Goal: Task Accomplishment & Management: Complete application form

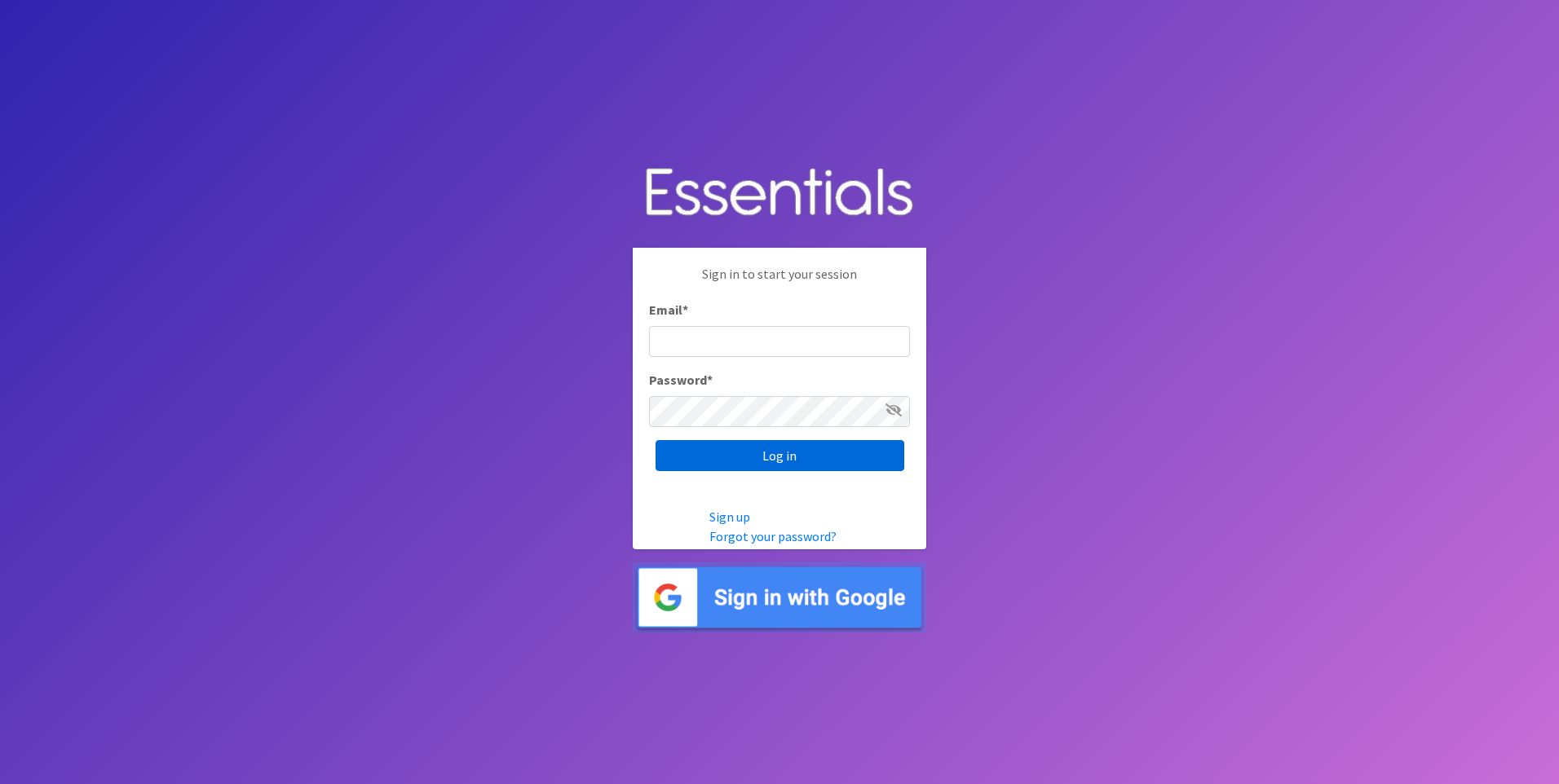
type input "[EMAIL_ADDRESS][DOMAIN_NAME]"
click at [752, 451] on input "Log in" at bounding box center [780, 456] width 248 height 31
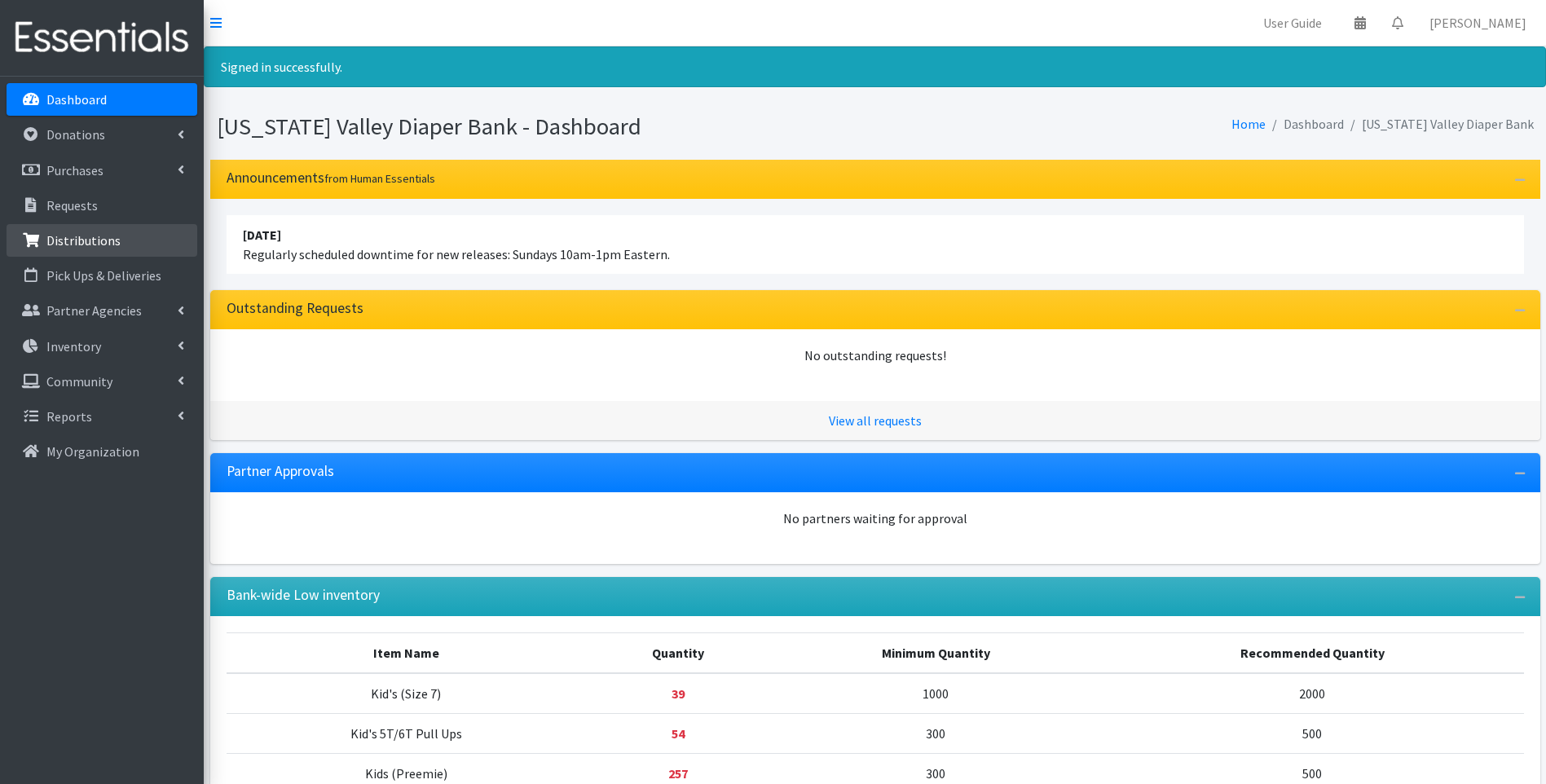
click at [99, 233] on p "Distributions" at bounding box center [83, 240] width 74 height 16
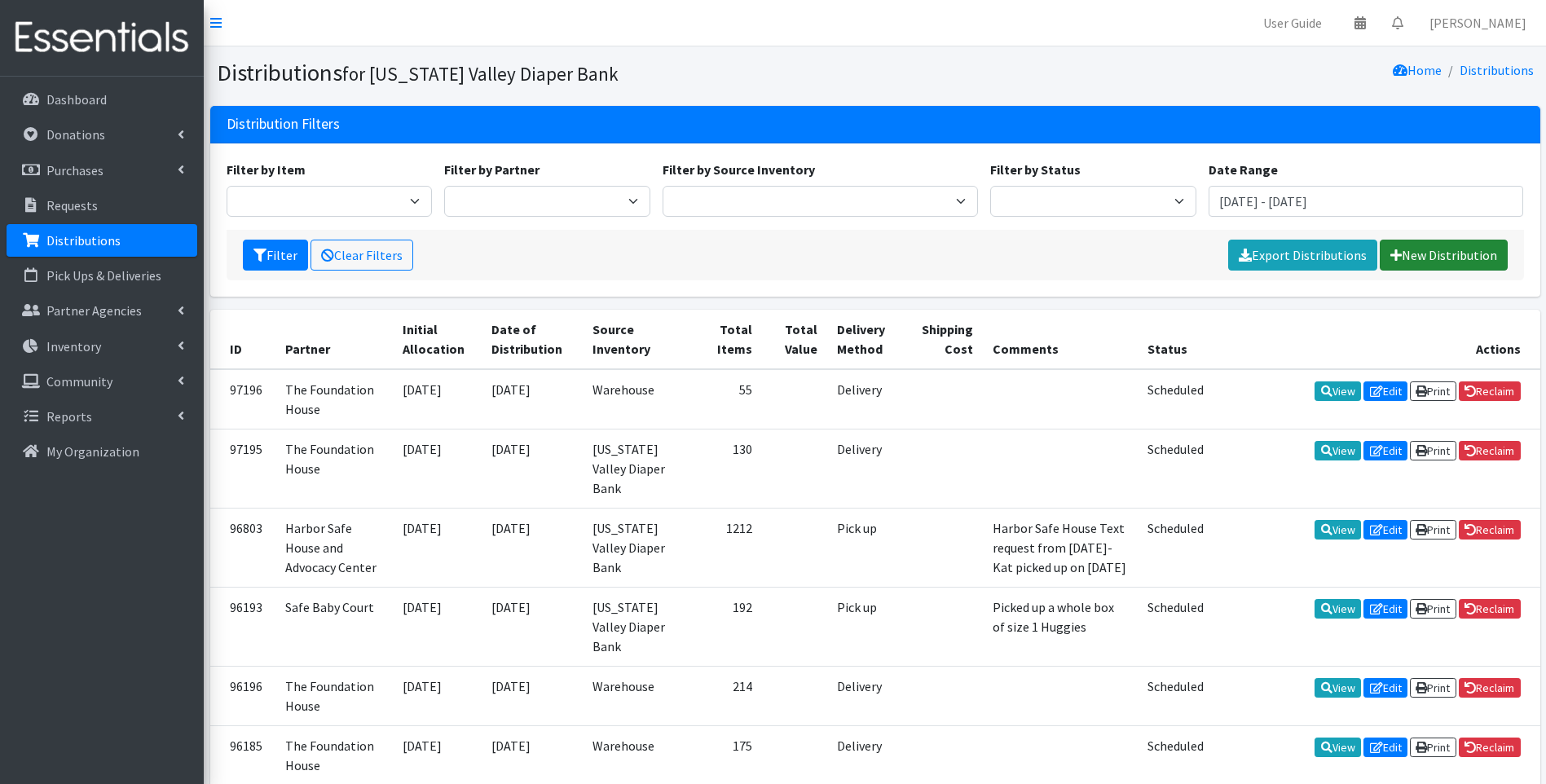
click at [1453, 249] on link "New Distribution" at bounding box center [1444, 255] width 128 height 31
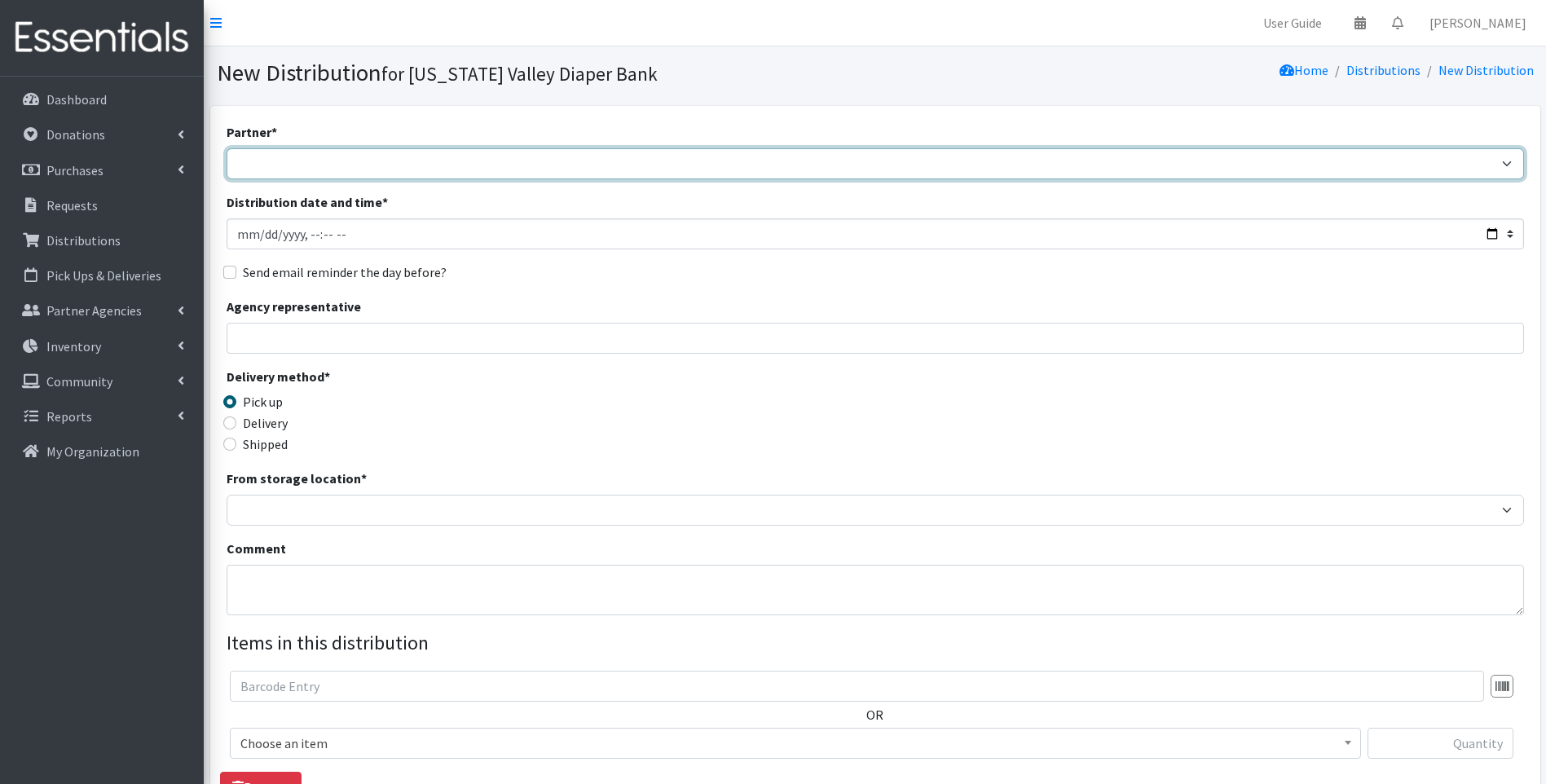
click at [389, 175] on select "Family Promise Harbor Safe House and Advocacy Center Safe Baby Court The Caring…" at bounding box center [876, 164] width 1298 height 31
select select "4509"
click at [227, 149] on select "Family Promise Harbor Safe House and Advocacy Center Safe Baby Court The Caring…" at bounding box center [876, 164] width 1298 height 31
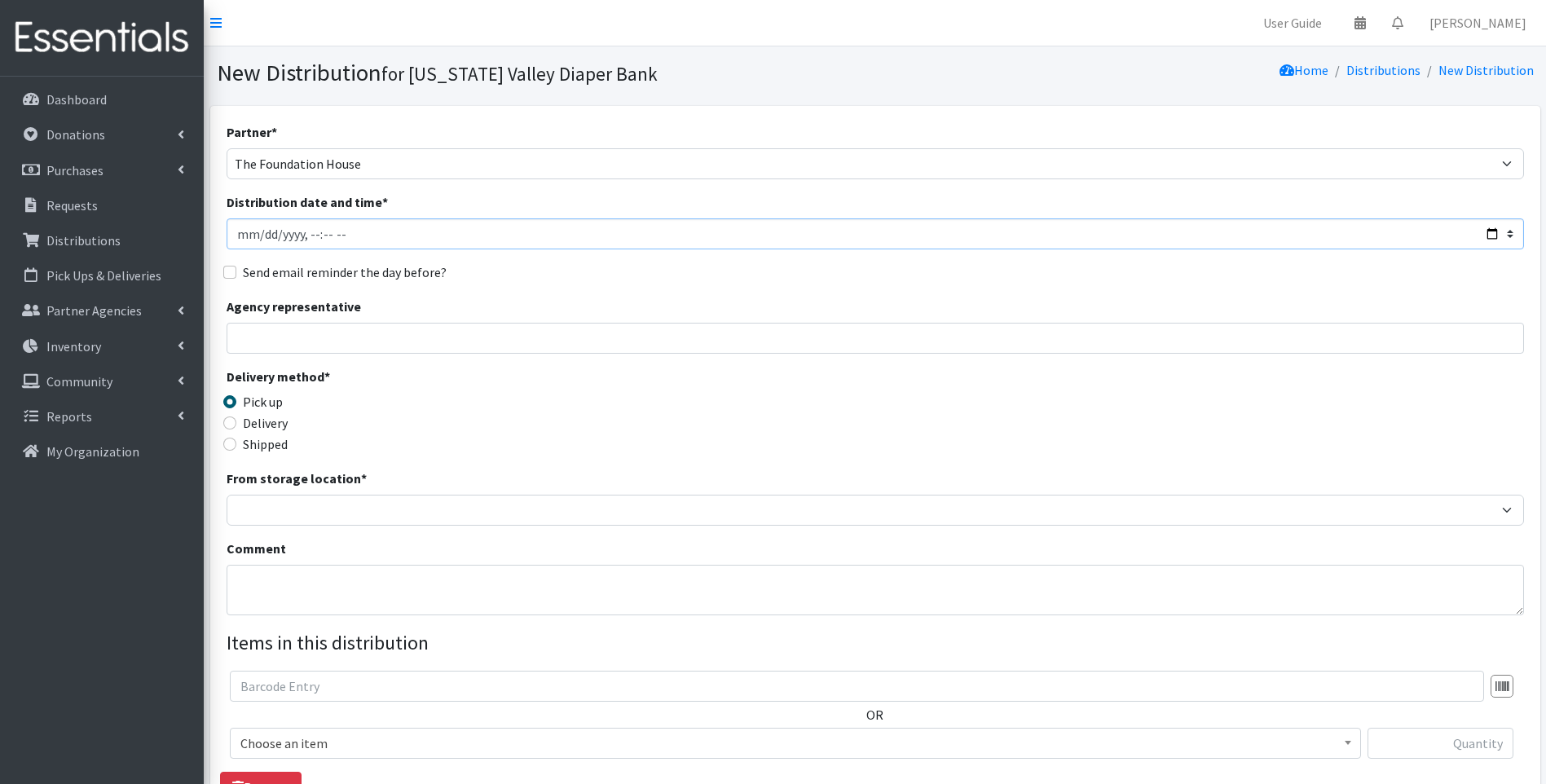
drag, startPoint x: 384, startPoint y: 232, endPoint x: 248, endPoint y: 233, distance: 136.0
click at [248, 233] on input "Distribution date and time *" at bounding box center [876, 234] width 1298 height 31
click at [264, 233] on input "Distribution date and time *" at bounding box center [876, 234] width 1298 height 31
type input "2025-10-02T23:59"
click at [311, 348] on input "Agency representative" at bounding box center [876, 338] width 1298 height 31
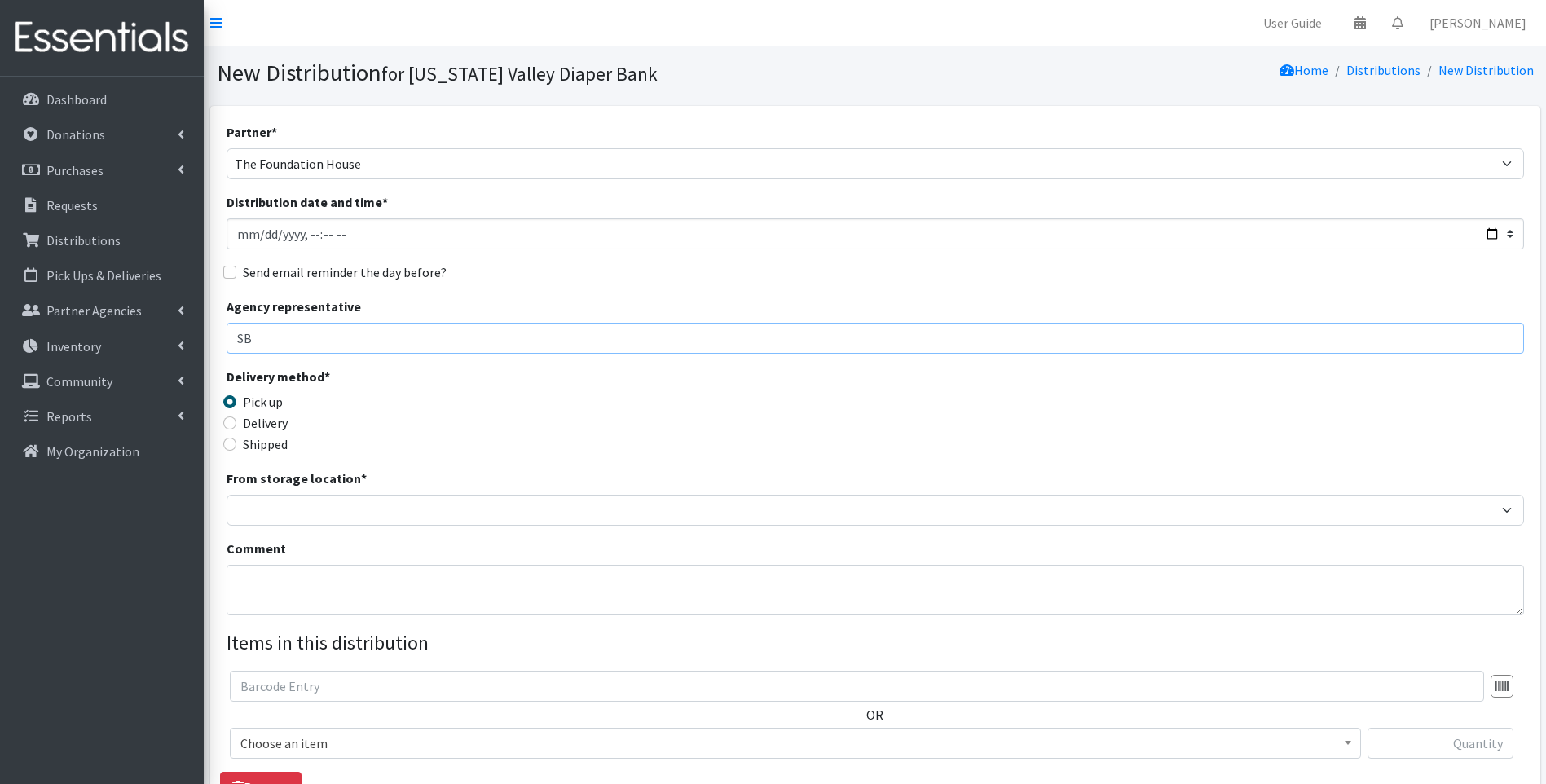
type input "SB"
click at [224, 421] on input "Delivery" at bounding box center [230, 423] width 14 height 14
radio input "true"
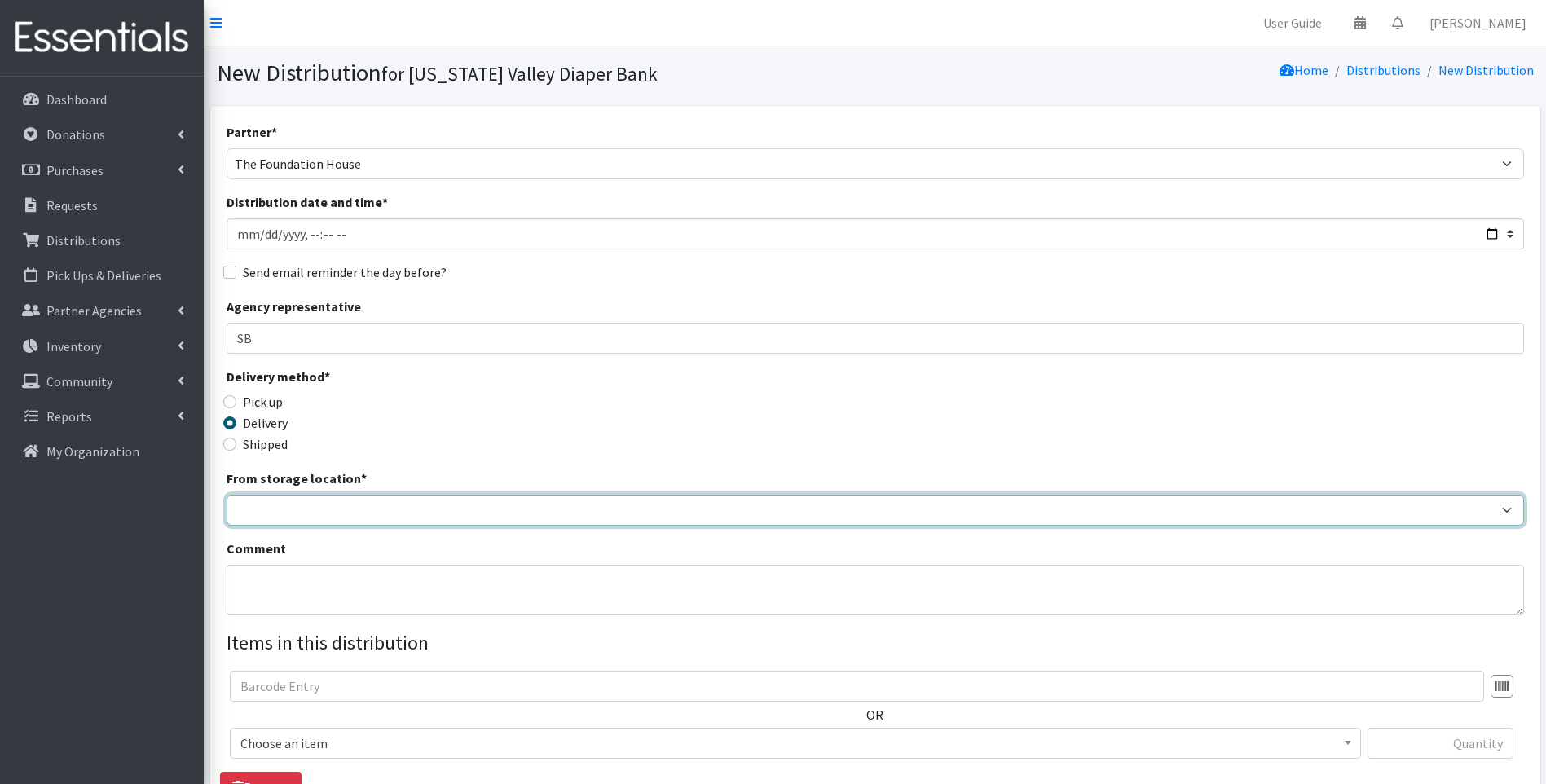
click at [298, 502] on select "Tennessee Valley Diaper Bank The Community Foundation Warehouse" at bounding box center [876, 510] width 1298 height 31
select select "479"
click at [227, 494] on select "Tennessee Valley Diaper Bank The Community Foundation Warehouse" at bounding box center [876, 510] width 1298 height 31
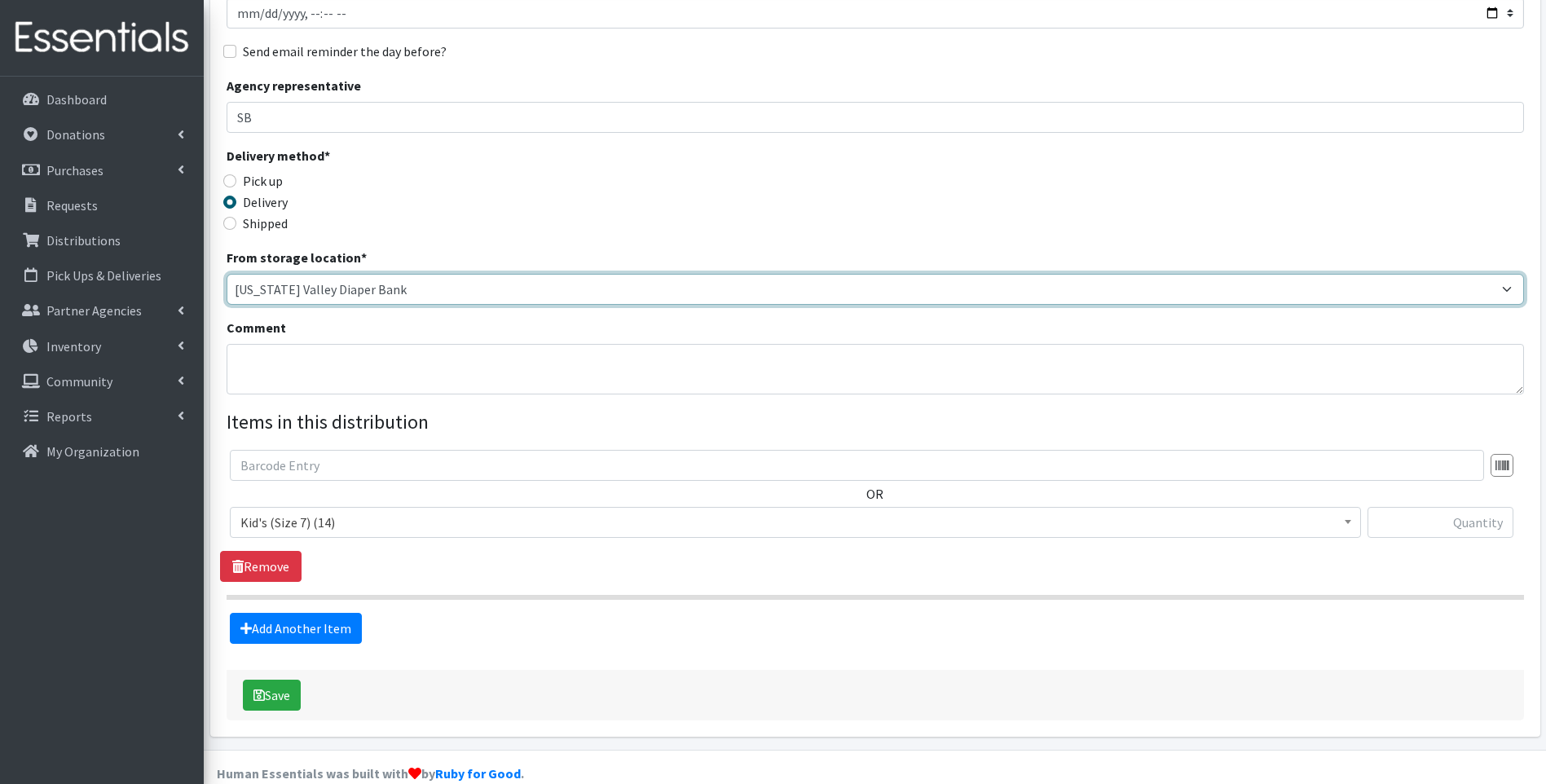
scroll to position [244, 0]
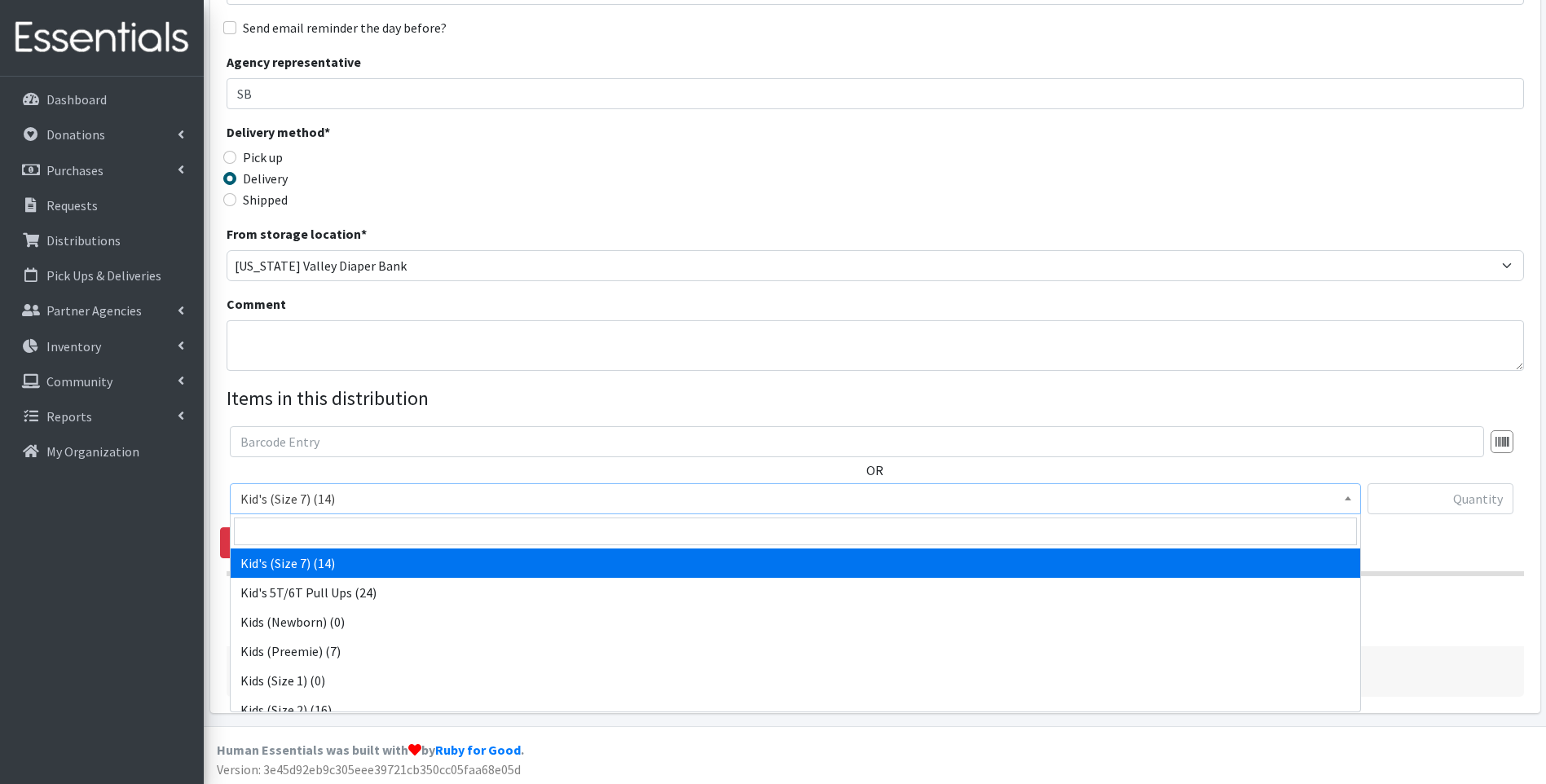
click at [389, 493] on span "Kid's (Size 7) (14)" at bounding box center [796, 499] width 1110 height 23
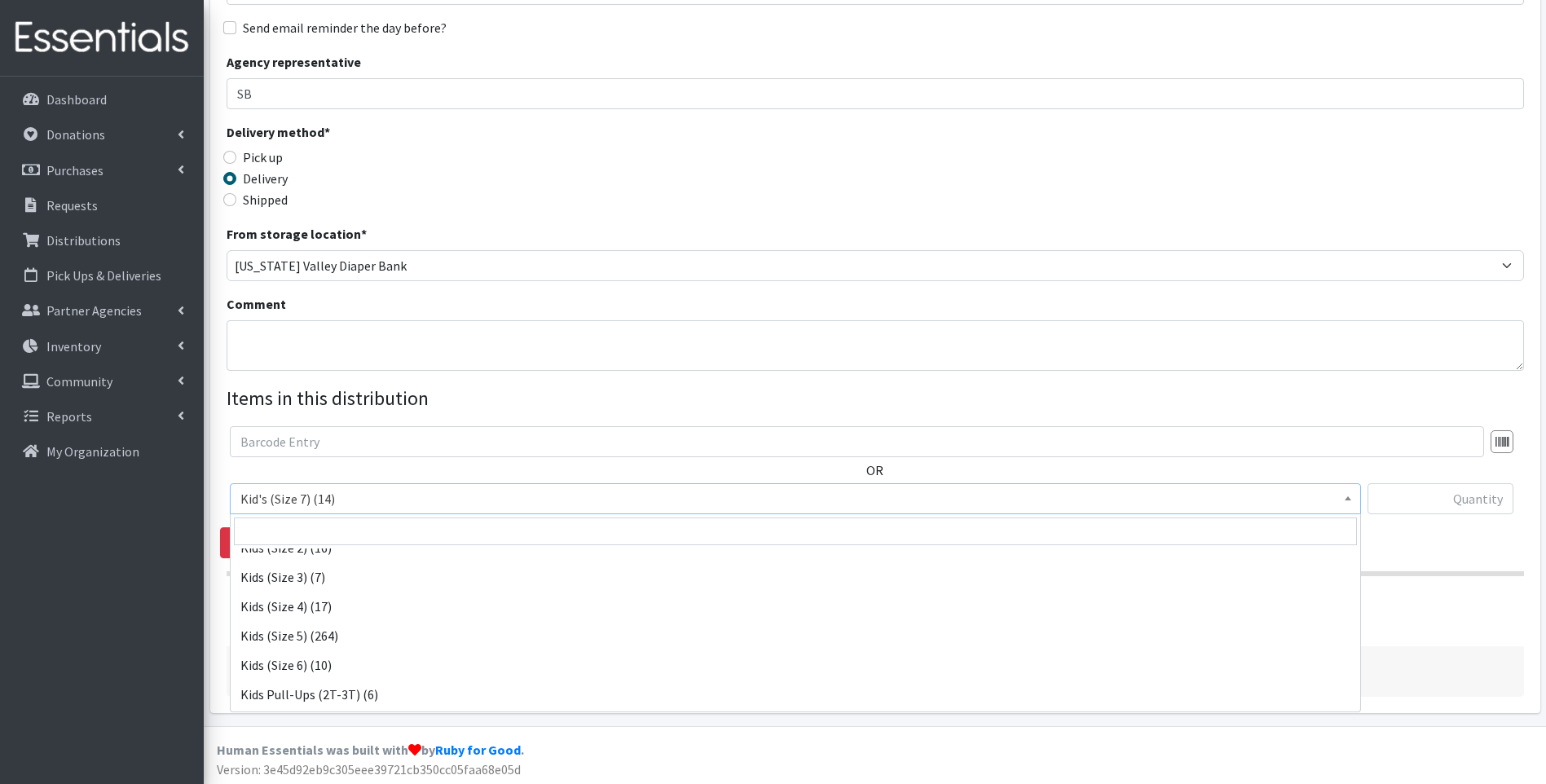
scroll to position [163, 0]
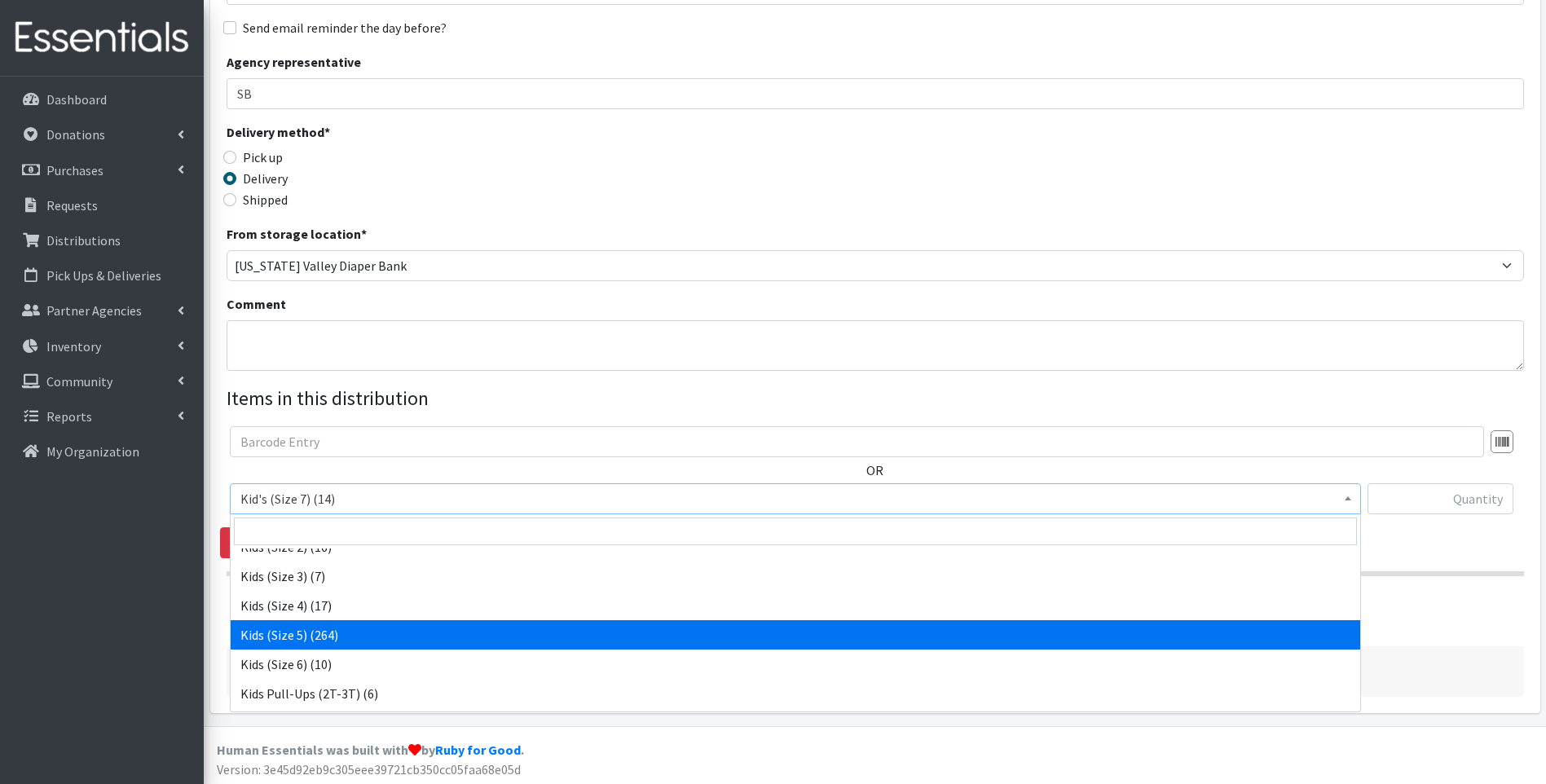
drag, startPoint x: 337, startPoint y: 629, endPoint x: 487, endPoint y: 613, distance: 150.9
select select "13154"
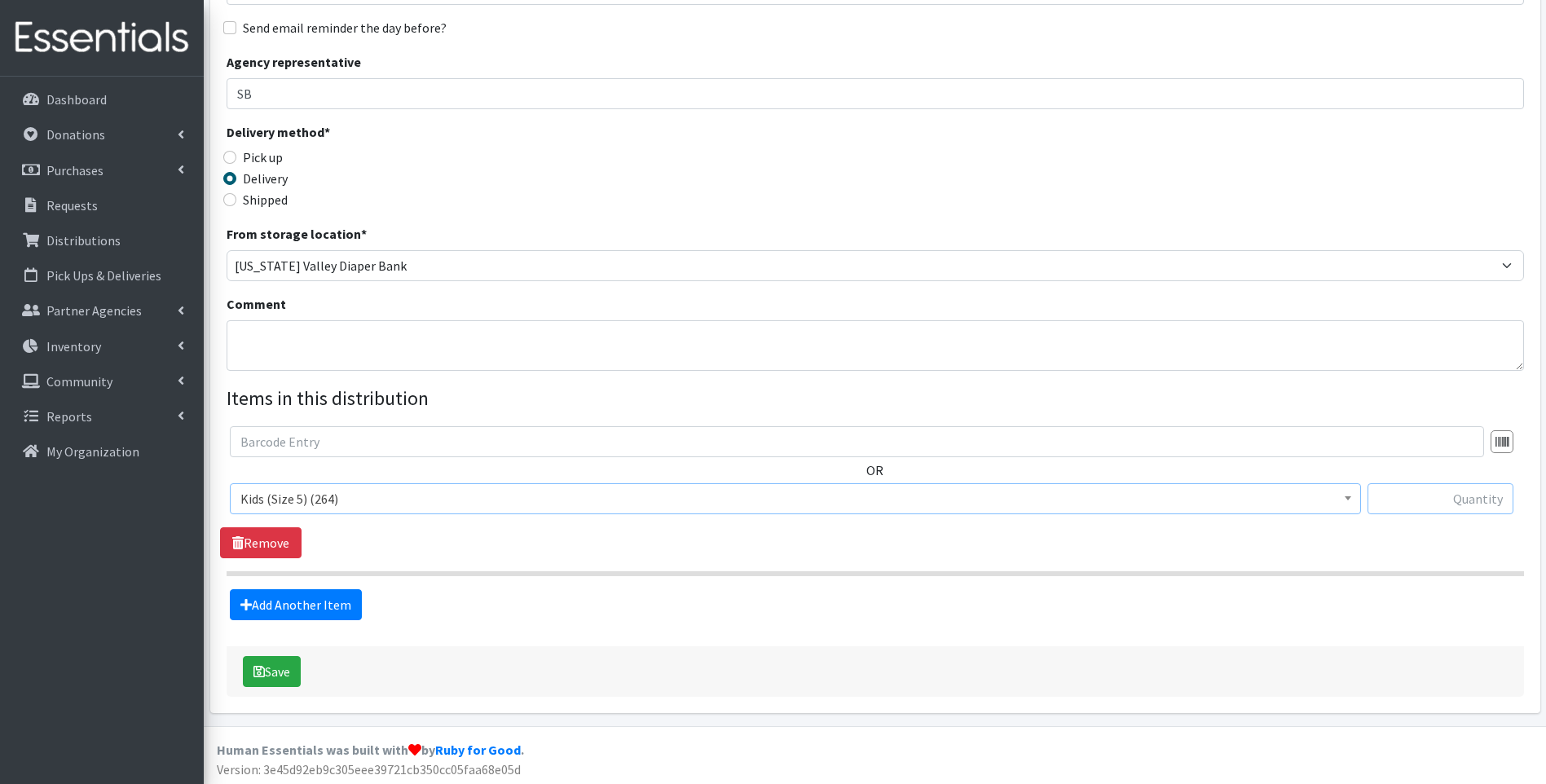
click at [1432, 499] on input "text" at bounding box center [1440, 499] width 146 height 31
type input "250"
click at [280, 666] on button "Save" at bounding box center [272, 671] width 58 height 31
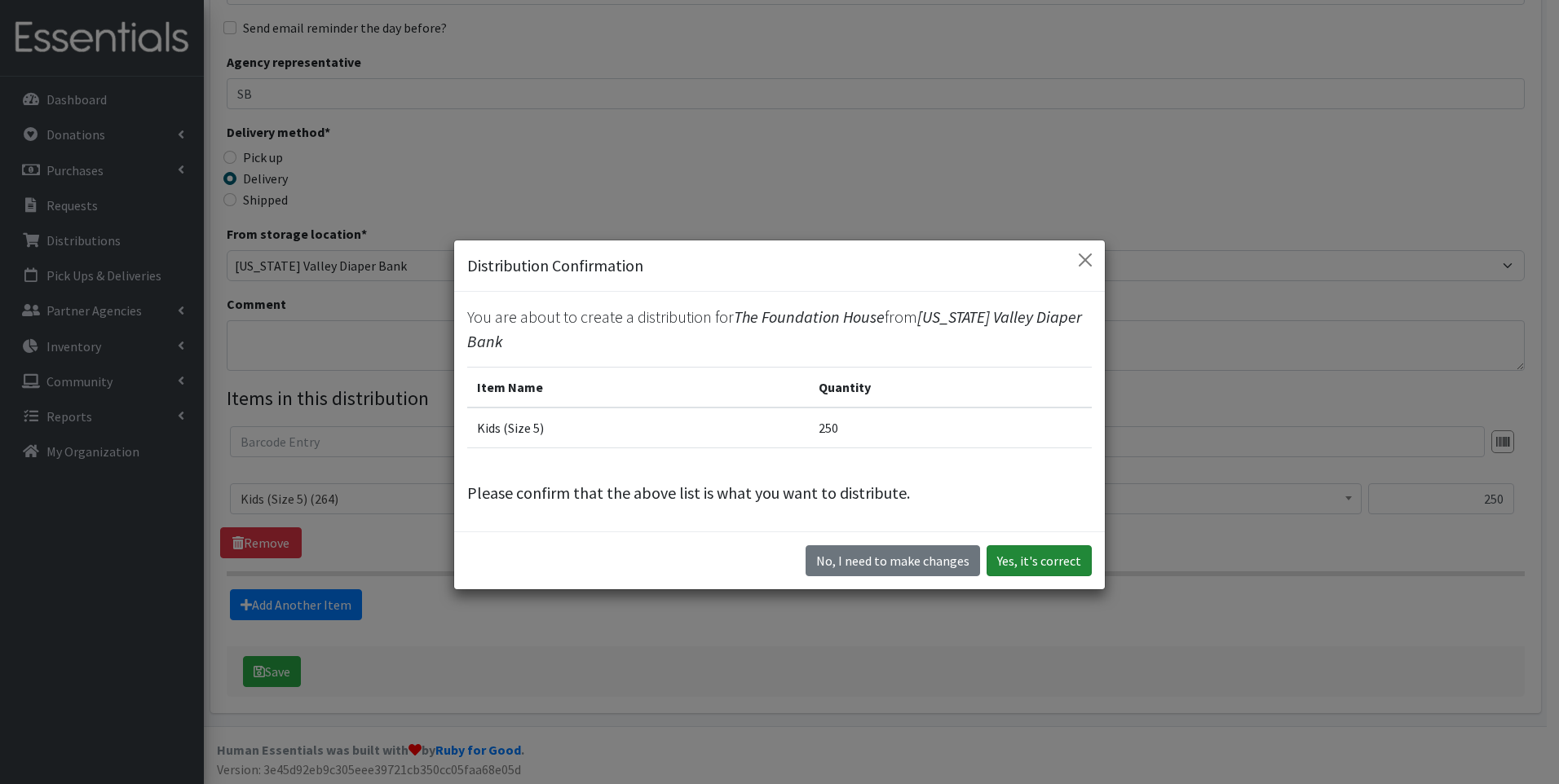
click at [1019, 567] on button "Yes, it's correct" at bounding box center [1038, 561] width 105 height 31
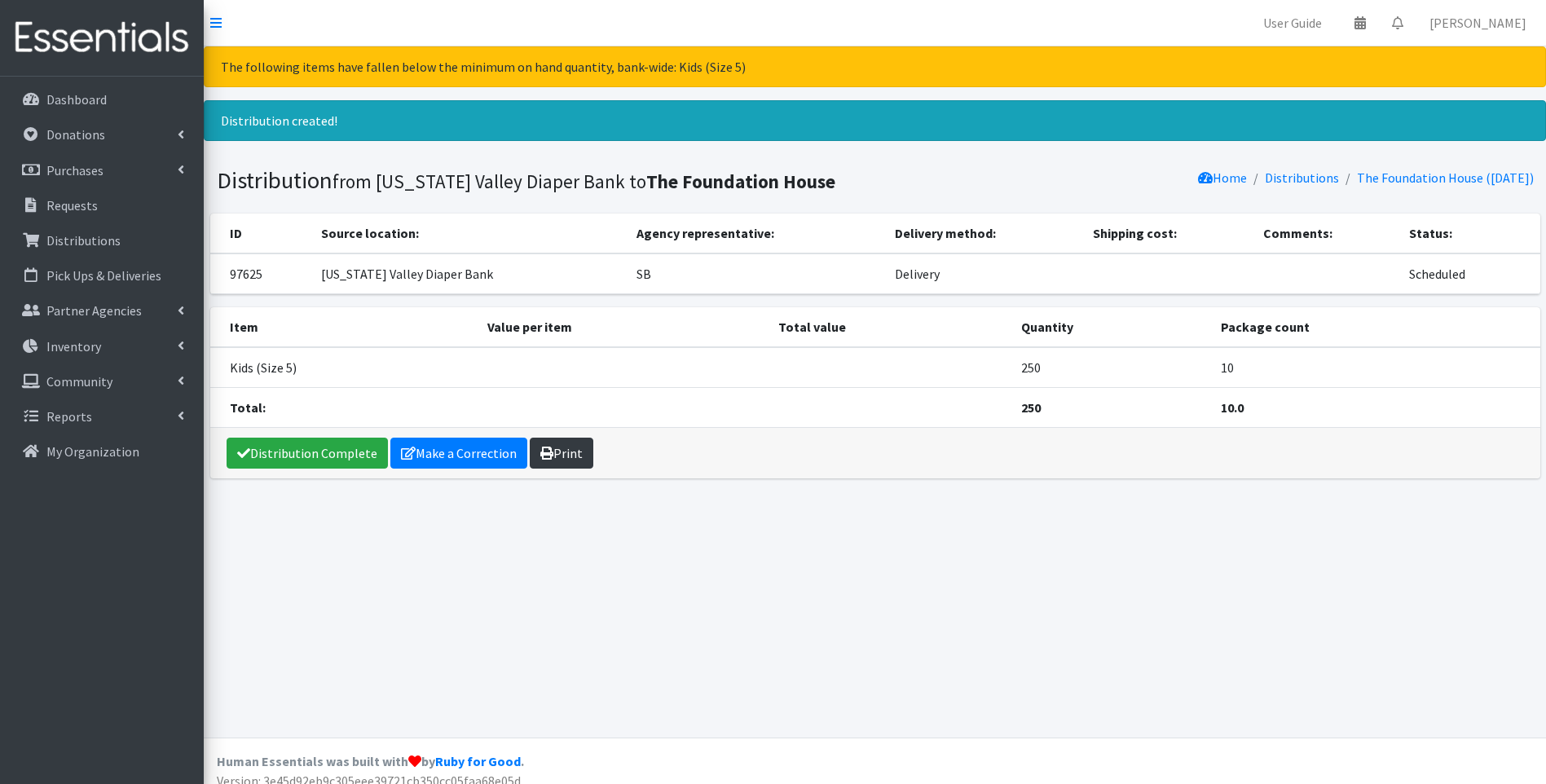
click at [555, 456] on link "Print" at bounding box center [562, 453] width 64 height 31
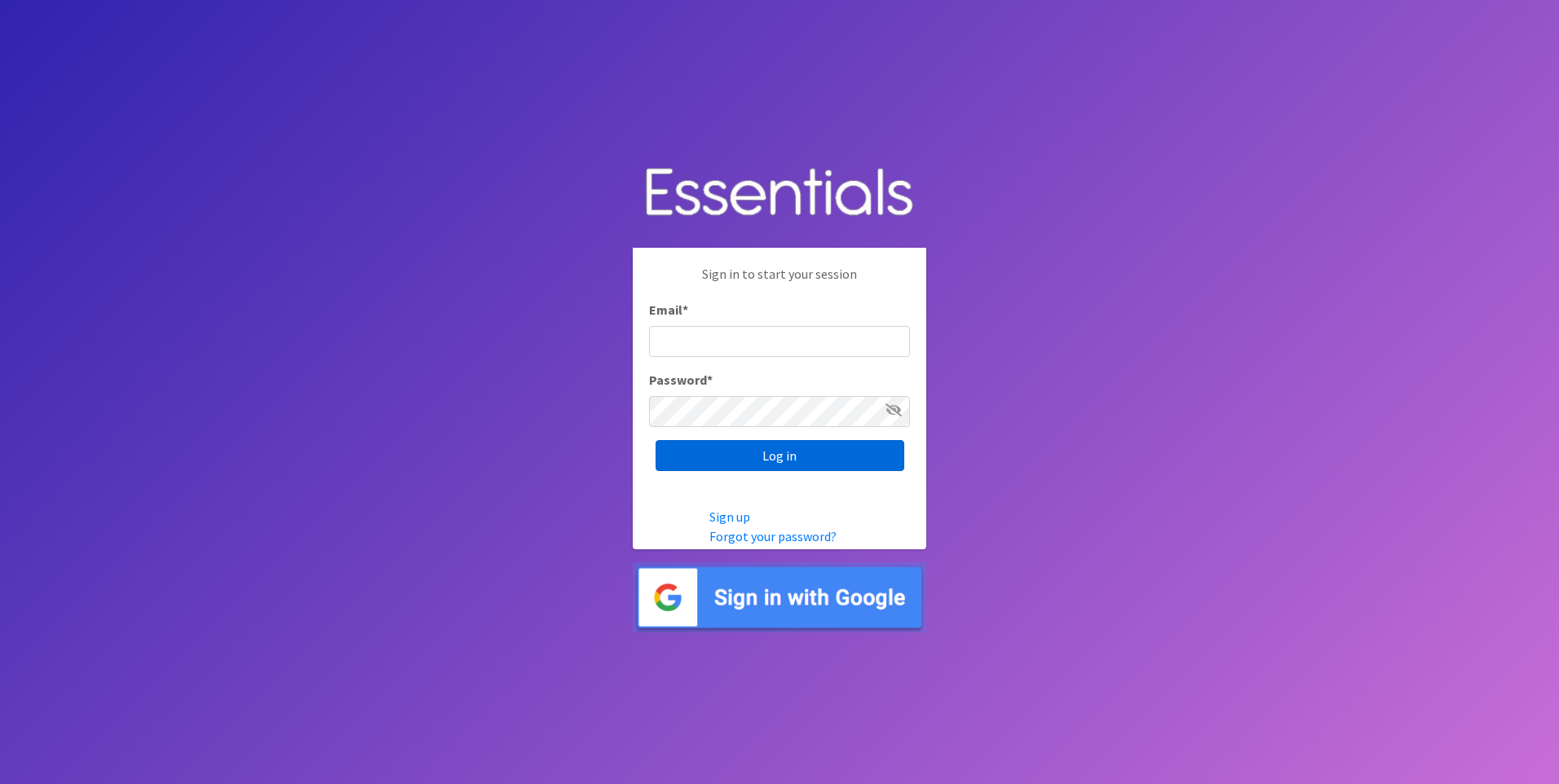
type input "[EMAIL_ADDRESS][DOMAIN_NAME]"
click at [741, 462] on input "Log in" at bounding box center [780, 456] width 248 height 31
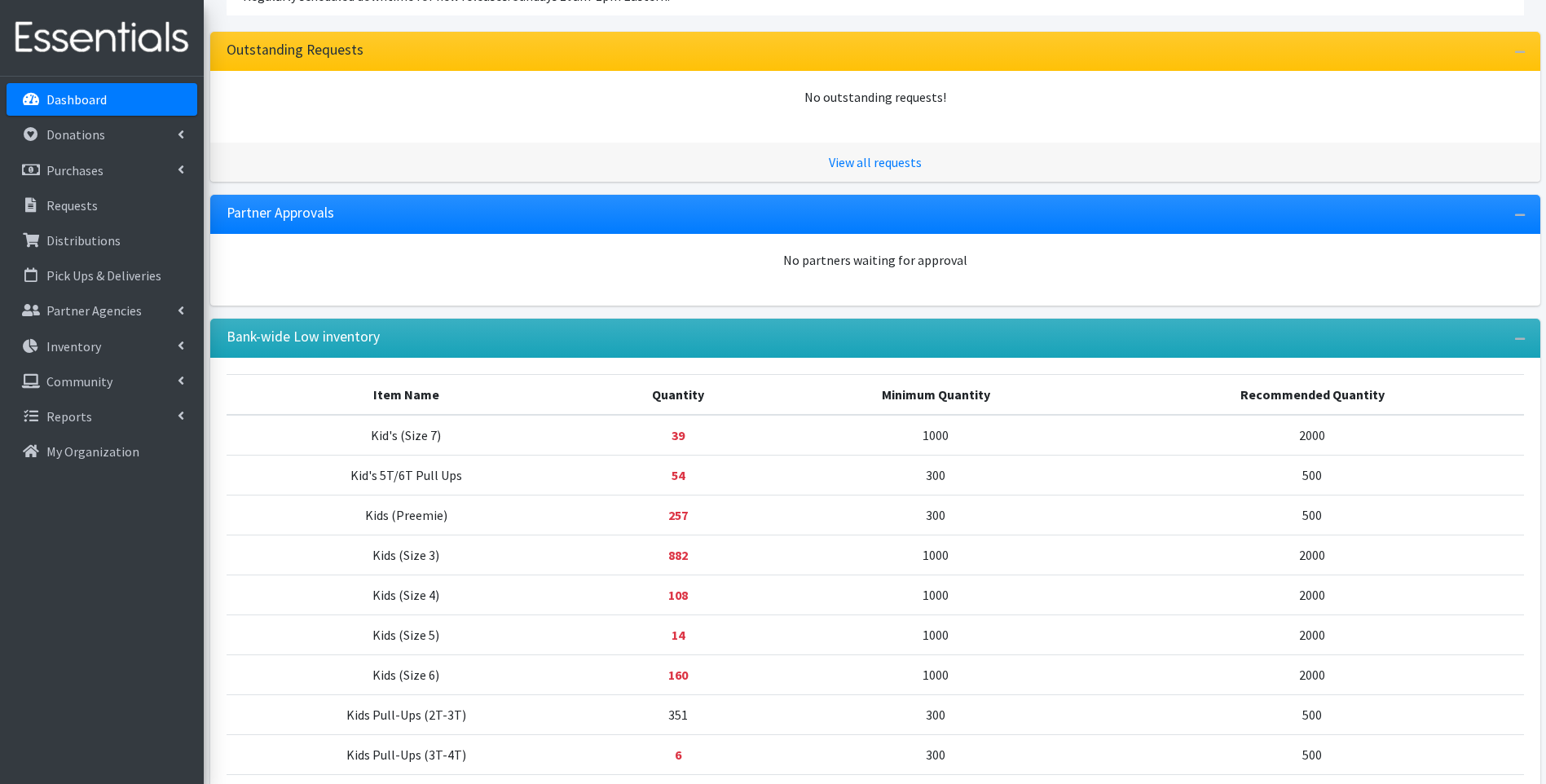
scroll to position [400, 0]
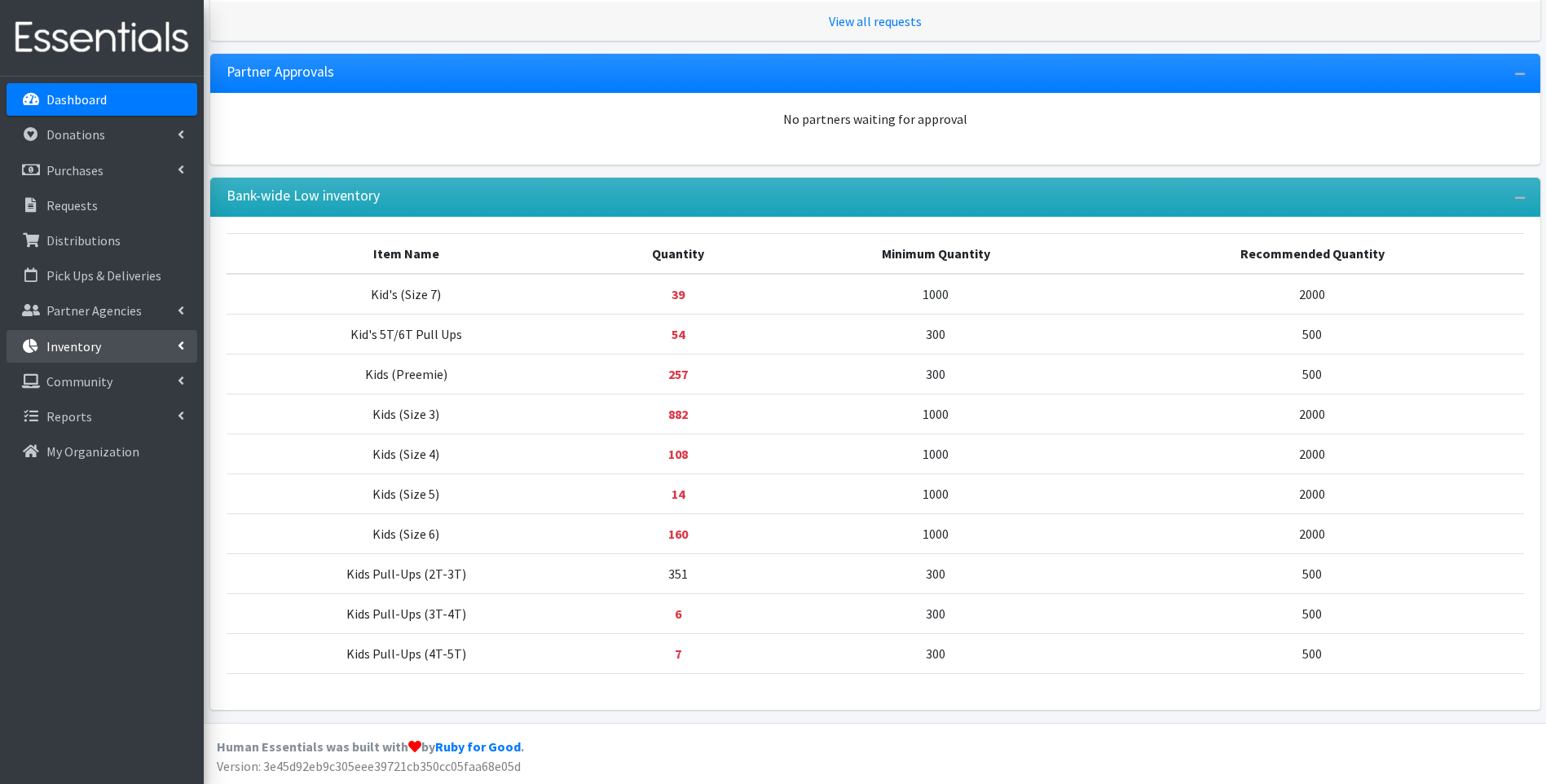
click at [107, 344] on link "Inventory" at bounding box center [102, 347] width 191 height 33
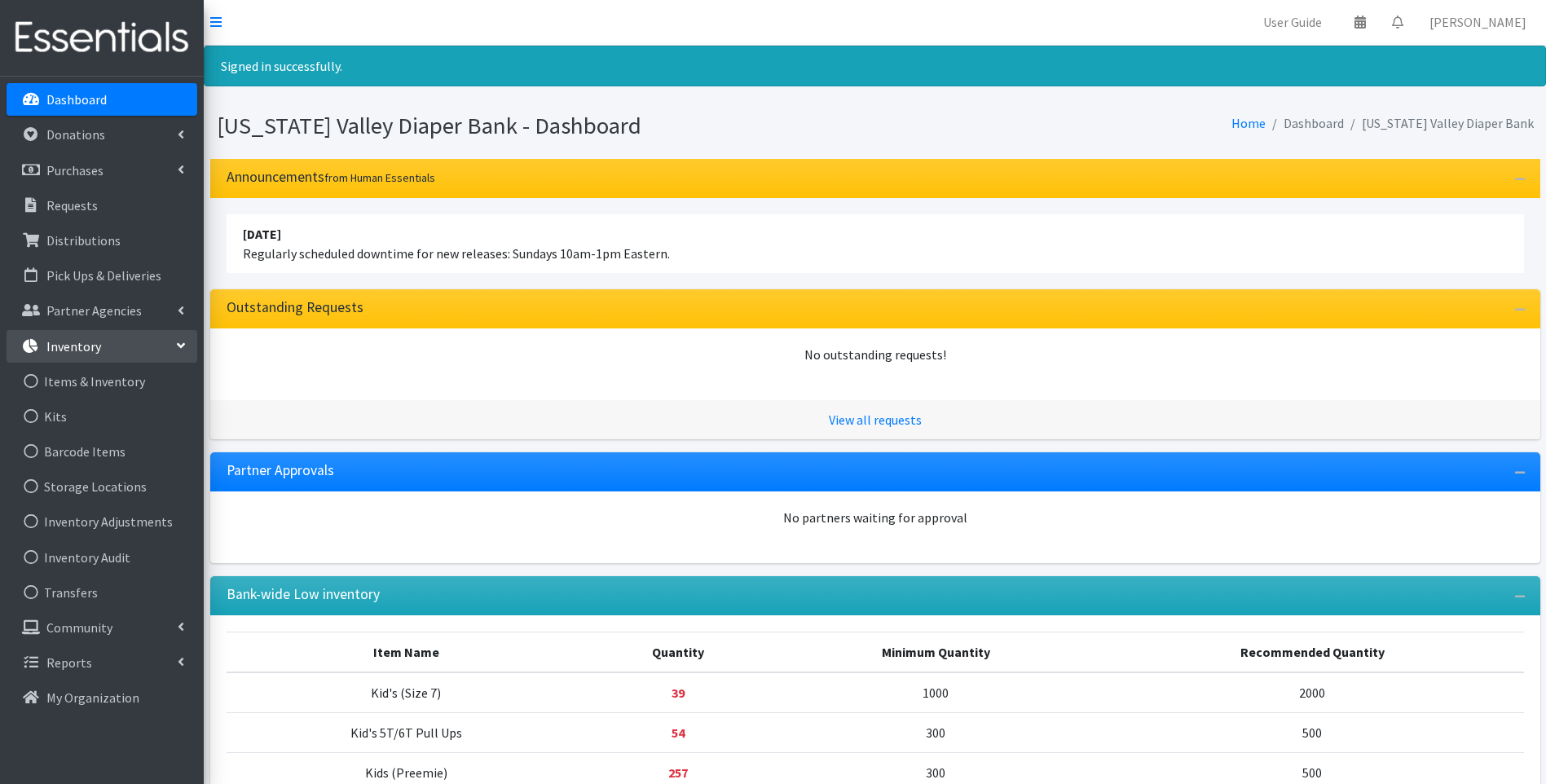
scroll to position [0, 0]
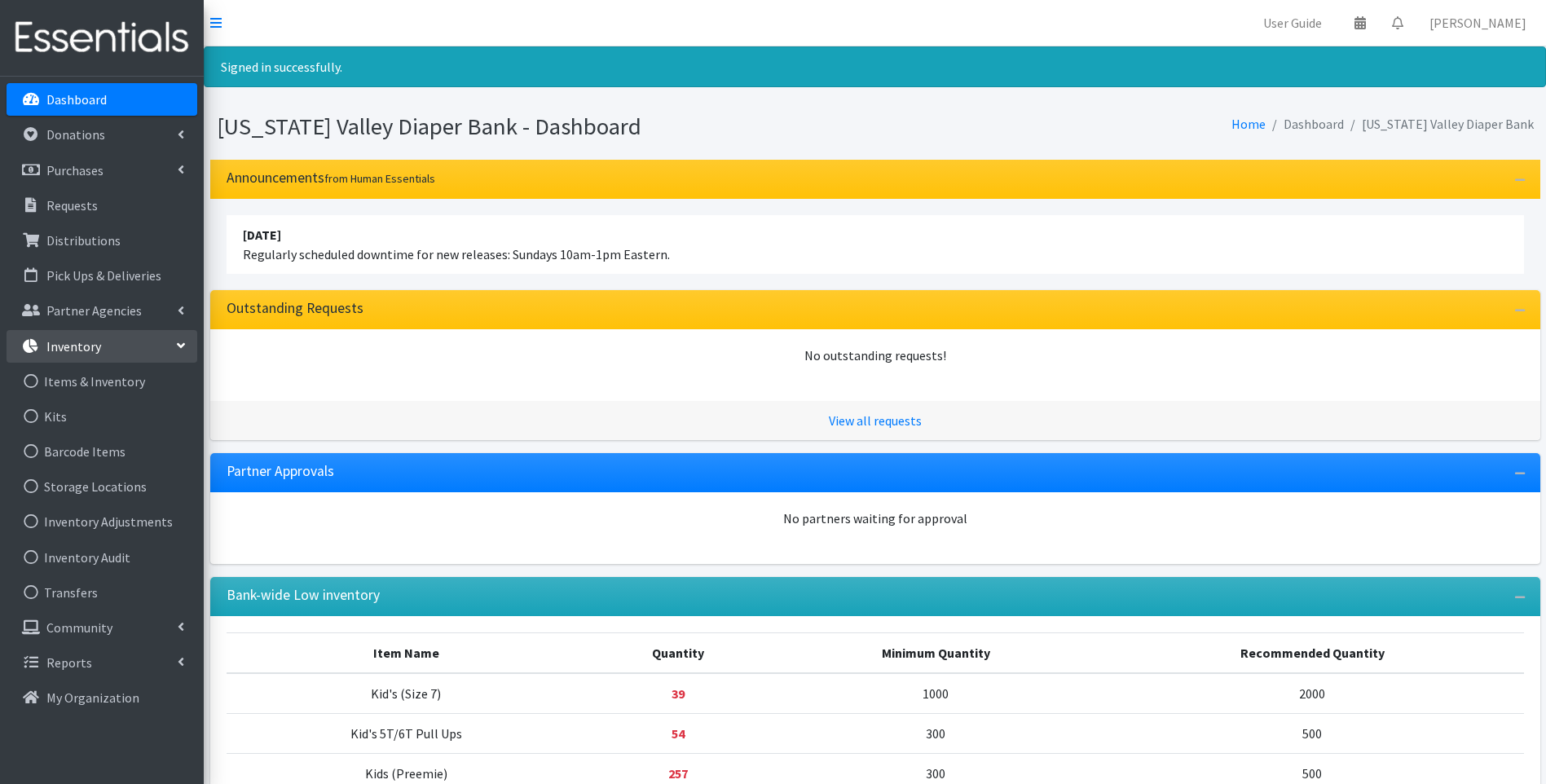
click at [86, 343] on p "Inventory" at bounding box center [73, 346] width 55 height 16
click at [166, 345] on link "Inventory" at bounding box center [102, 347] width 191 height 33
click at [85, 375] on link "Items & Inventory" at bounding box center [102, 381] width 191 height 33
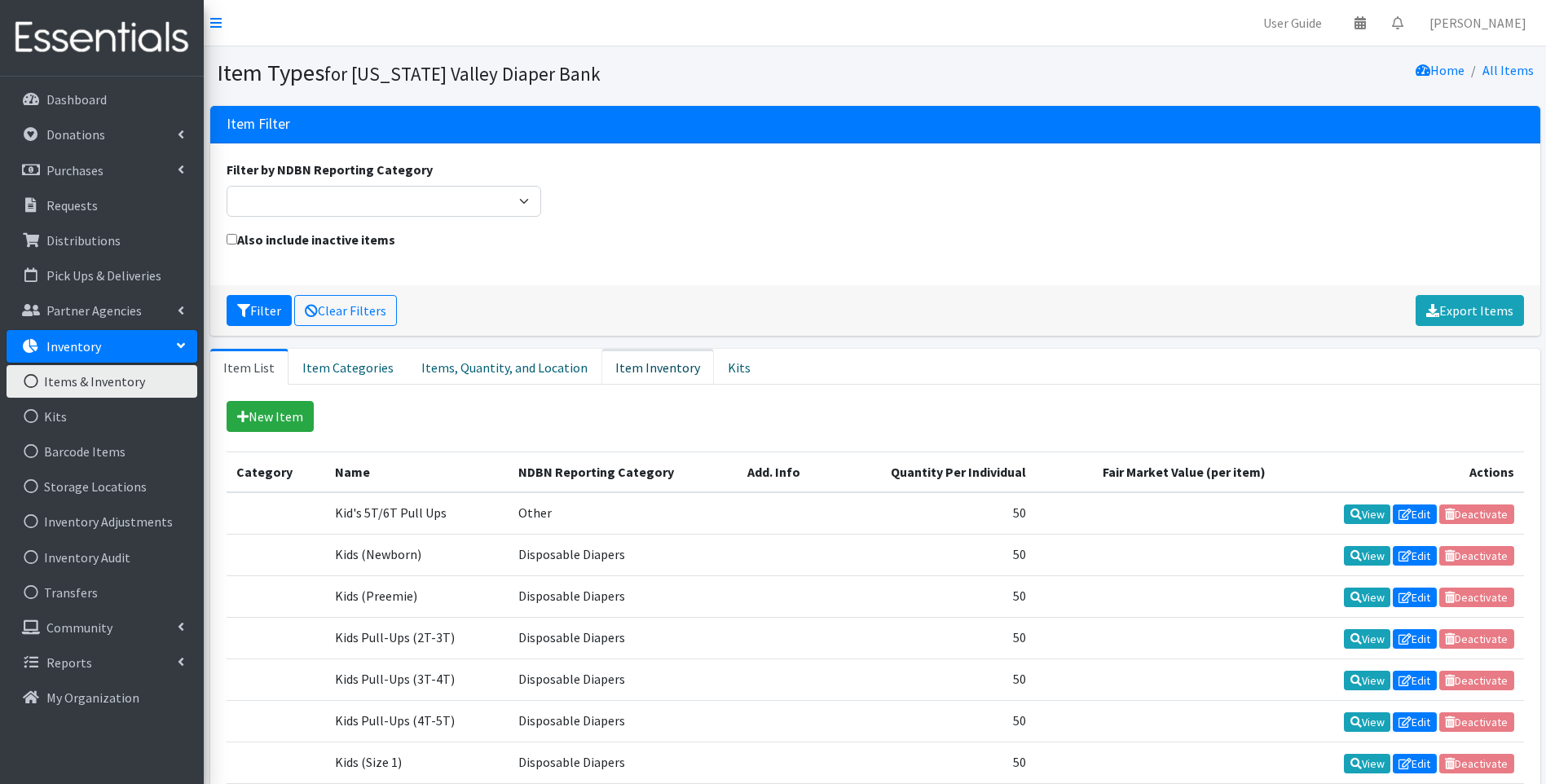
click at [631, 367] on link "Item Inventory" at bounding box center [658, 366] width 112 height 36
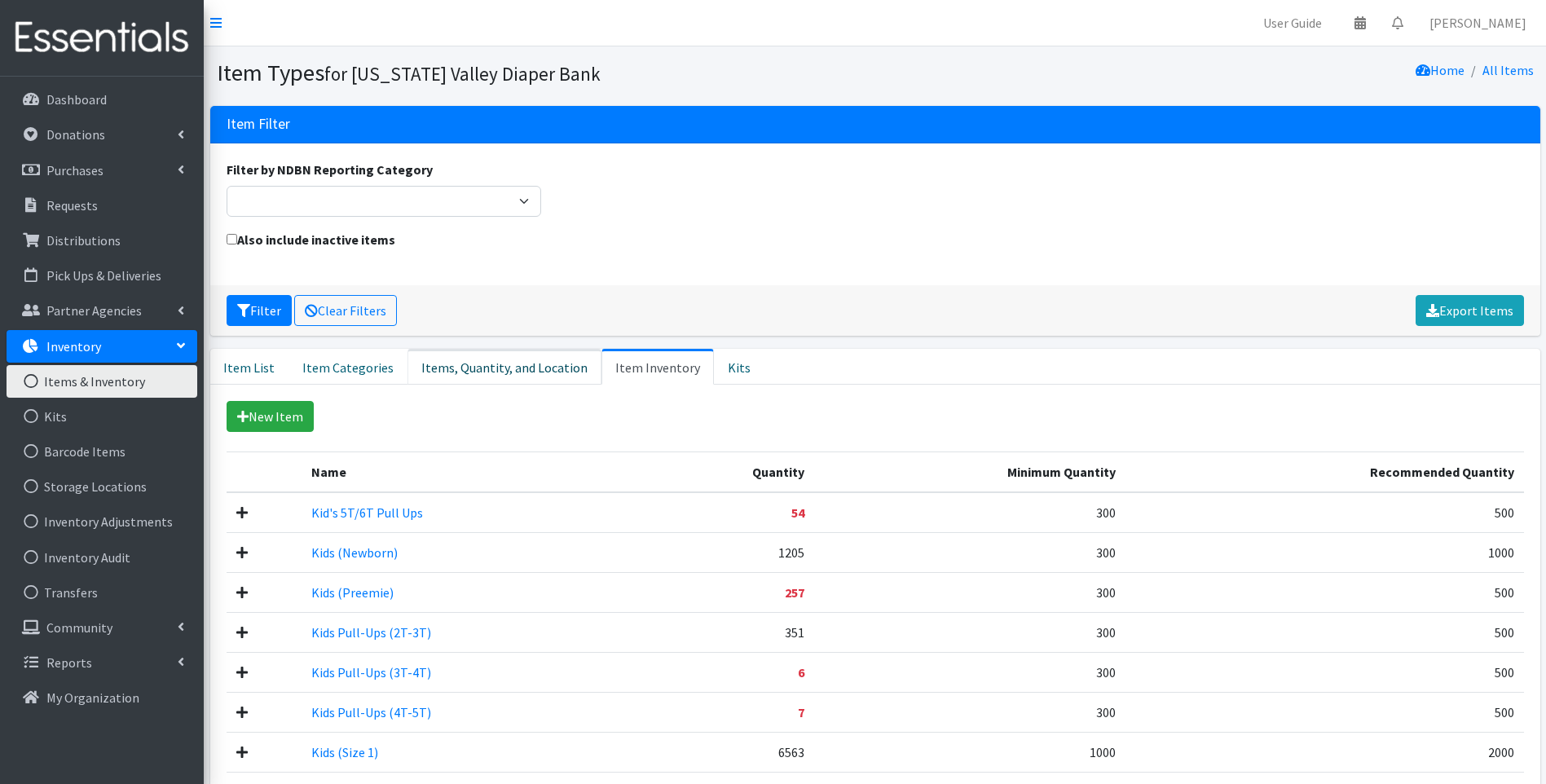
click at [545, 360] on link "Items, Quantity, and Location" at bounding box center [504, 366] width 194 height 36
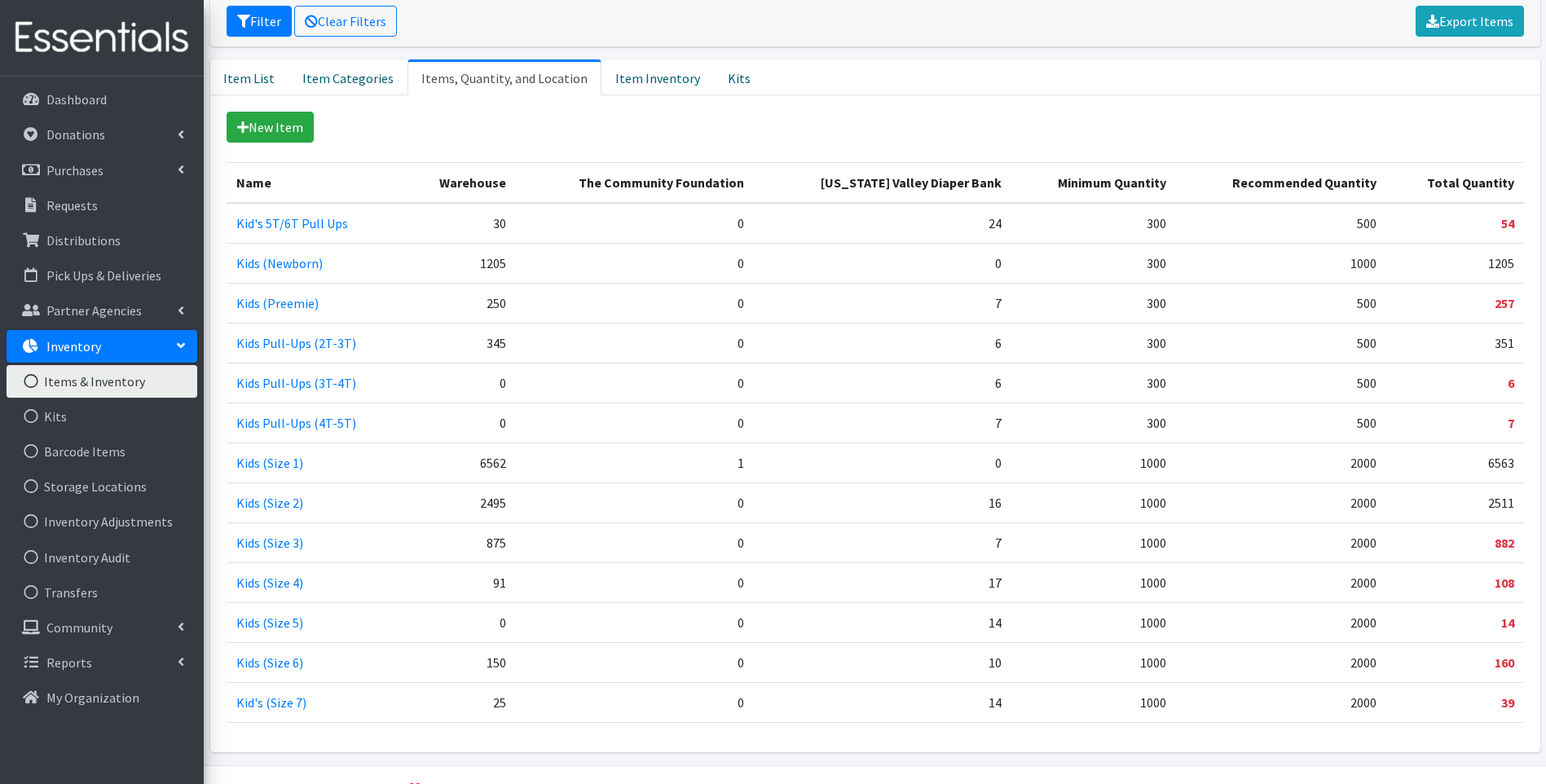
scroll to position [332, 0]
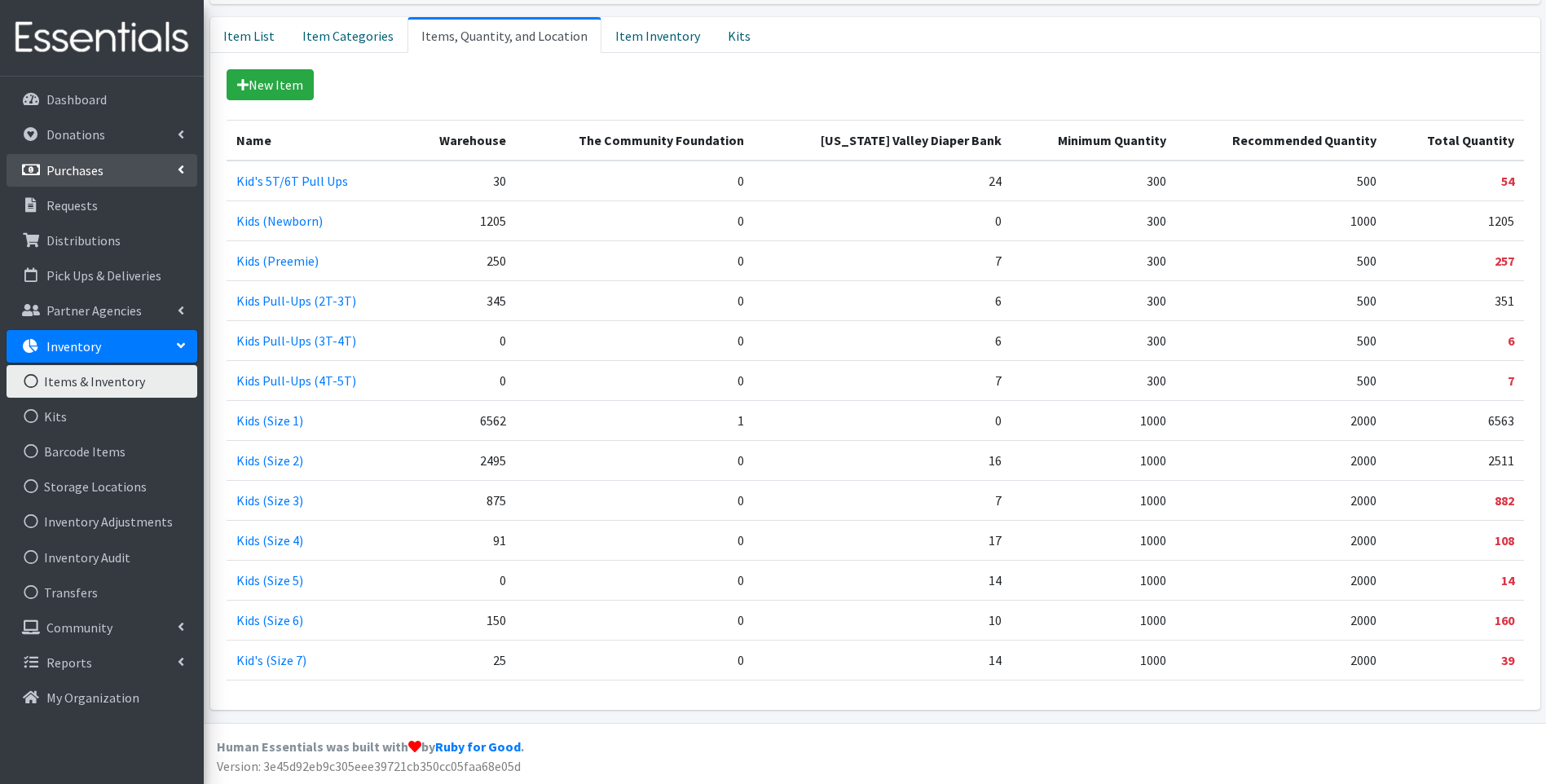
click at [108, 170] on link "Purchases" at bounding box center [102, 171] width 191 height 33
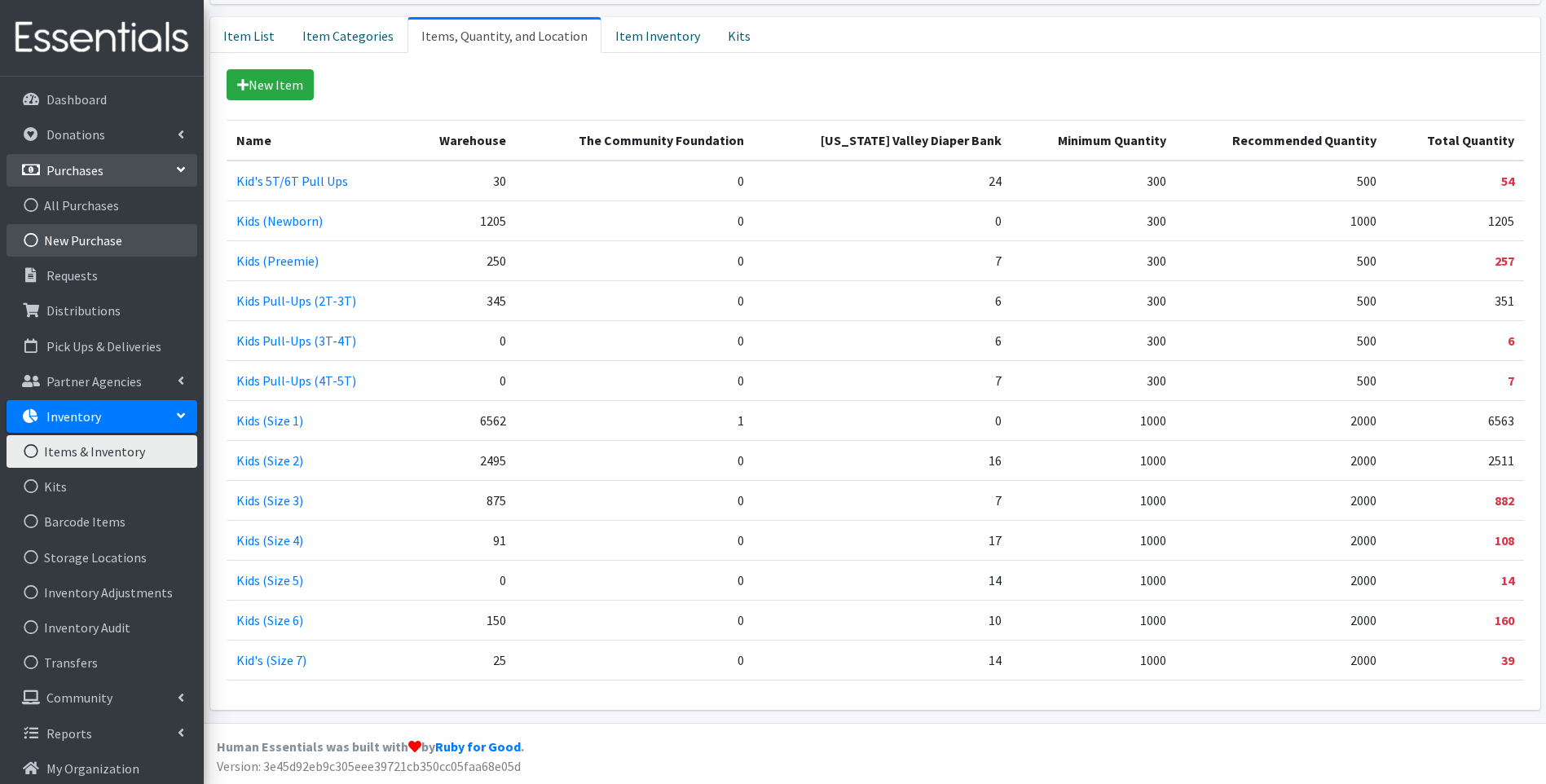
click at [100, 242] on link "New Purchase" at bounding box center [102, 240] width 191 height 33
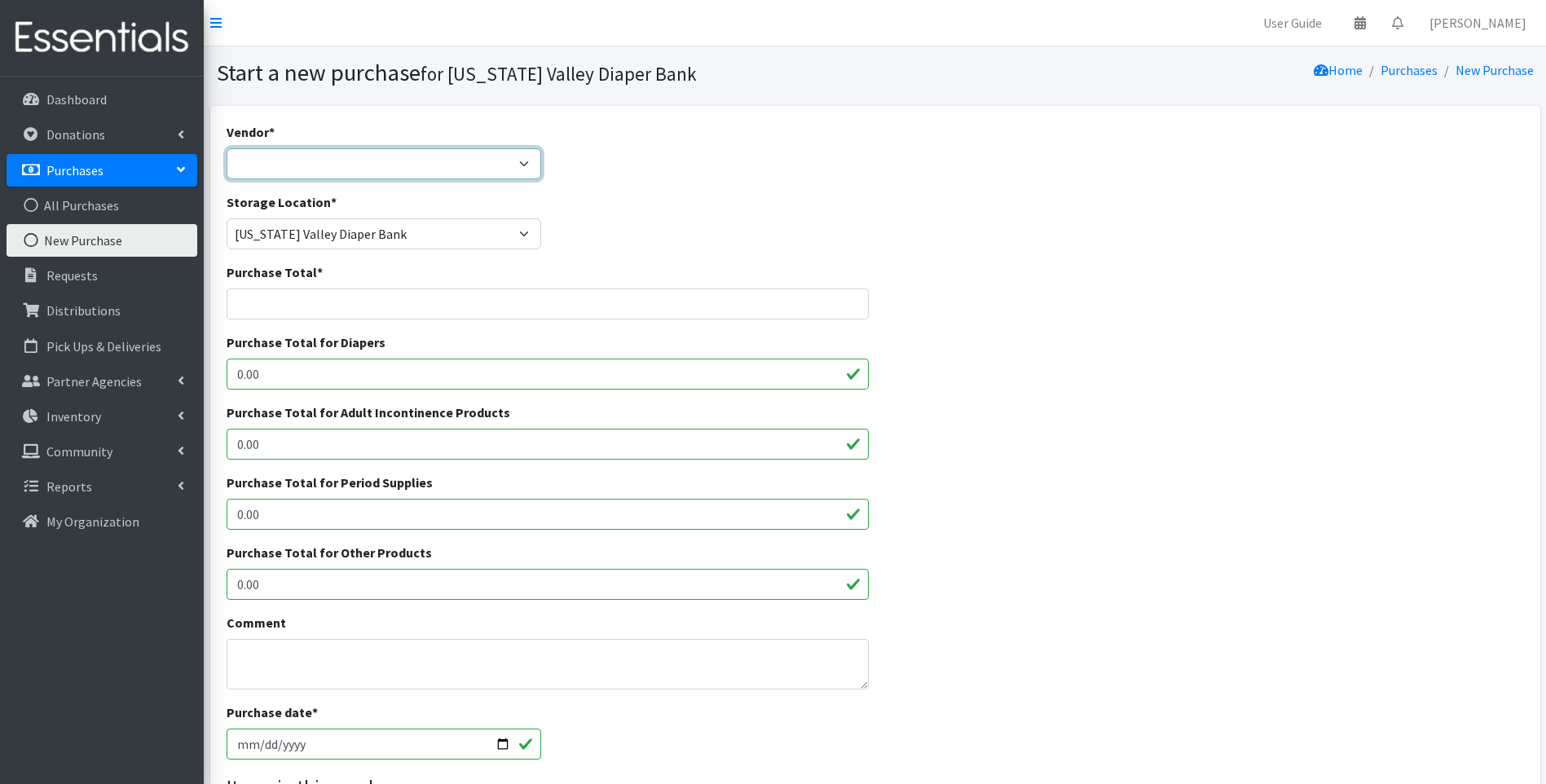
click at [394, 164] on select "Sam's Club Wal Mart ---Not Listed---" at bounding box center [384, 164] width 316 height 31
select select "635"
click at [227, 149] on select "Sam's Club Wal Mart ---Not Listed---" at bounding box center [384, 164] width 316 height 31
click at [478, 303] on input "Purchase Total *" at bounding box center [548, 304] width 643 height 31
type input "94.70"
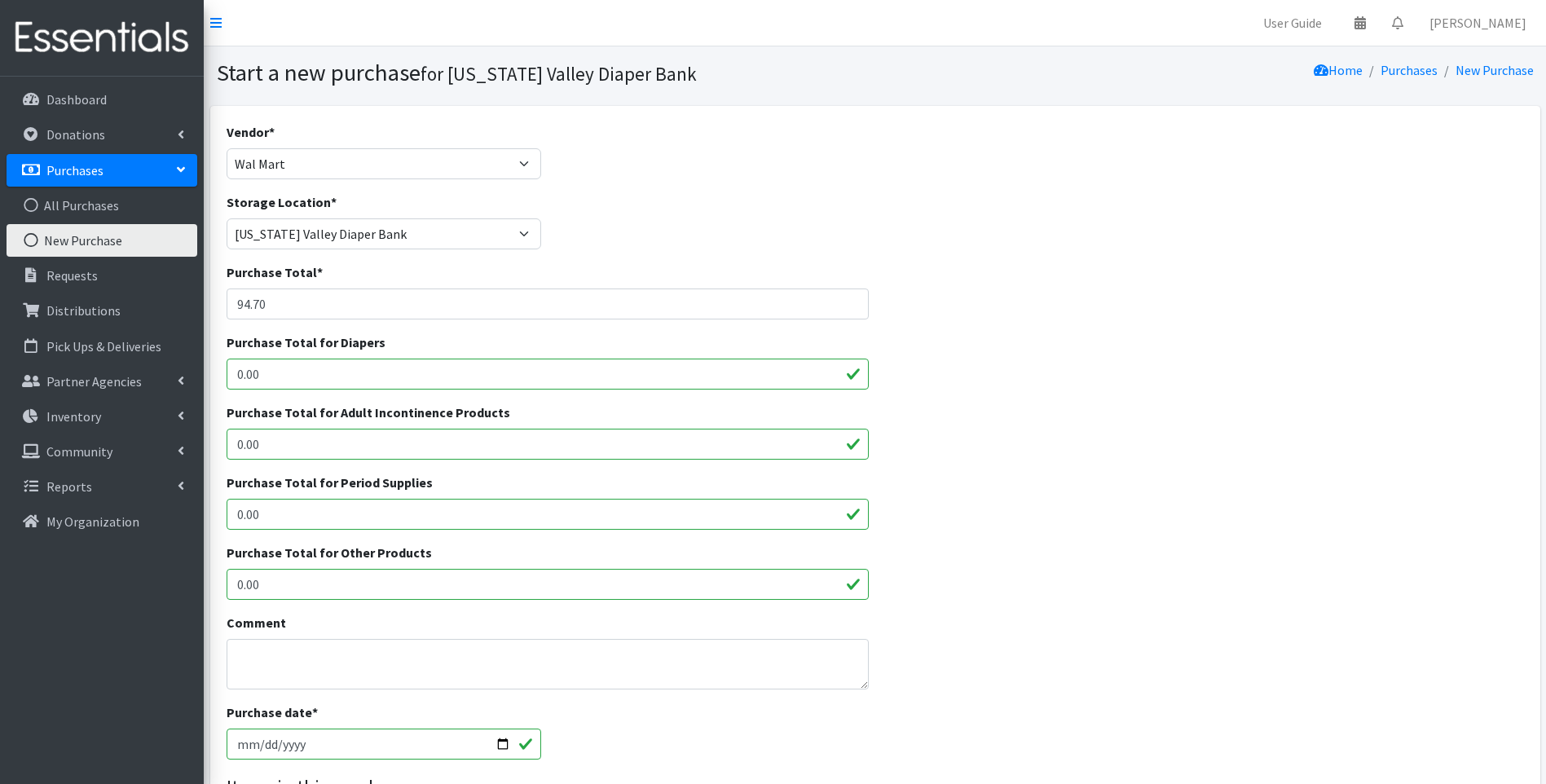
click at [340, 363] on input "0.00" at bounding box center [548, 374] width 643 height 31
type input "0"
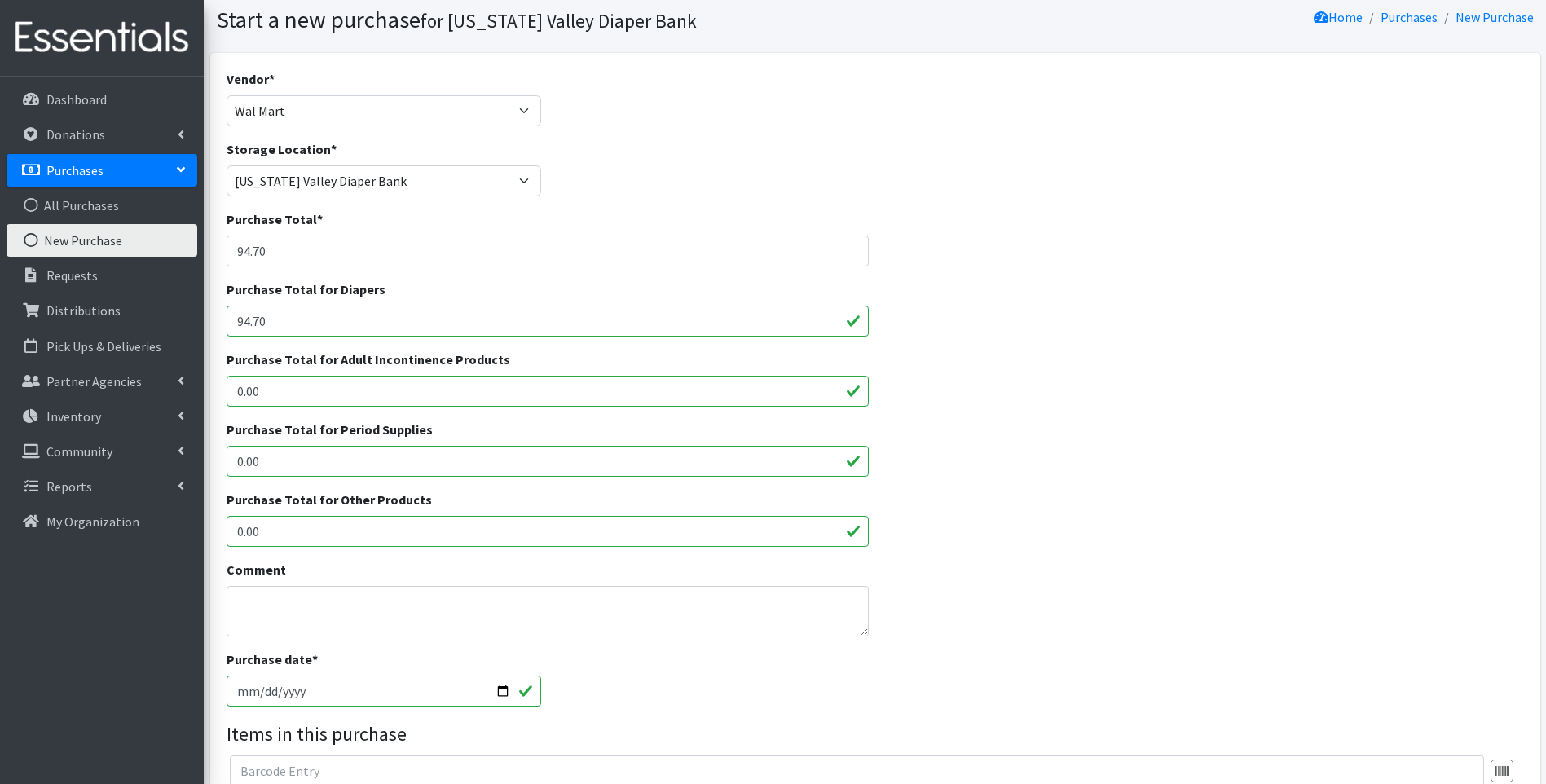
scroll to position [81, 0]
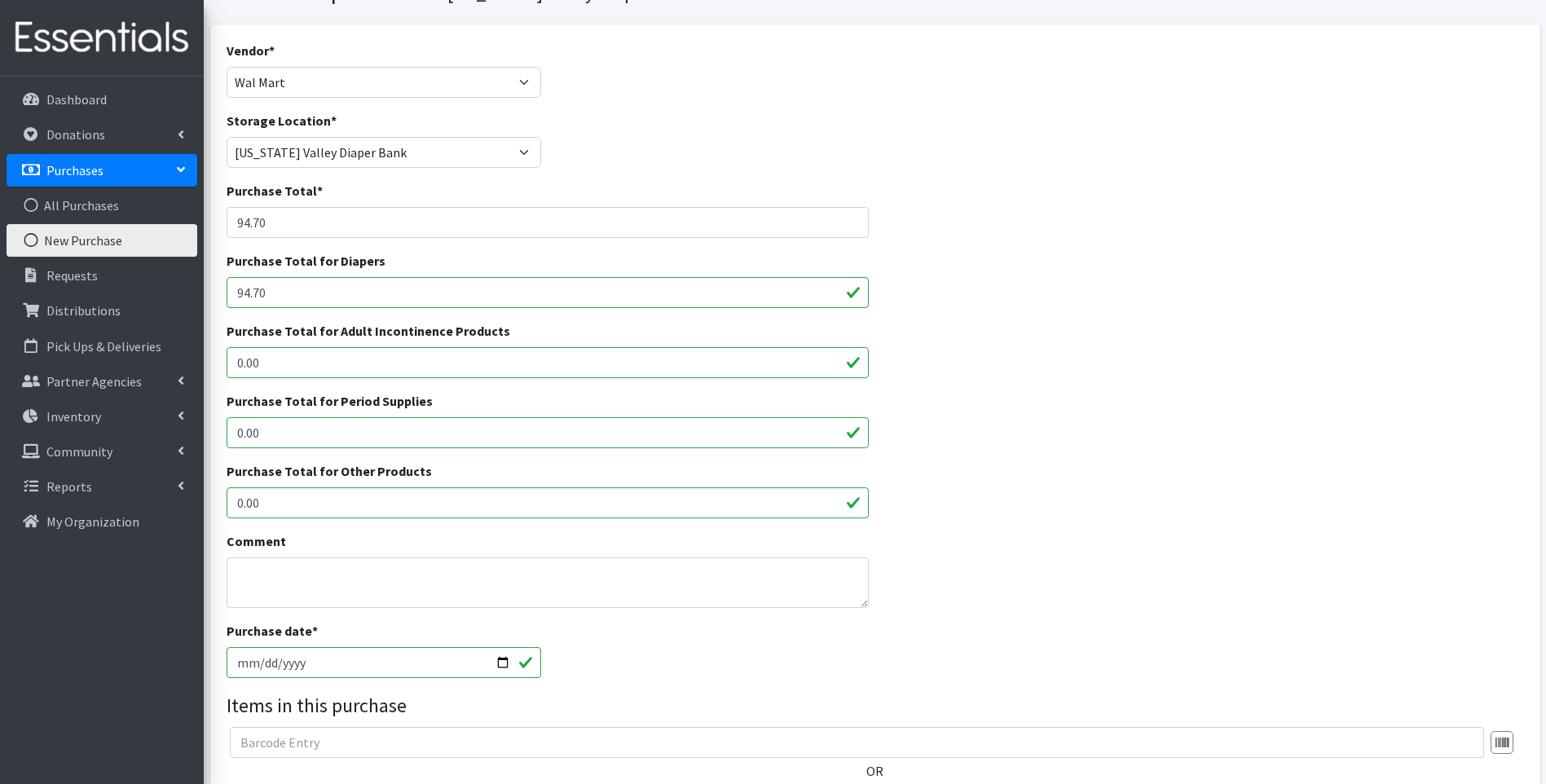
type input "94.70"
click at [264, 660] on input "2025-10-03" at bounding box center [384, 662] width 316 height 31
type input "2025-10-02"
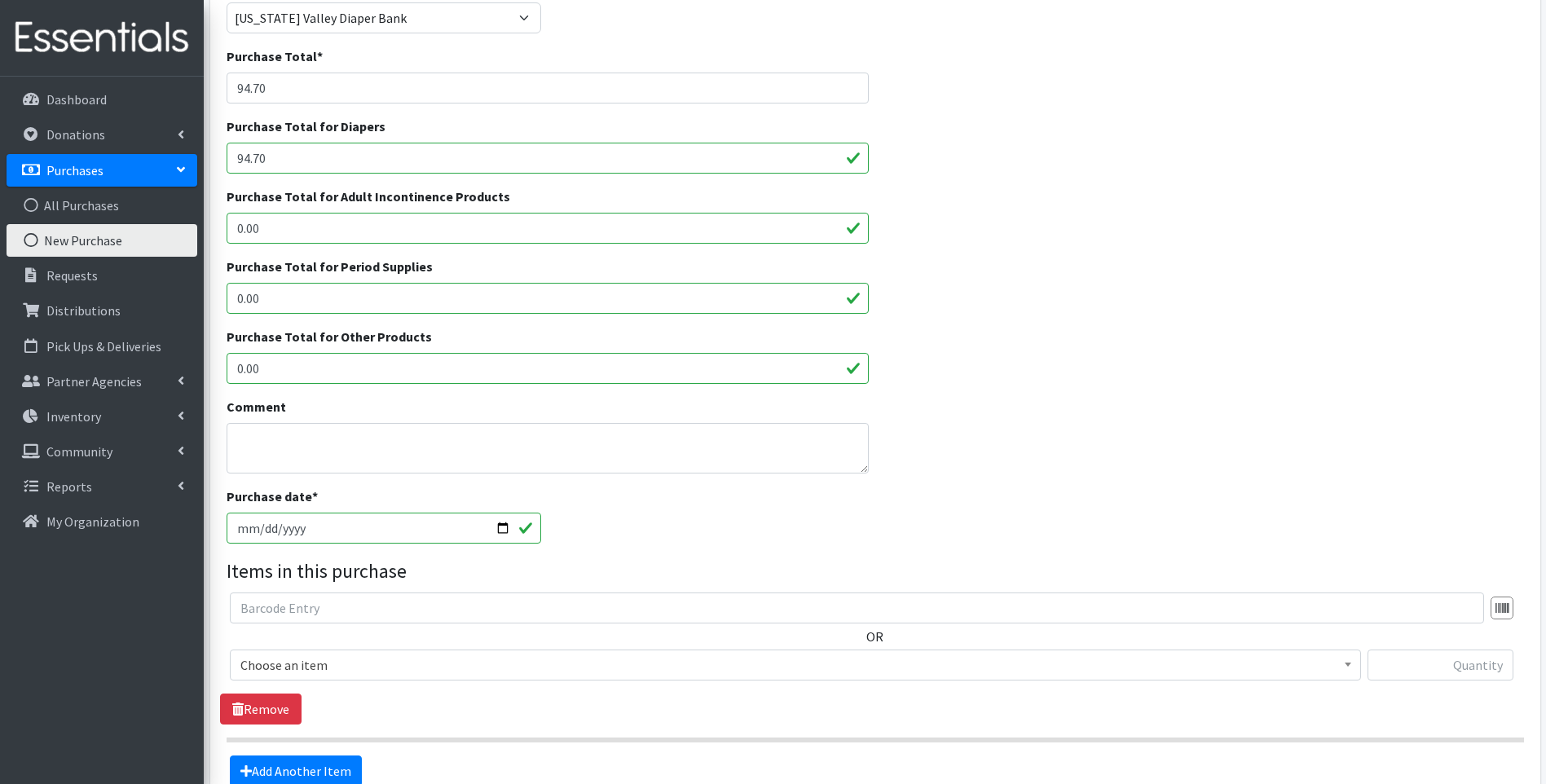
scroll to position [244, 0]
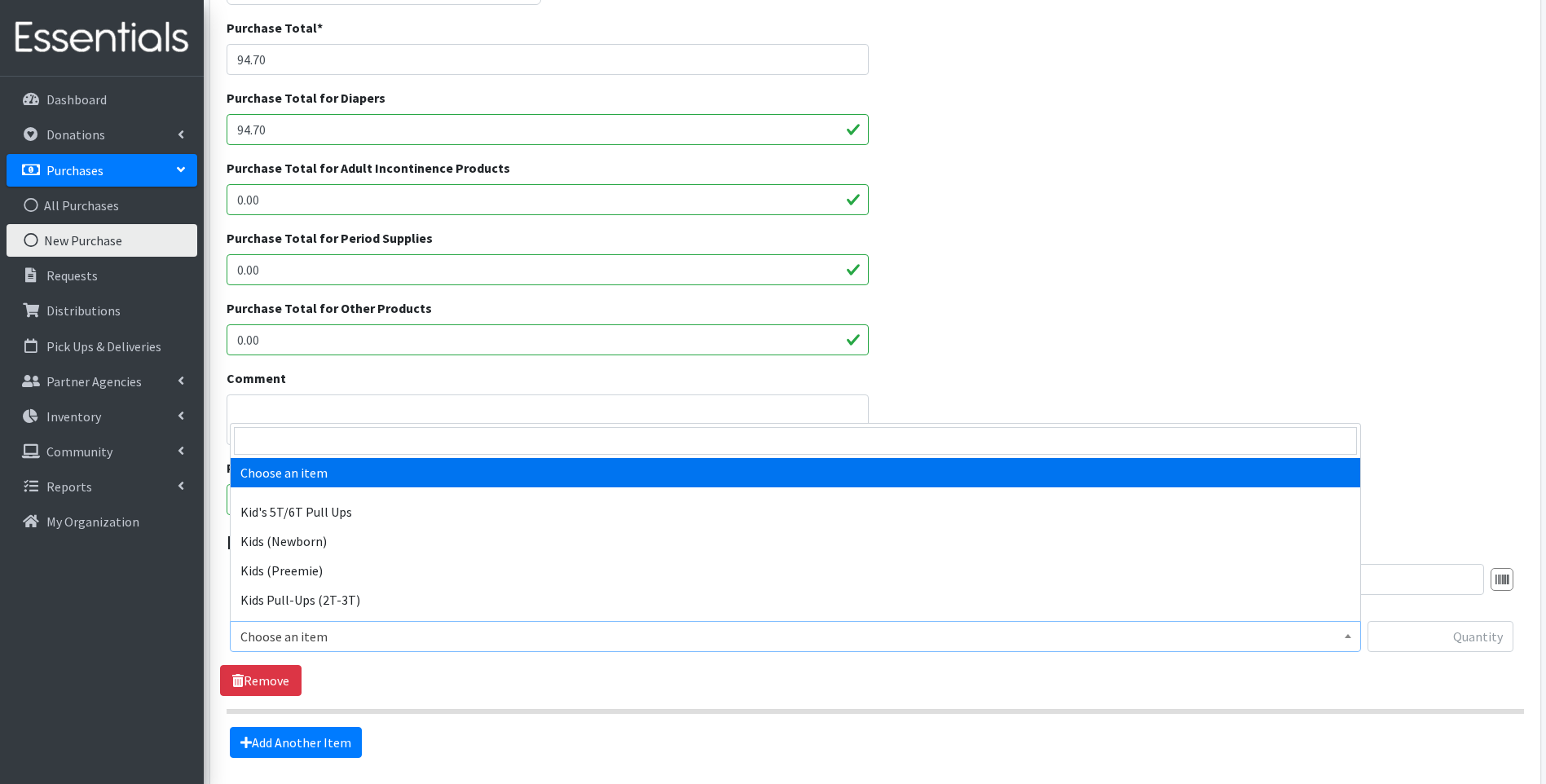
click at [690, 645] on span "Choose an item" at bounding box center [796, 636] width 1110 height 23
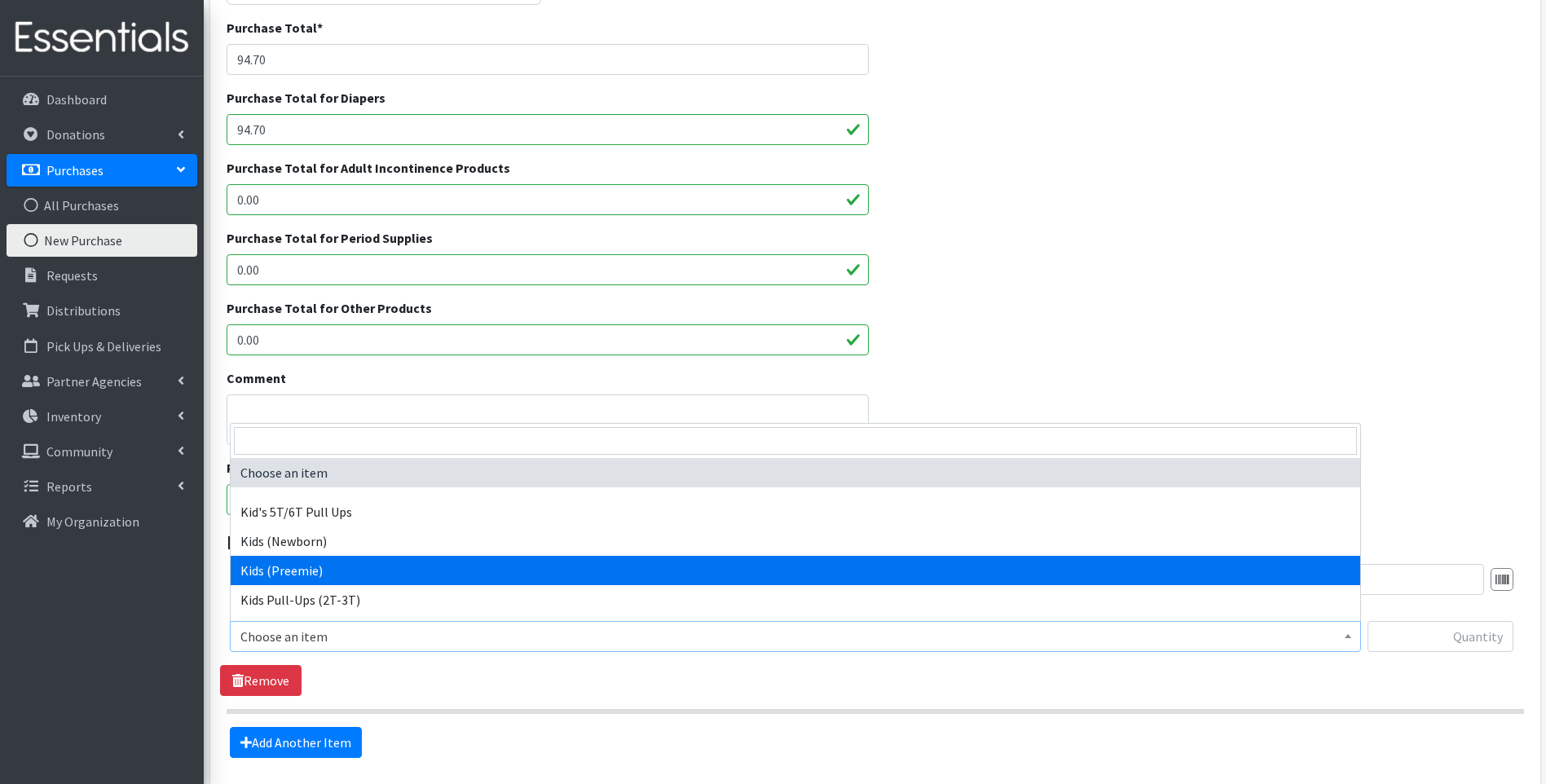
scroll to position [81, 0]
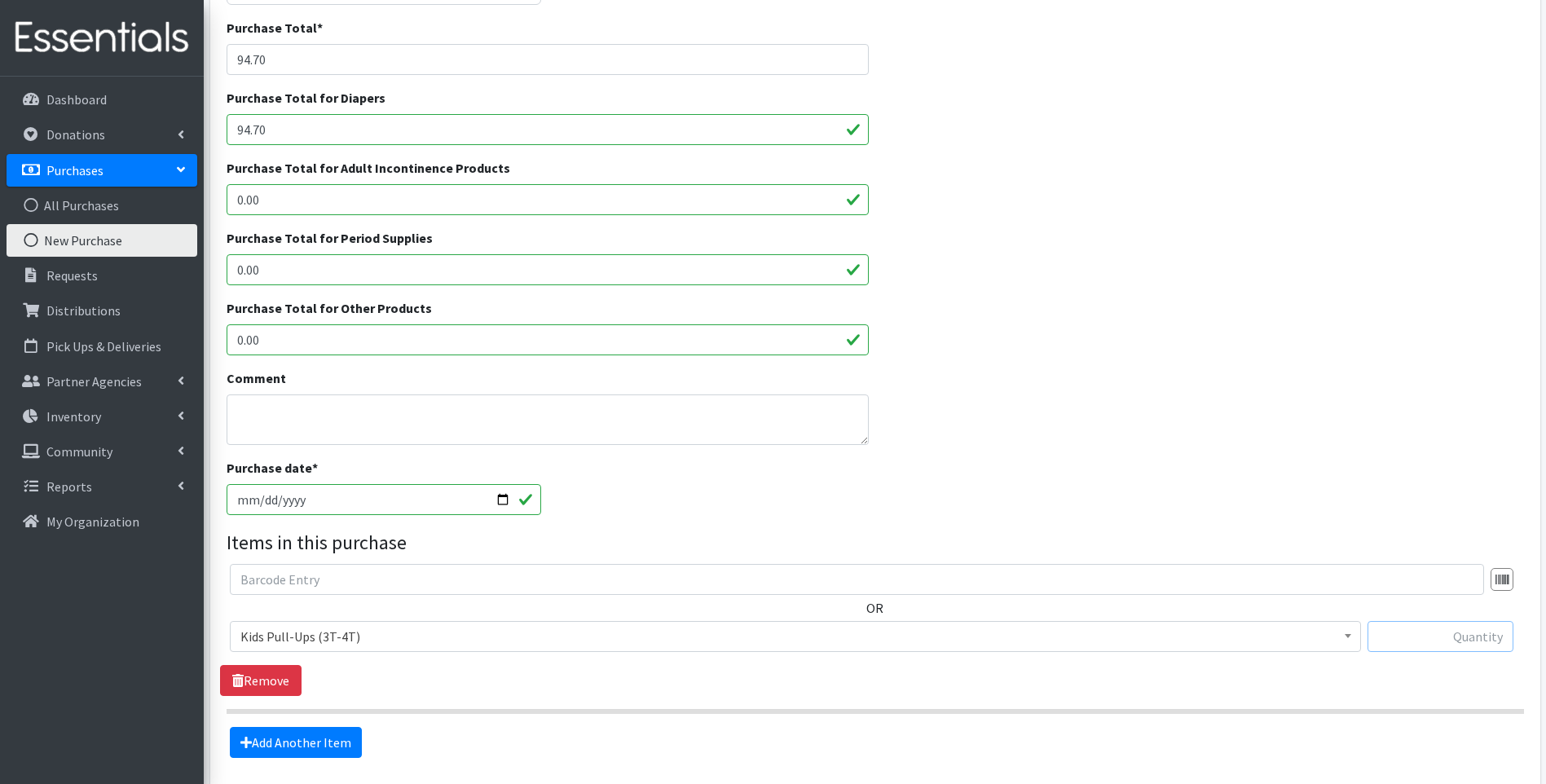
click at [1424, 633] on input "text" at bounding box center [1440, 636] width 146 height 31
click at [908, 640] on span "Kids Pull-Ups (3T-4T)" at bounding box center [796, 636] width 1110 height 23
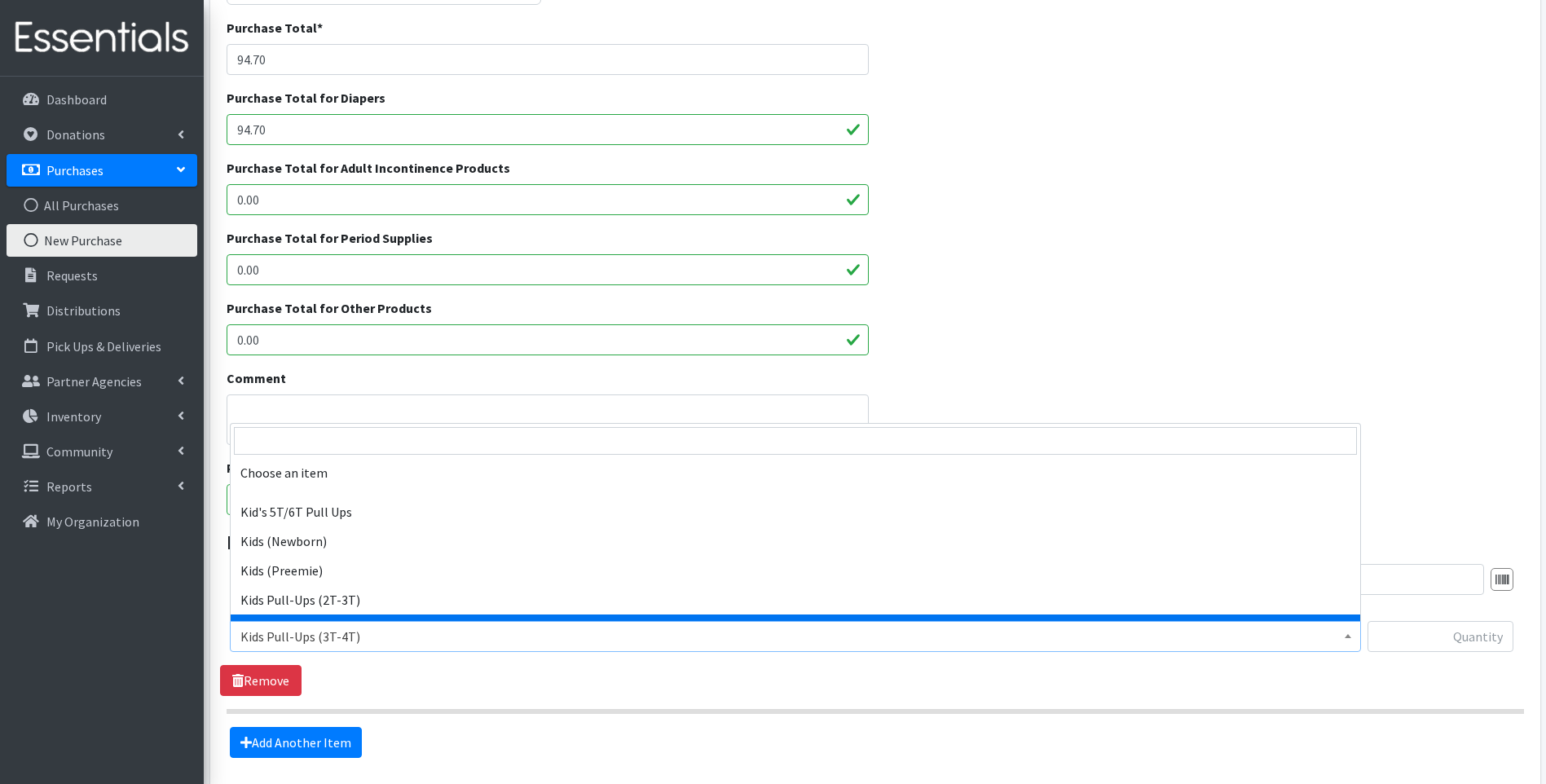
scroll to position [127, 0]
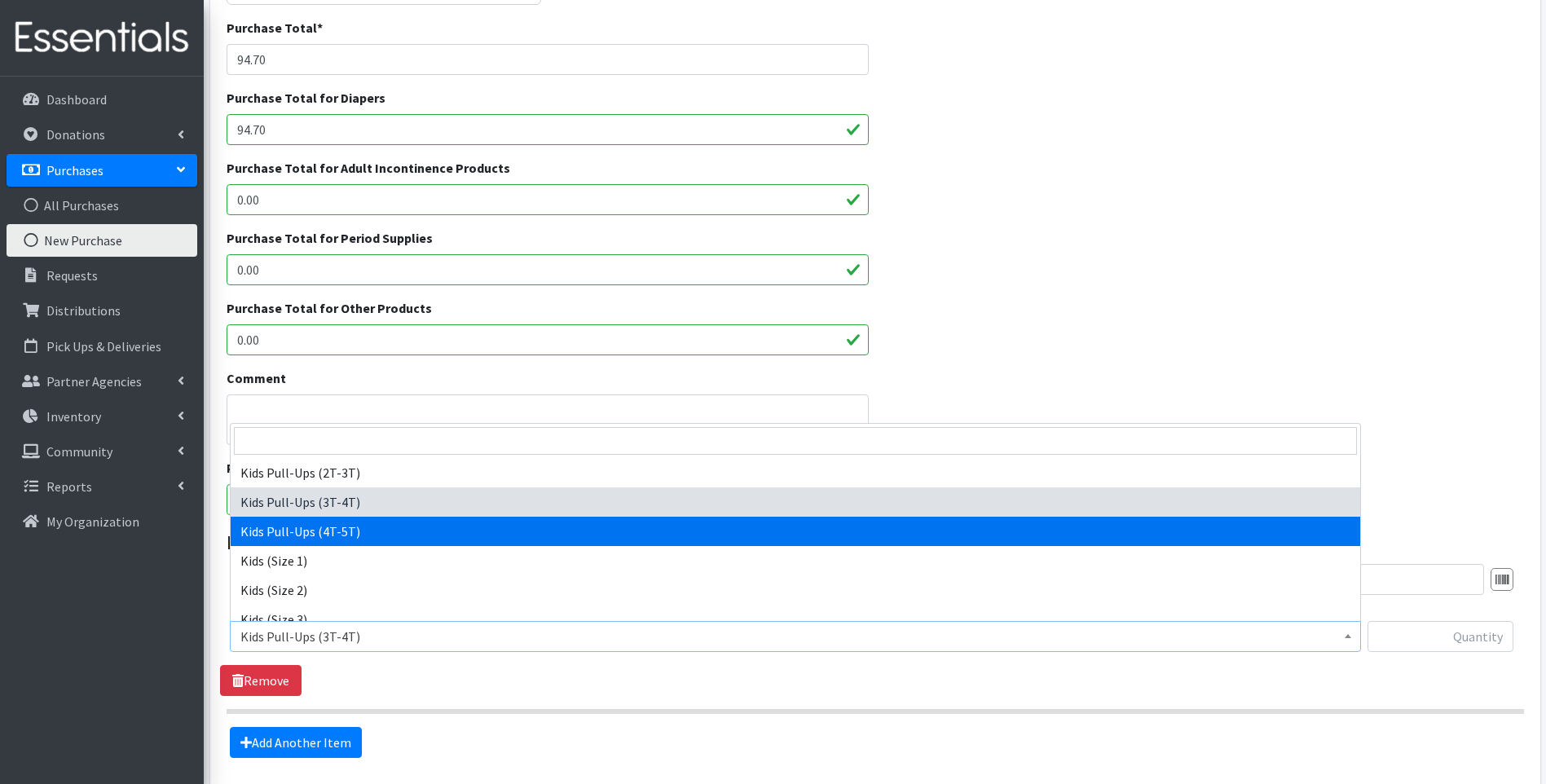
select select "13177"
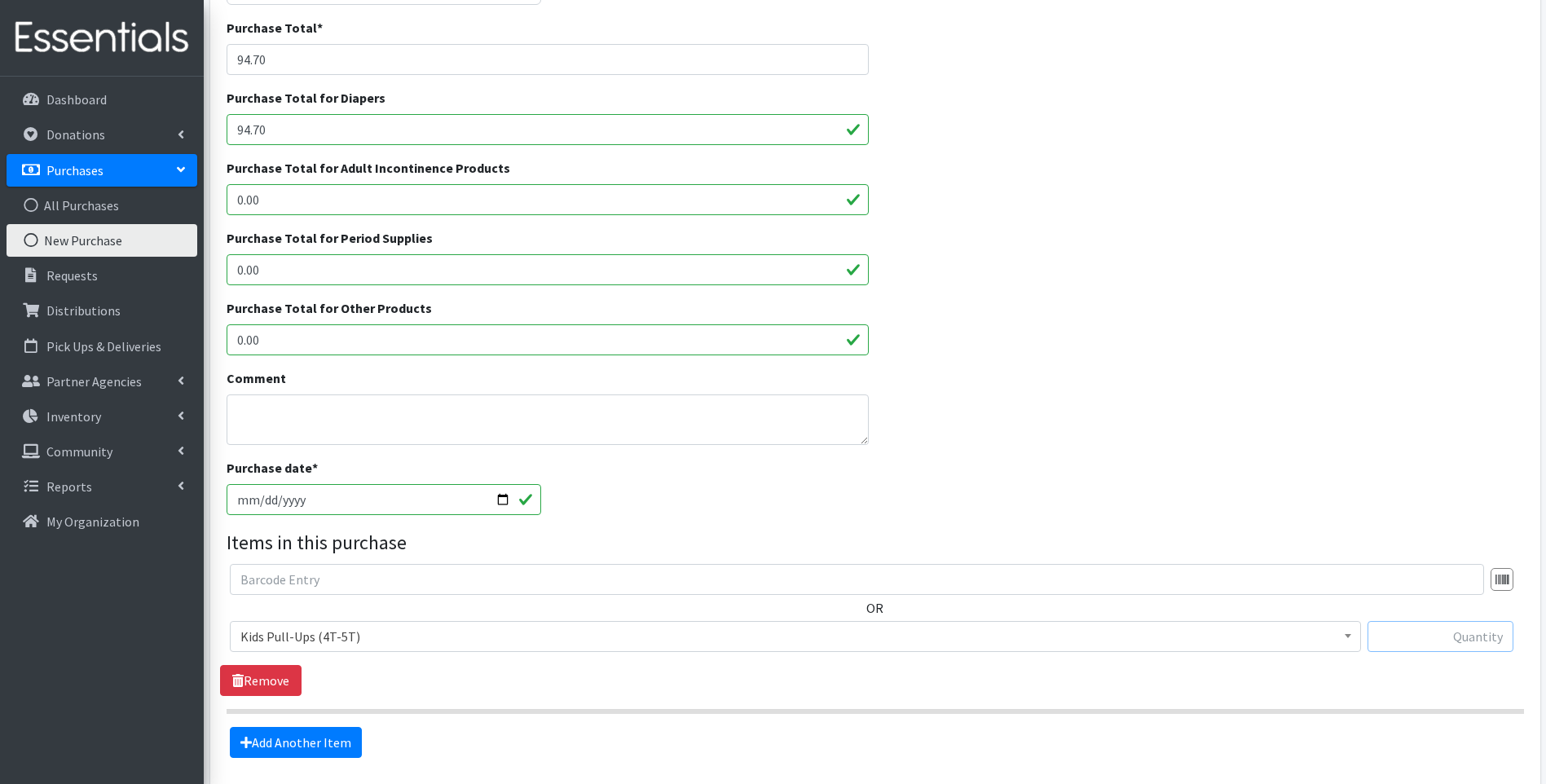
click at [1468, 634] on input "text" at bounding box center [1440, 636] width 146 height 31
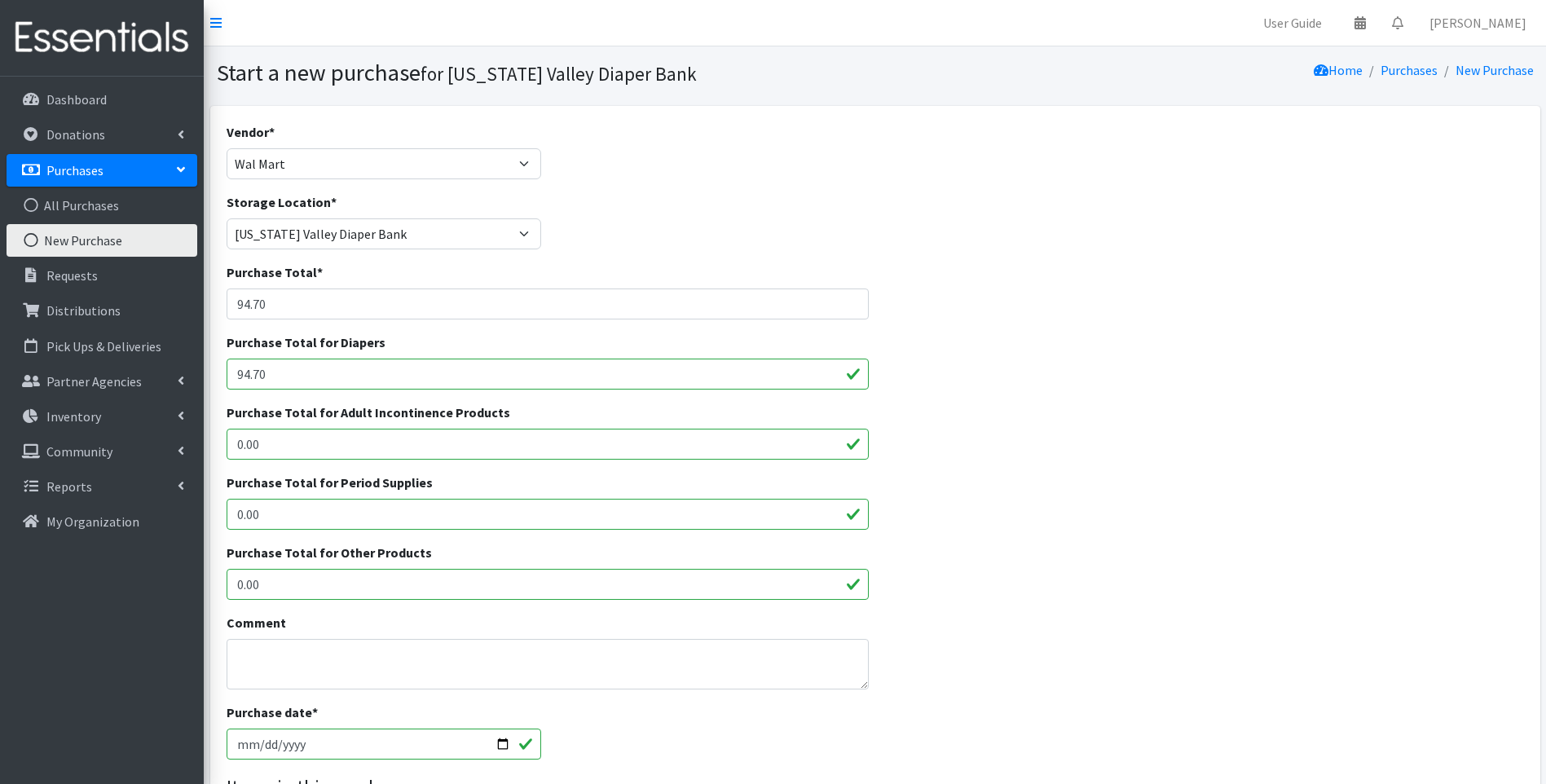
scroll to position [326, 0]
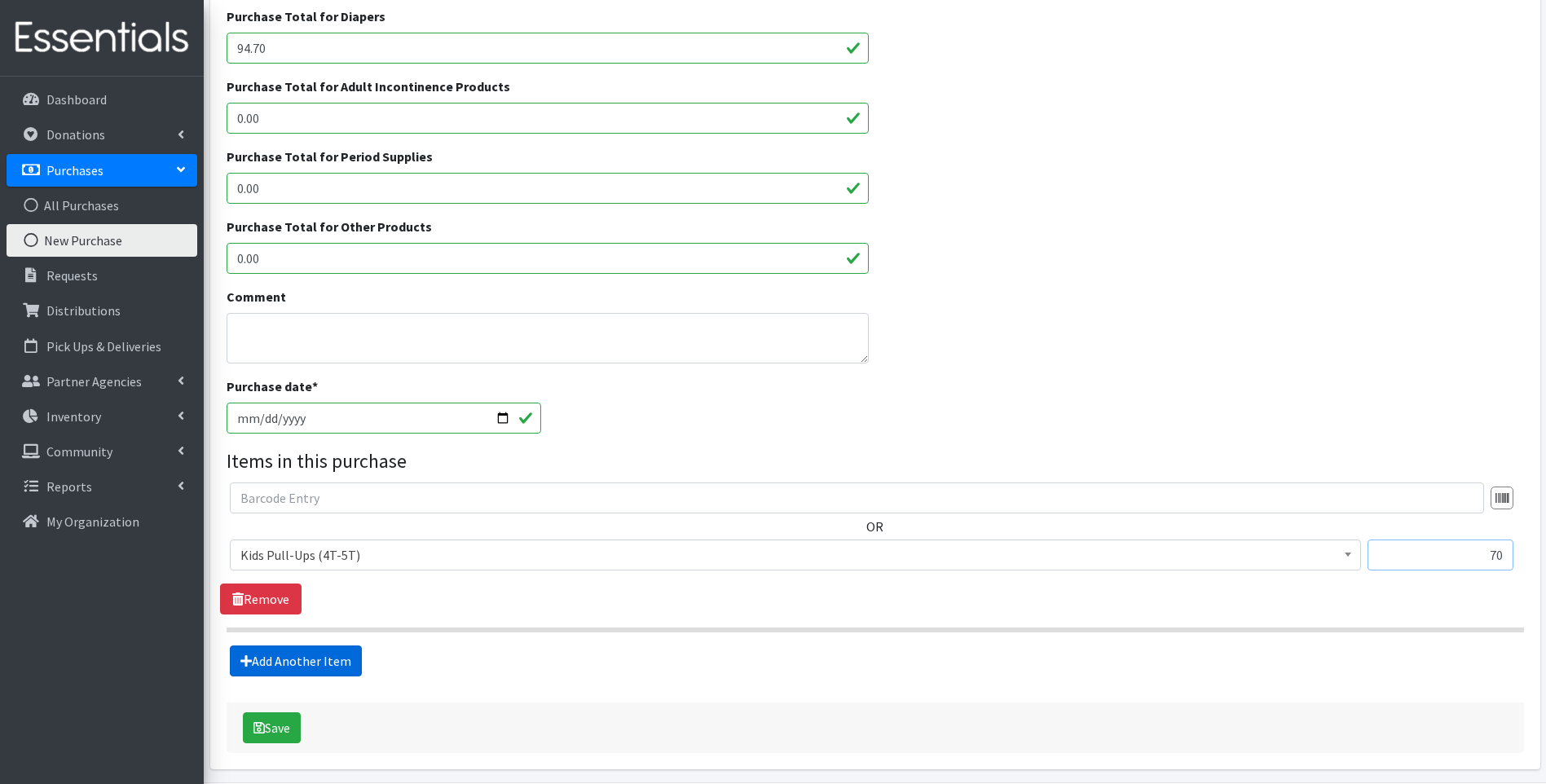
type input "70"
click at [313, 663] on link "Add Another Item" at bounding box center [295, 660] width 132 height 31
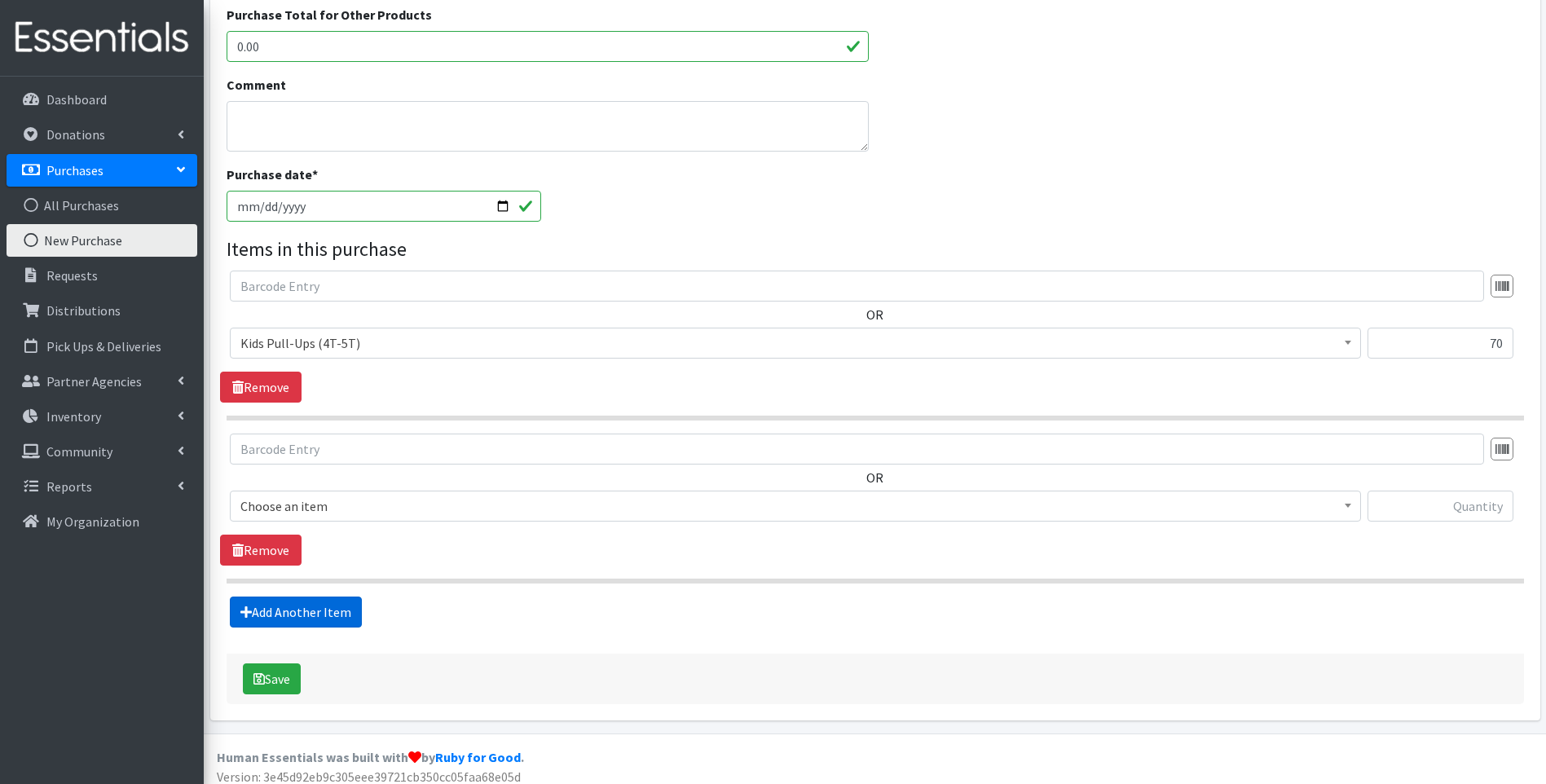
scroll to position [548, 0]
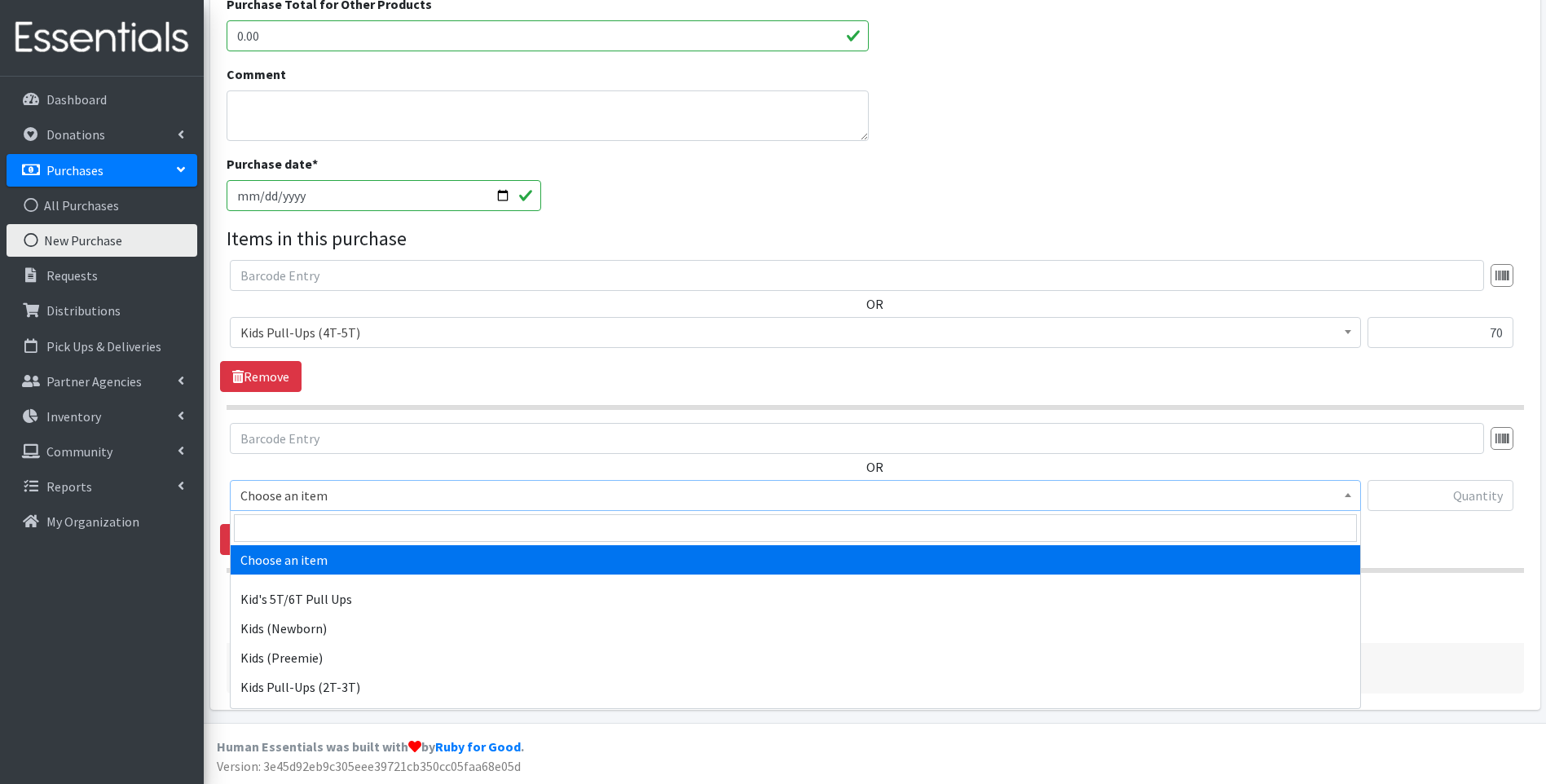
click at [566, 499] on span "Choose an item" at bounding box center [796, 495] width 1110 height 23
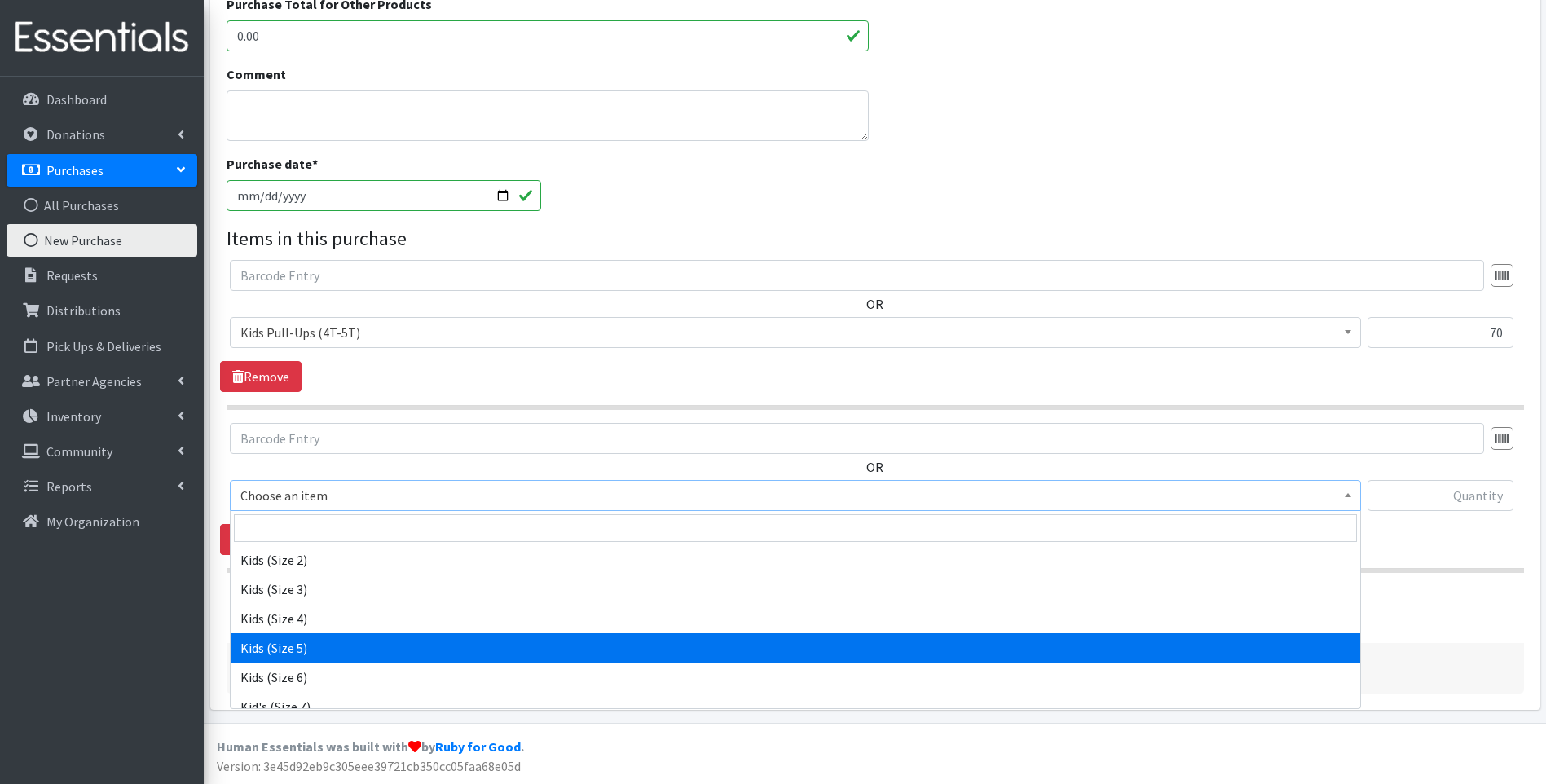
scroll to position [258, 0]
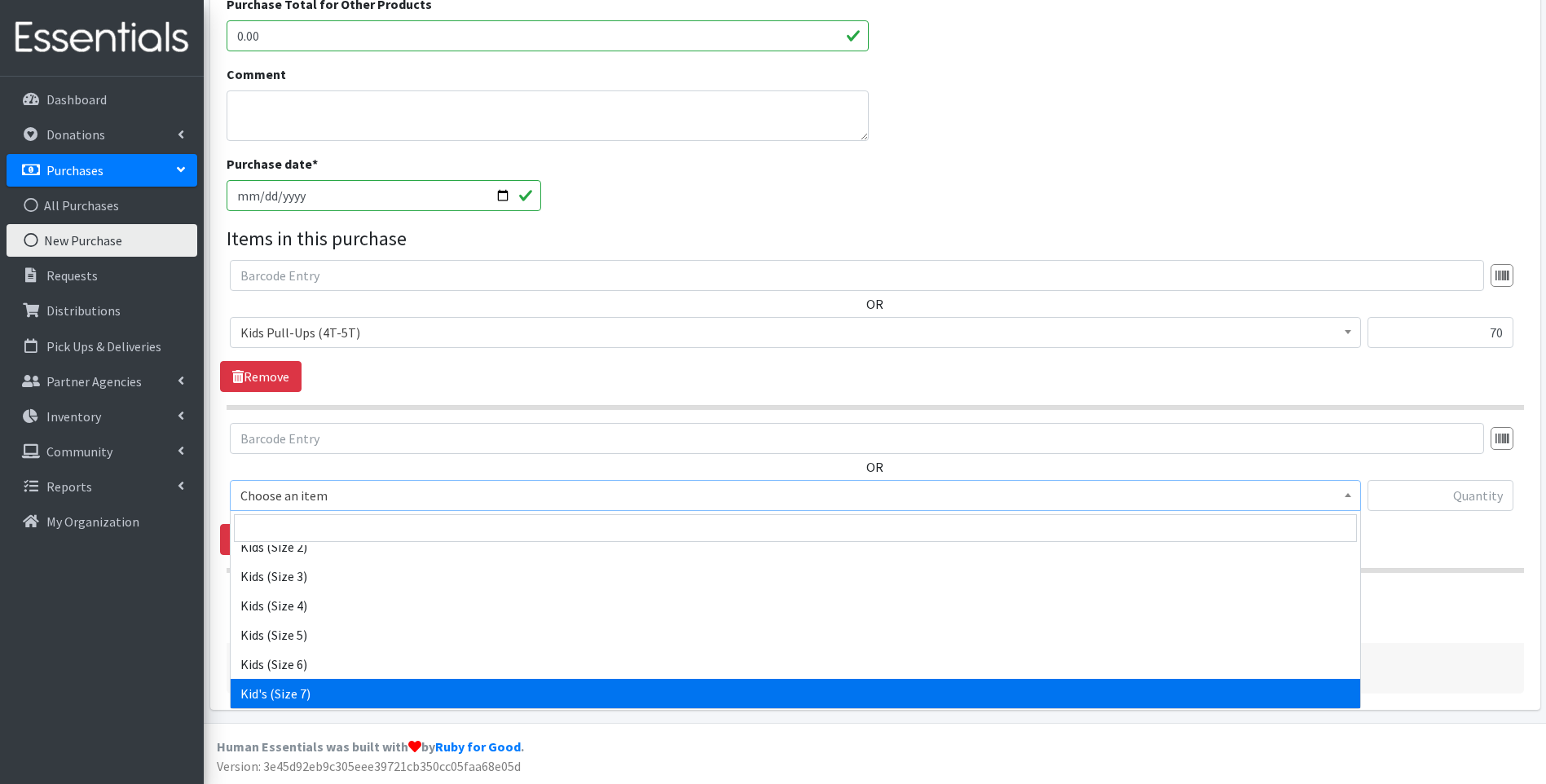
select select "13761"
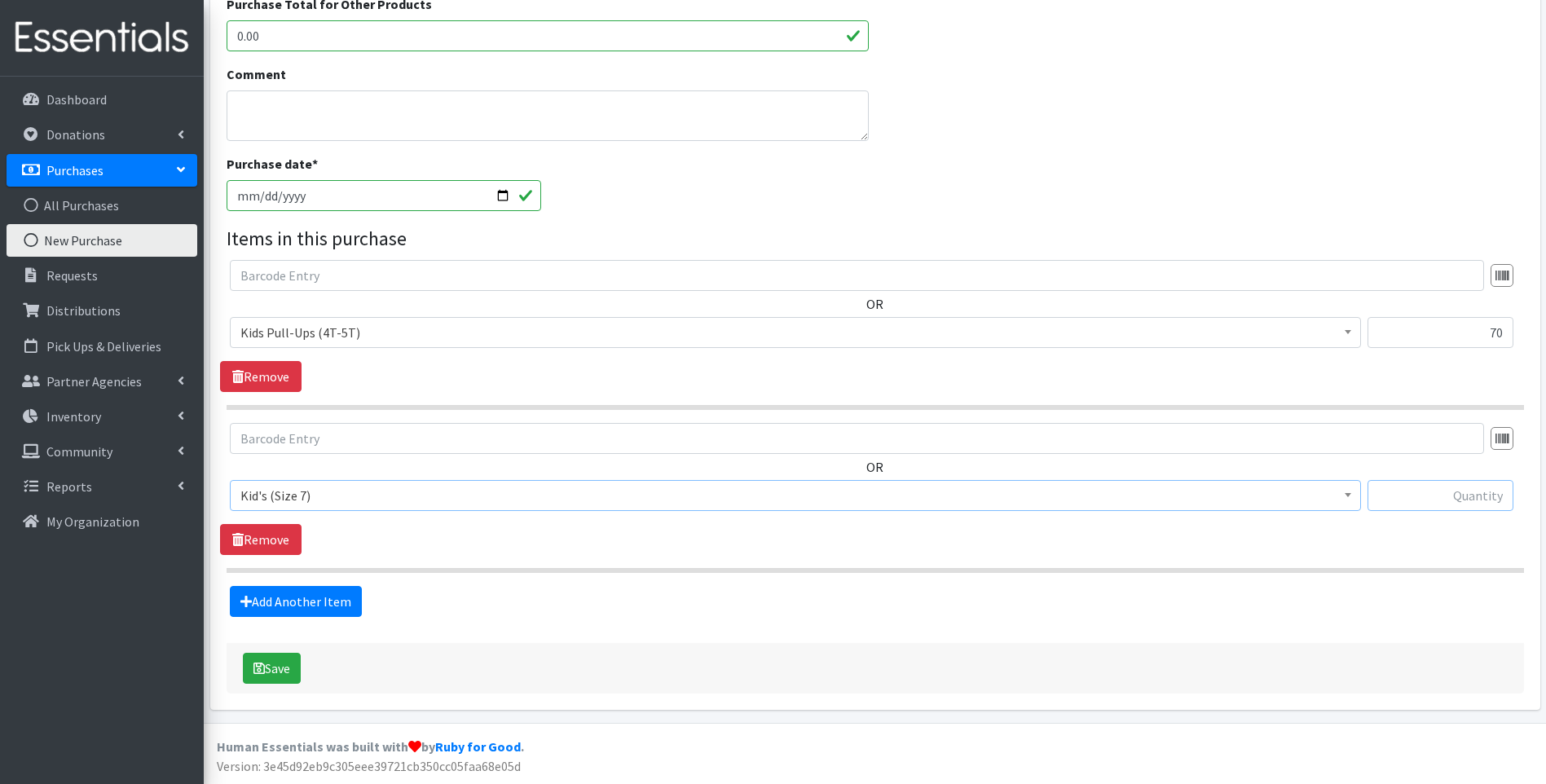
click at [1442, 493] on input "text" at bounding box center [1440, 495] width 146 height 31
type input "120"
click at [327, 604] on link "Add Another Item" at bounding box center [295, 602] width 132 height 31
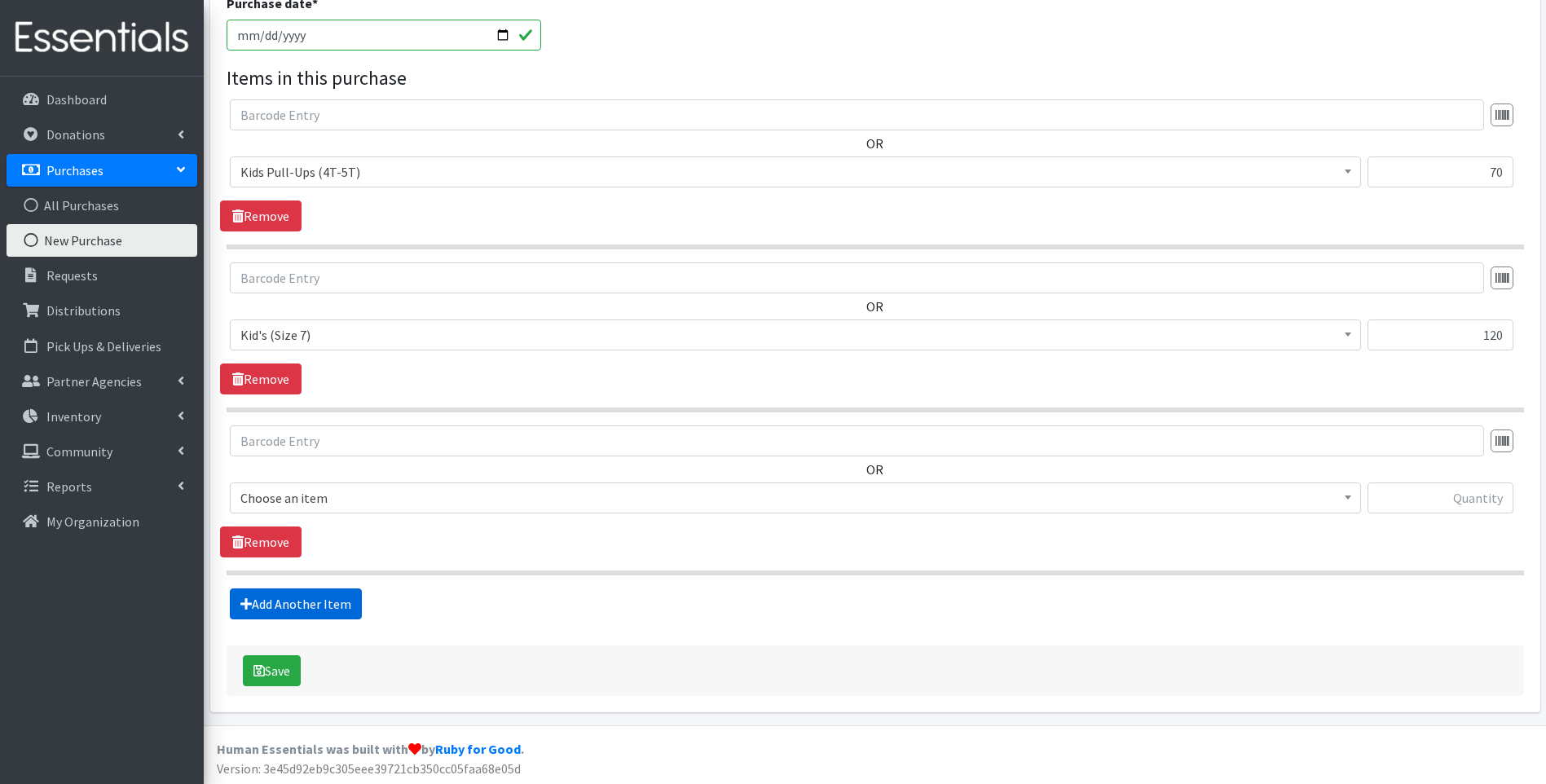
scroll to position [712, 0]
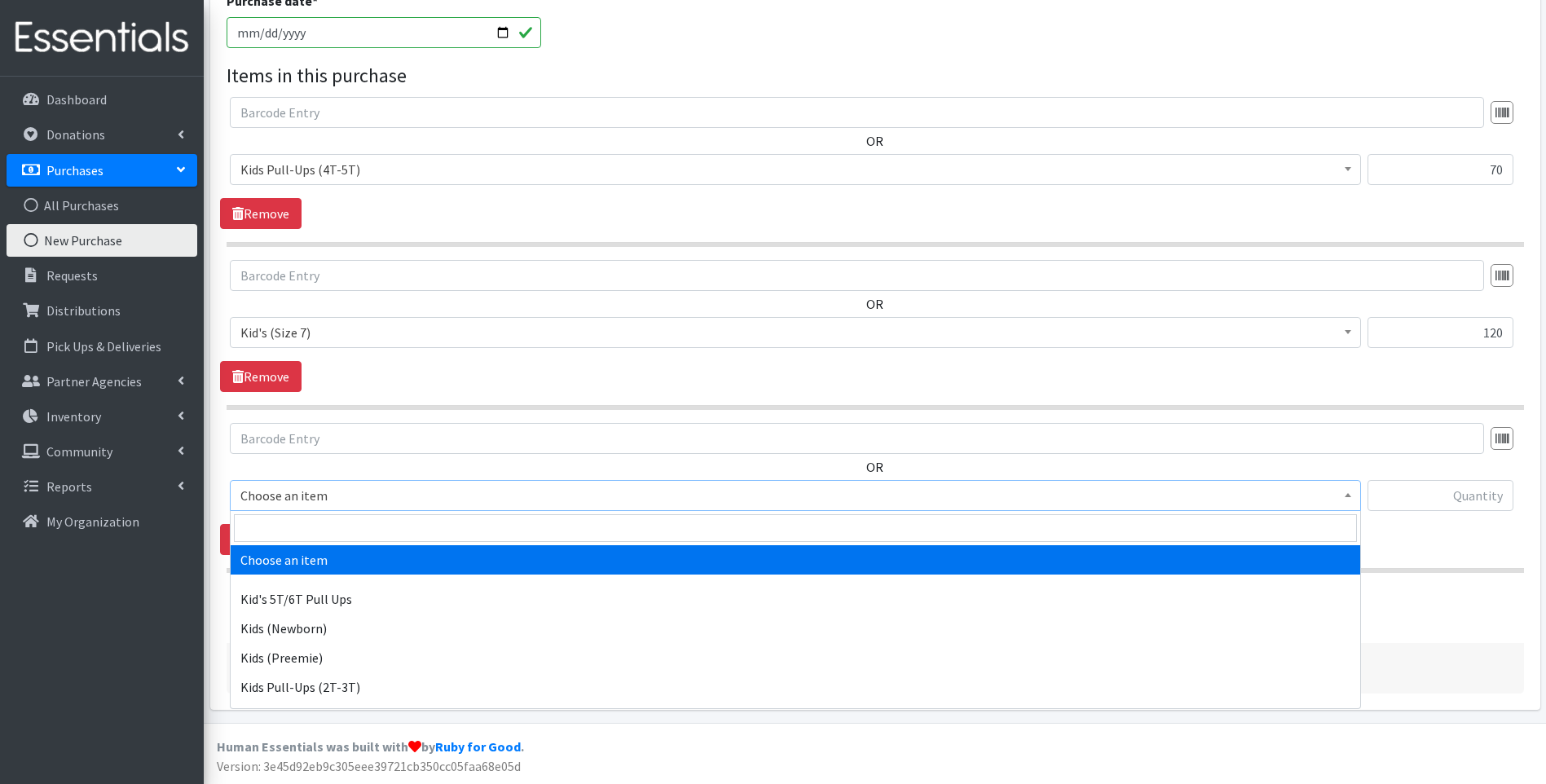
click at [369, 491] on span "Choose an item" at bounding box center [796, 495] width 1110 height 23
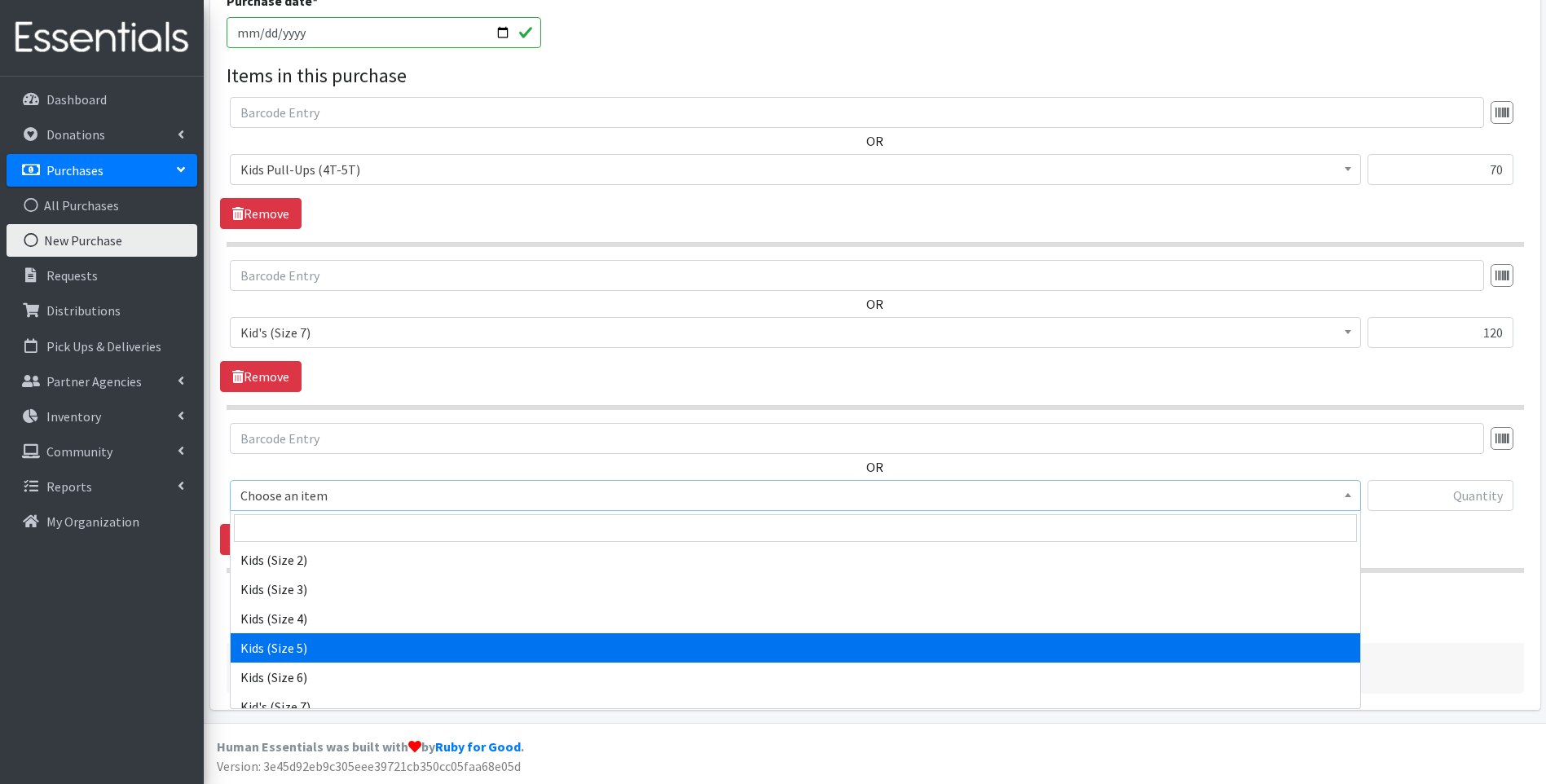
select select "13154"
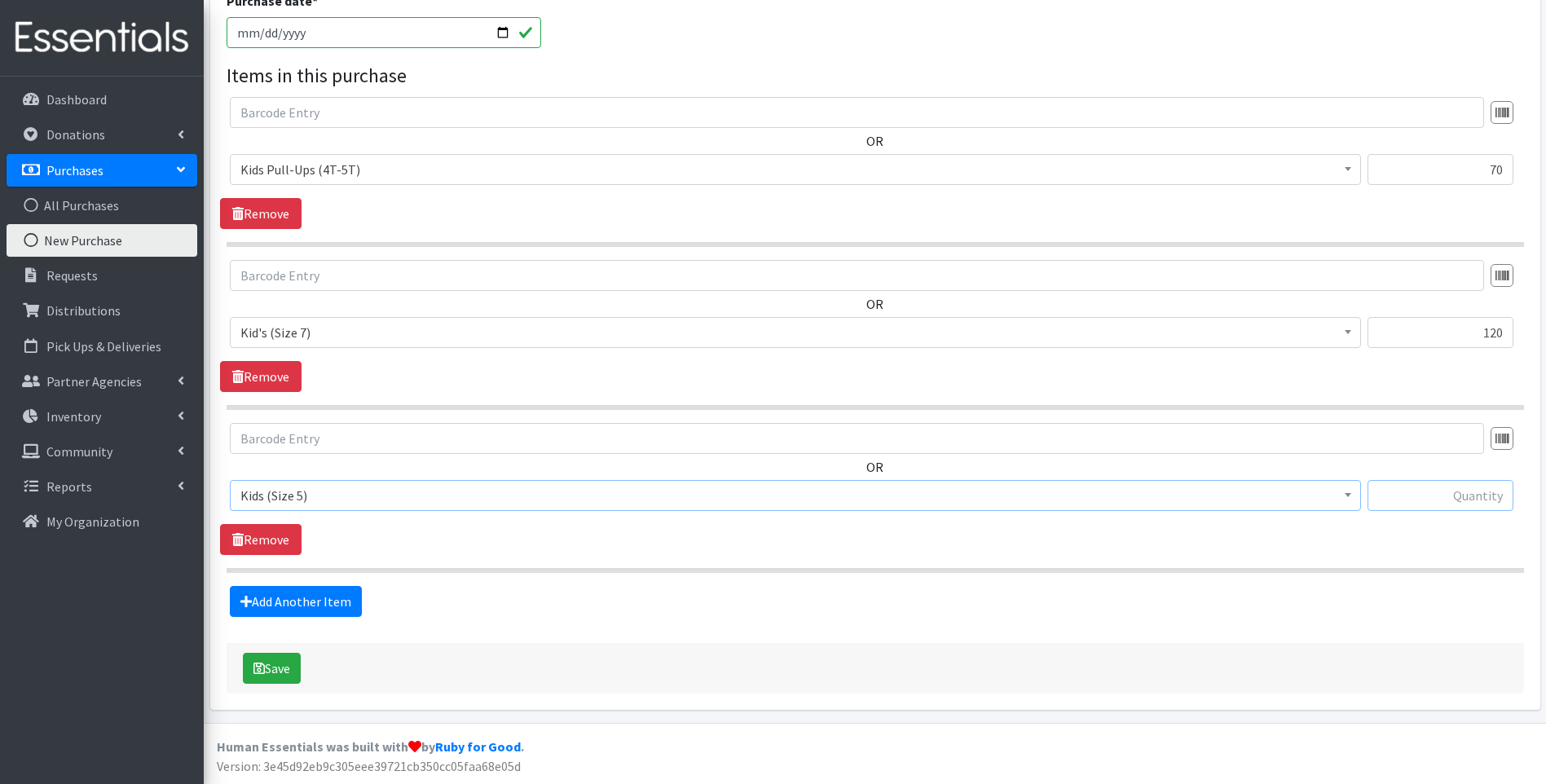
click at [1407, 493] on input "text" at bounding box center [1440, 495] width 146 height 31
type input "1"
type input "162"
click at [267, 661] on button "Save" at bounding box center [272, 668] width 58 height 31
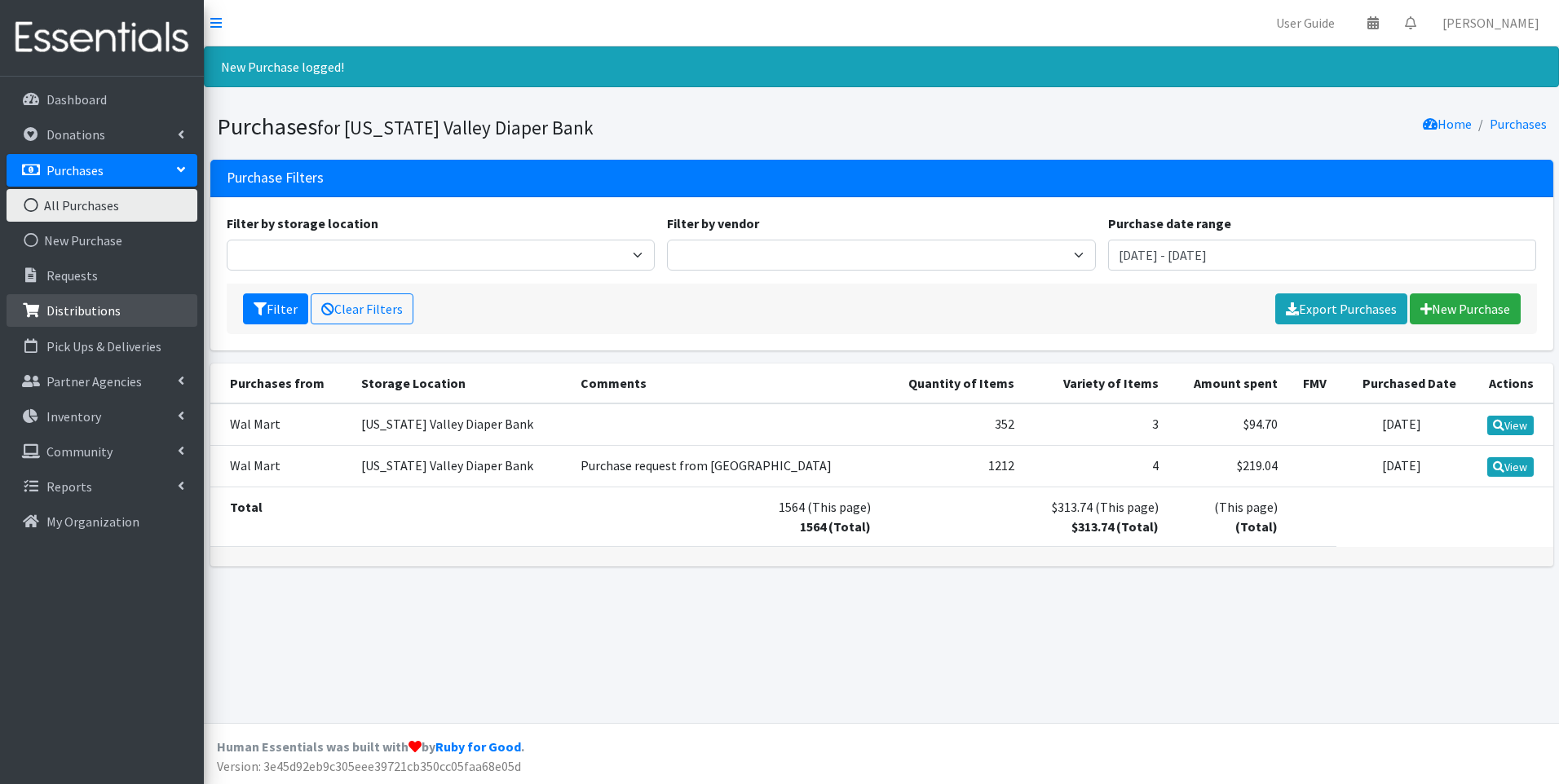
click at [84, 306] on p "Distributions" at bounding box center [83, 310] width 74 height 16
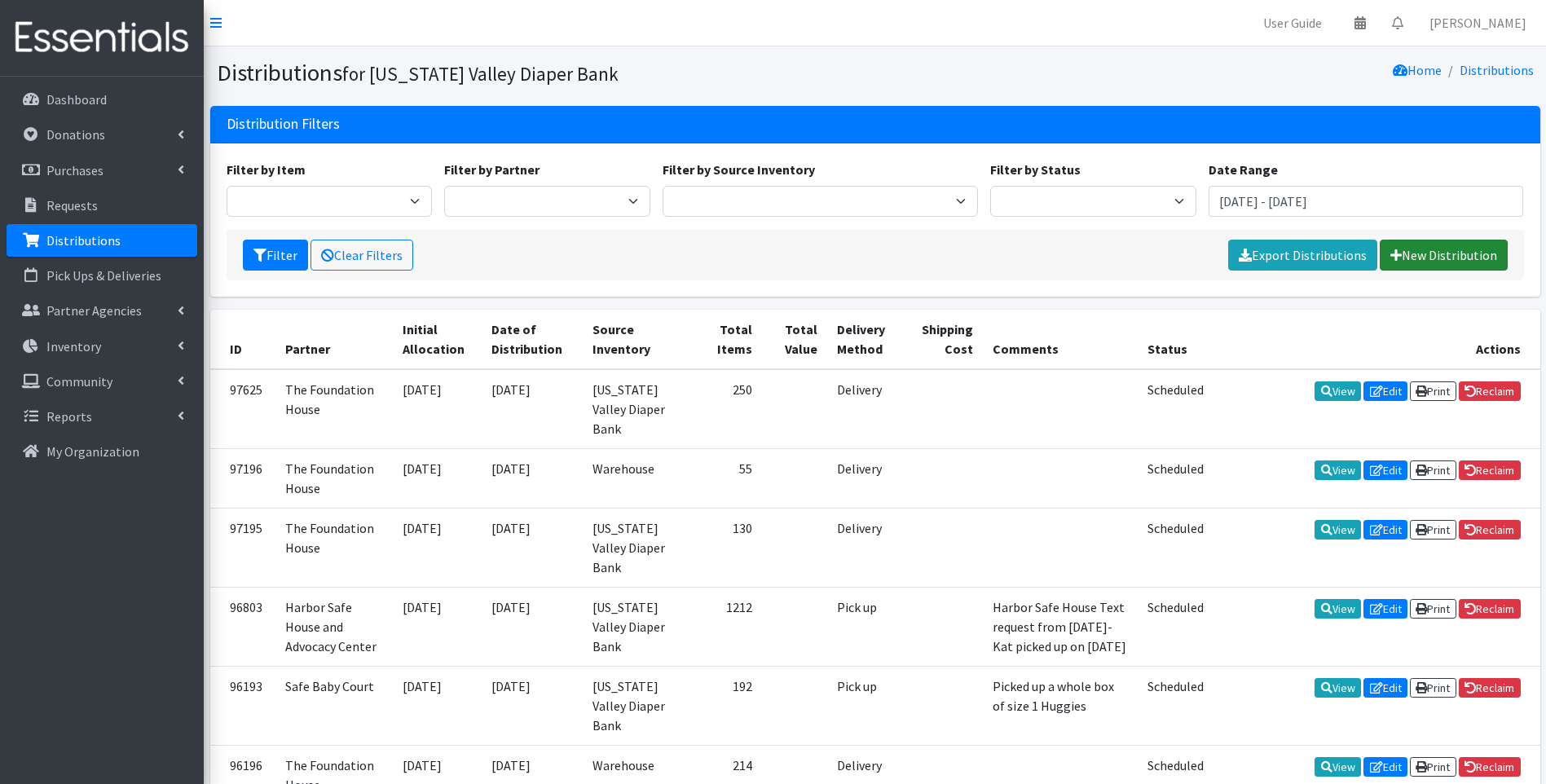
click at [1444, 256] on link "New Distribution" at bounding box center [1444, 255] width 128 height 31
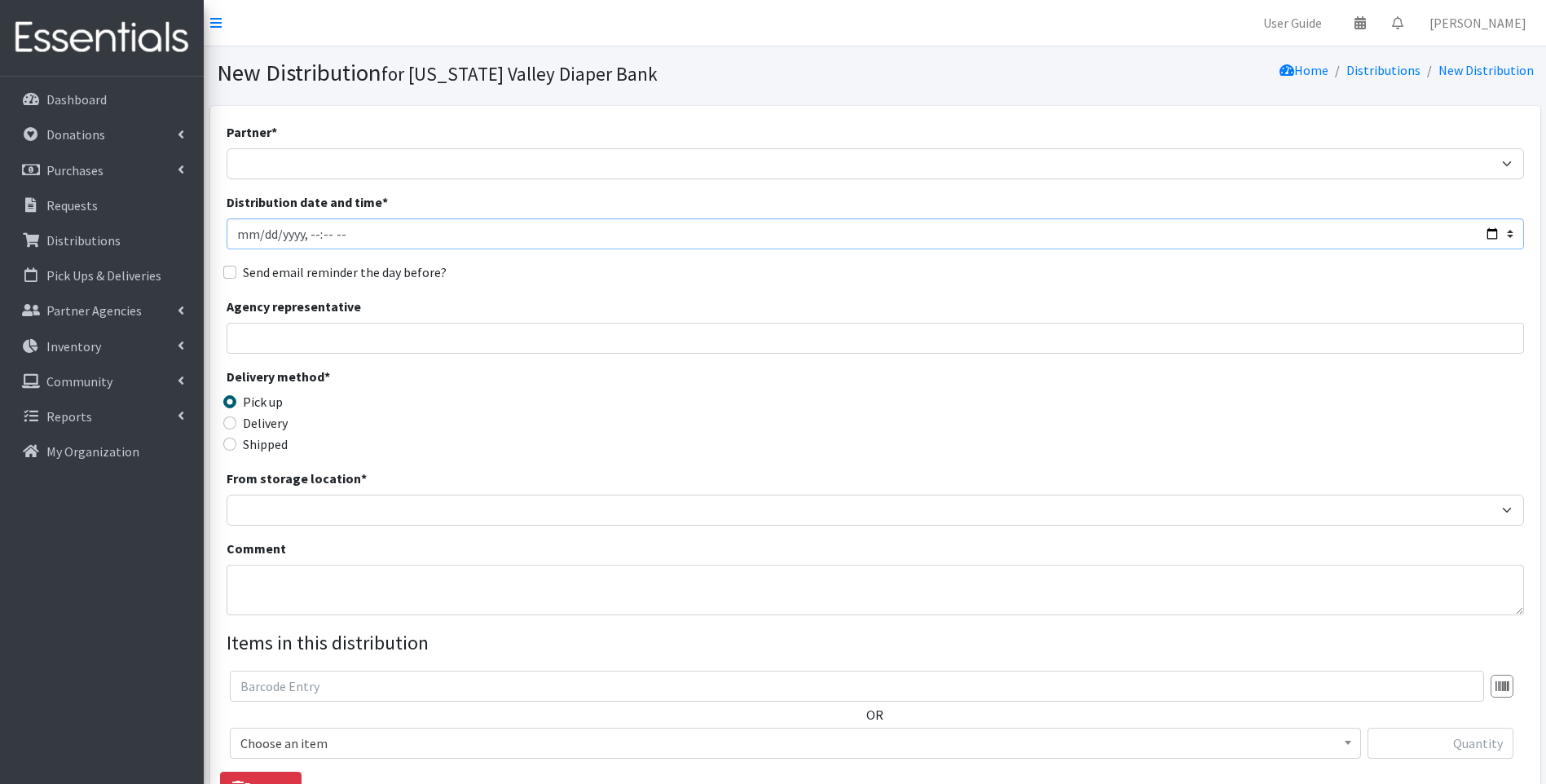
click at [266, 233] on input "Distribution date and time *" at bounding box center [876, 234] width 1298 height 31
type input "[DATE]T23:59"
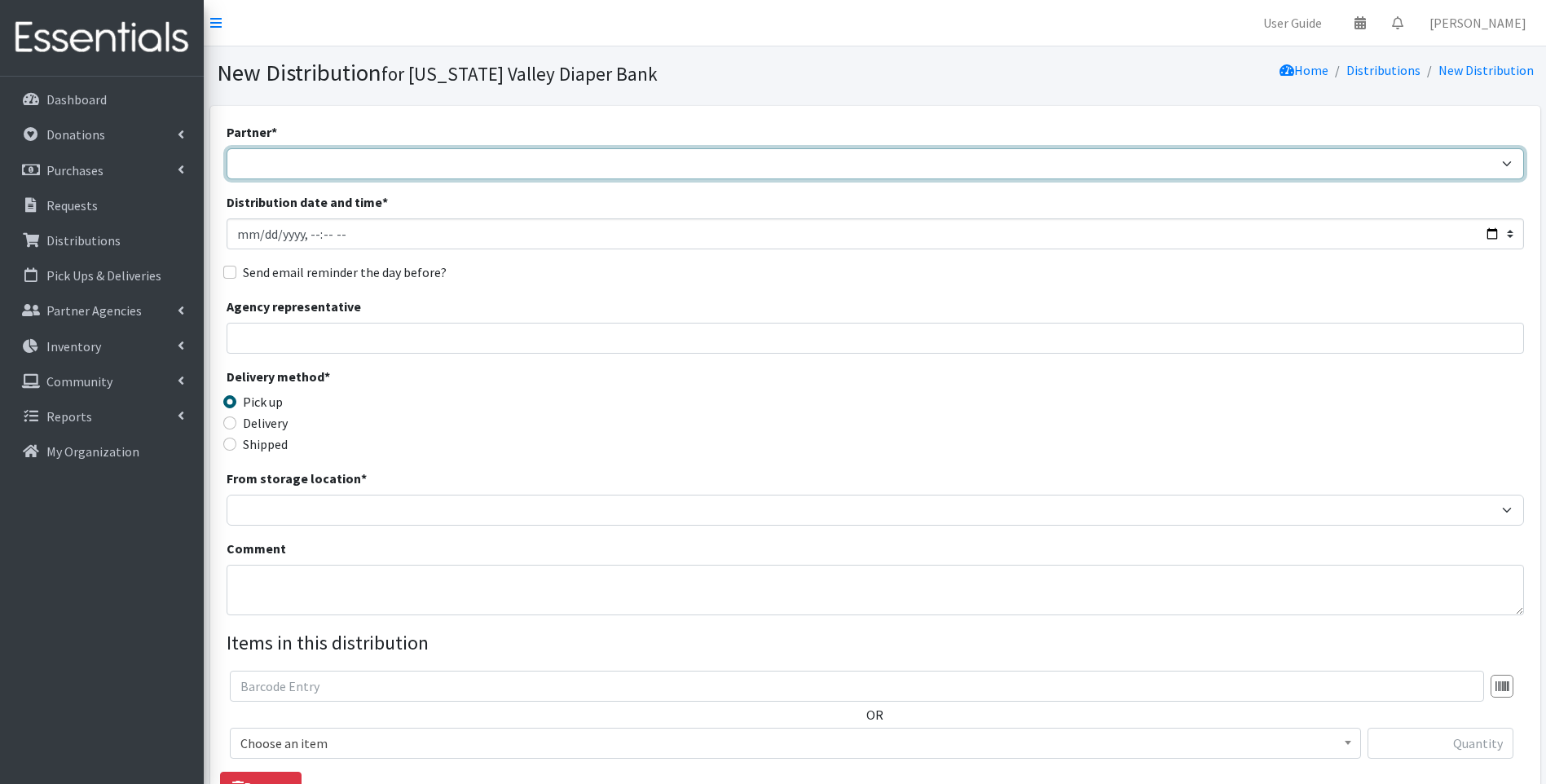
click at [279, 164] on select "Family Promise Harbor Safe House and Advocacy Center Safe Baby Court The Caring…" at bounding box center [876, 164] width 1298 height 31
select select "4509"
click at [227, 149] on select "Family Promise Harbor Safe House and Advocacy Center Safe Baby Court The Caring…" at bounding box center [876, 164] width 1298 height 31
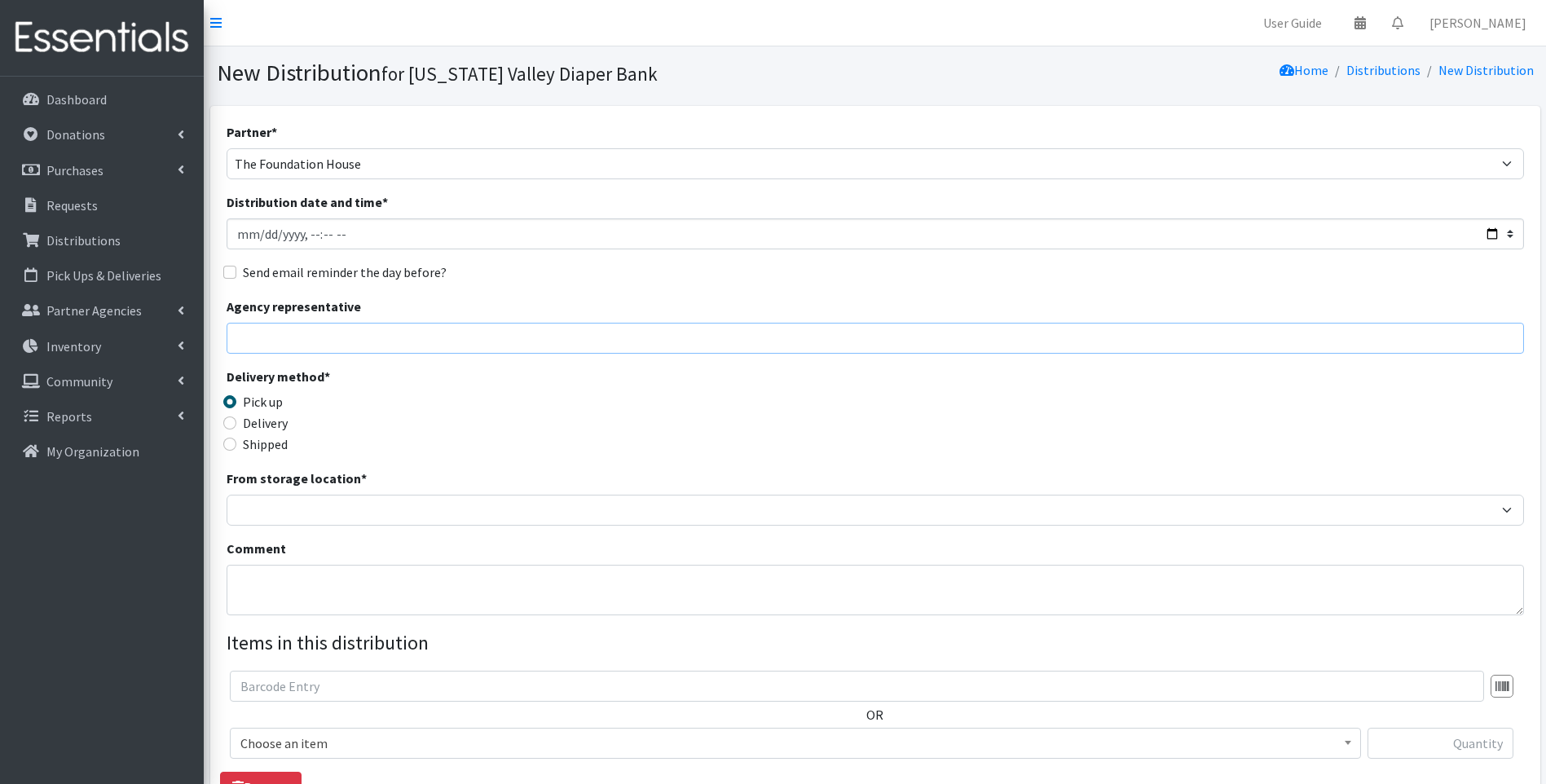
click at [325, 348] on input "Agency representative" at bounding box center [876, 338] width 1298 height 31
type input "SB"
click at [239, 421] on div "Delivery" at bounding box center [389, 423] width 324 height 19
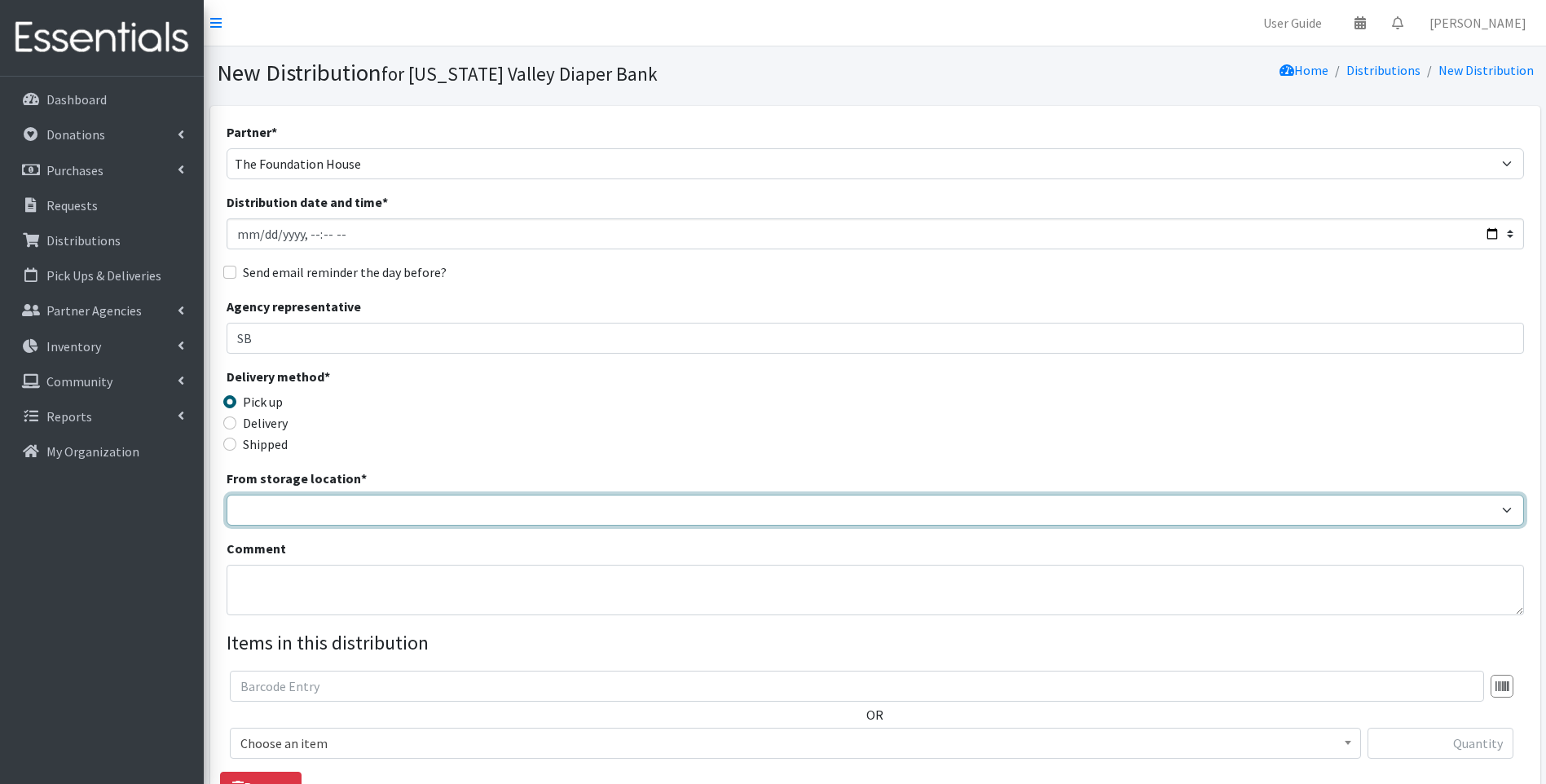
click at [303, 513] on select "[US_STATE] Valley Diaper Bank The Community Foundation Warehouse" at bounding box center [876, 510] width 1298 height 31
select select "477"
click at [227, 494] on select "[US_STATE] Valley Diaper Bank The Community Foundation Warehouse" at bounding box center [876, 510] width 1298 height 31
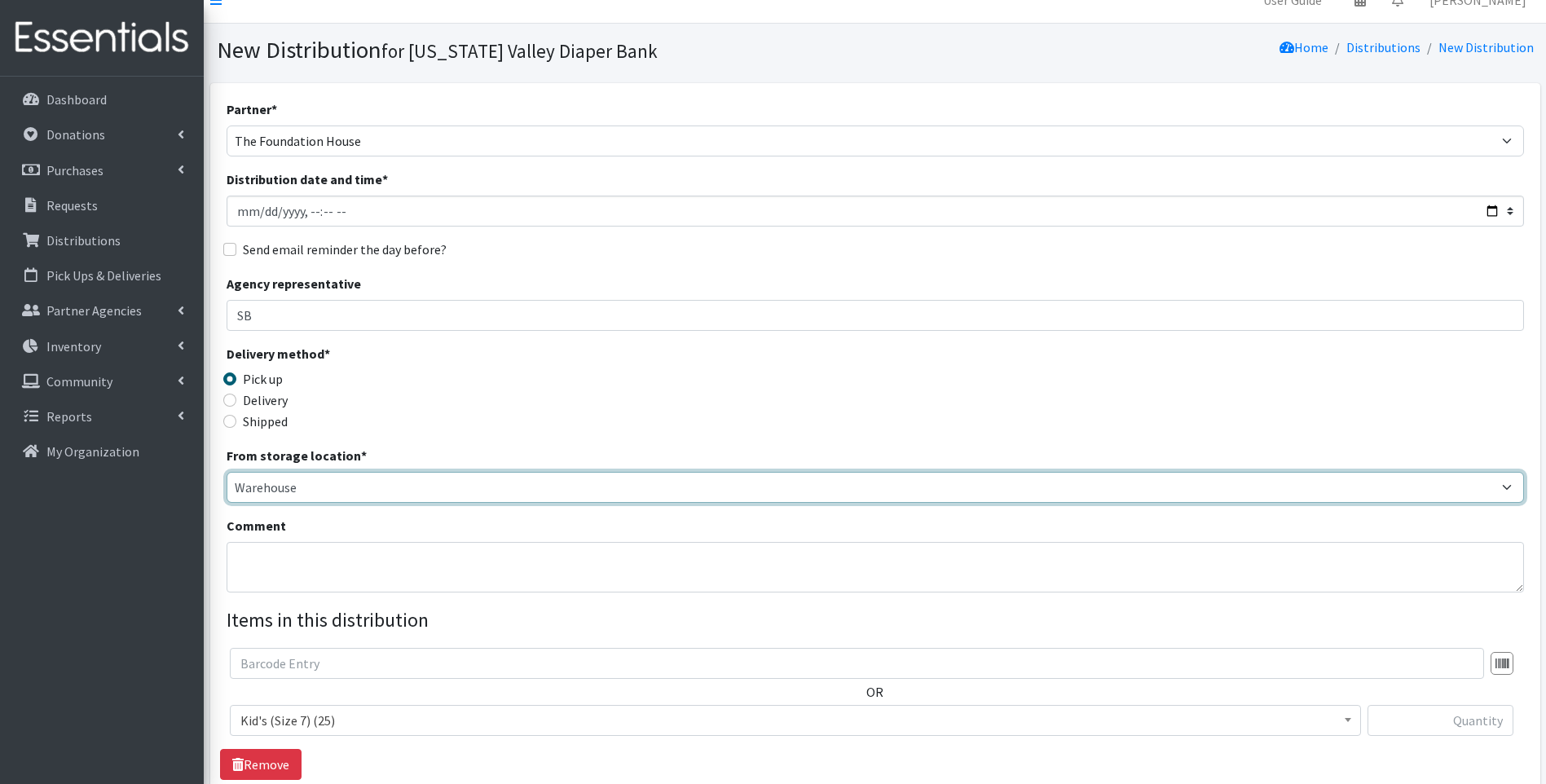
scroll to position [163, 0]
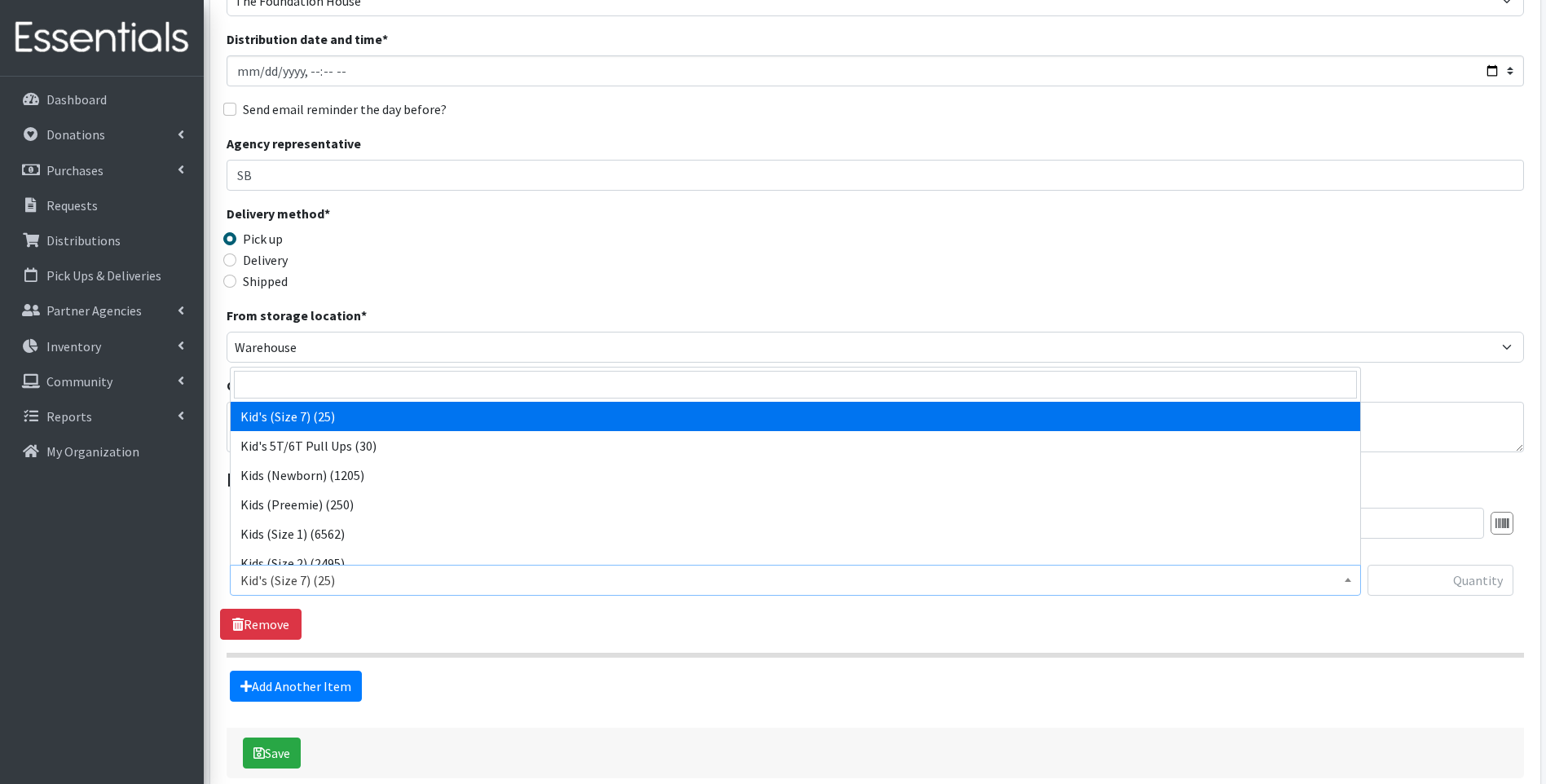
click at [1346, 583] on span at bounding box center [1348, 578] width 16 height 25
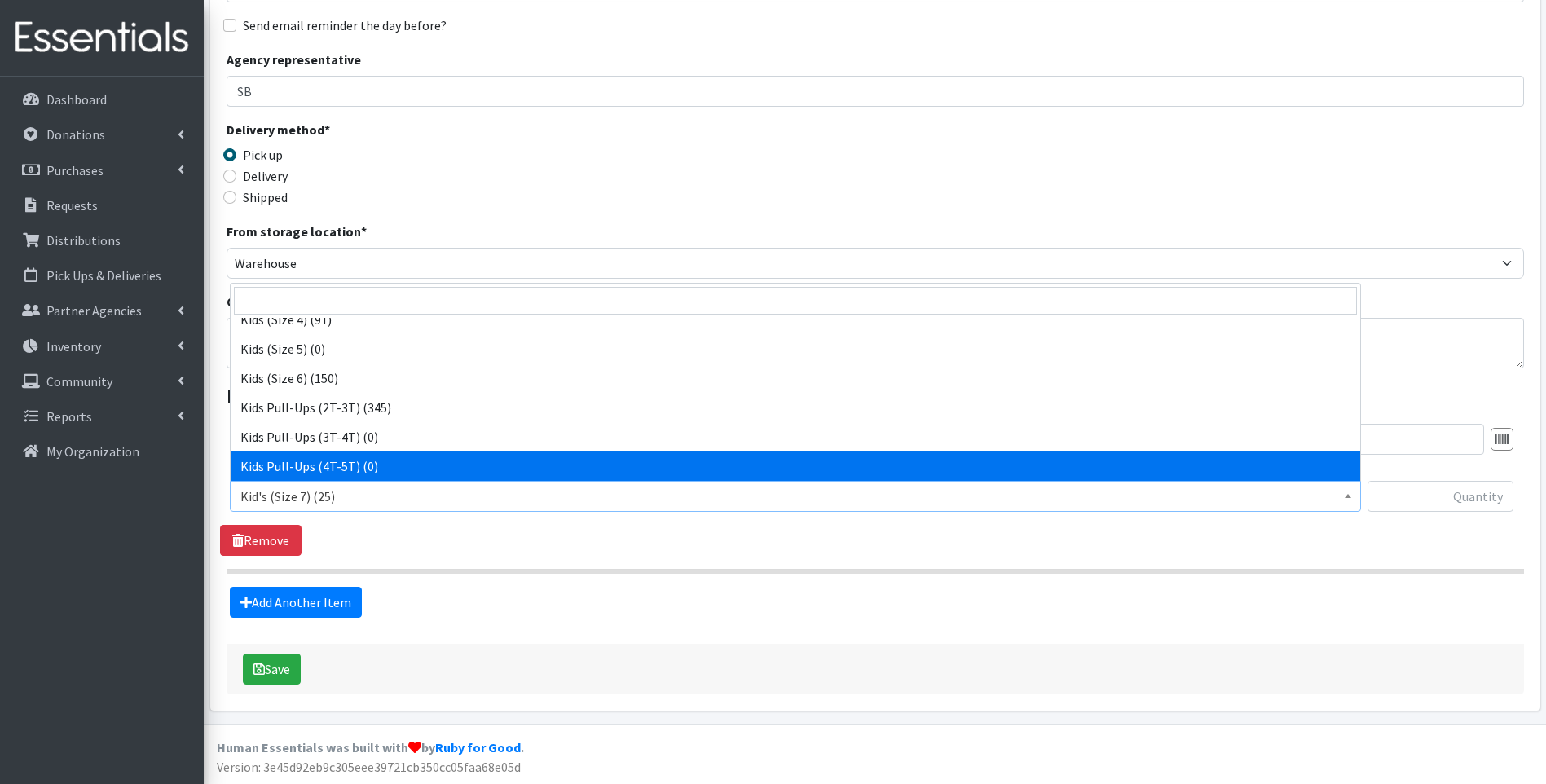
scroll to position [248, 0]
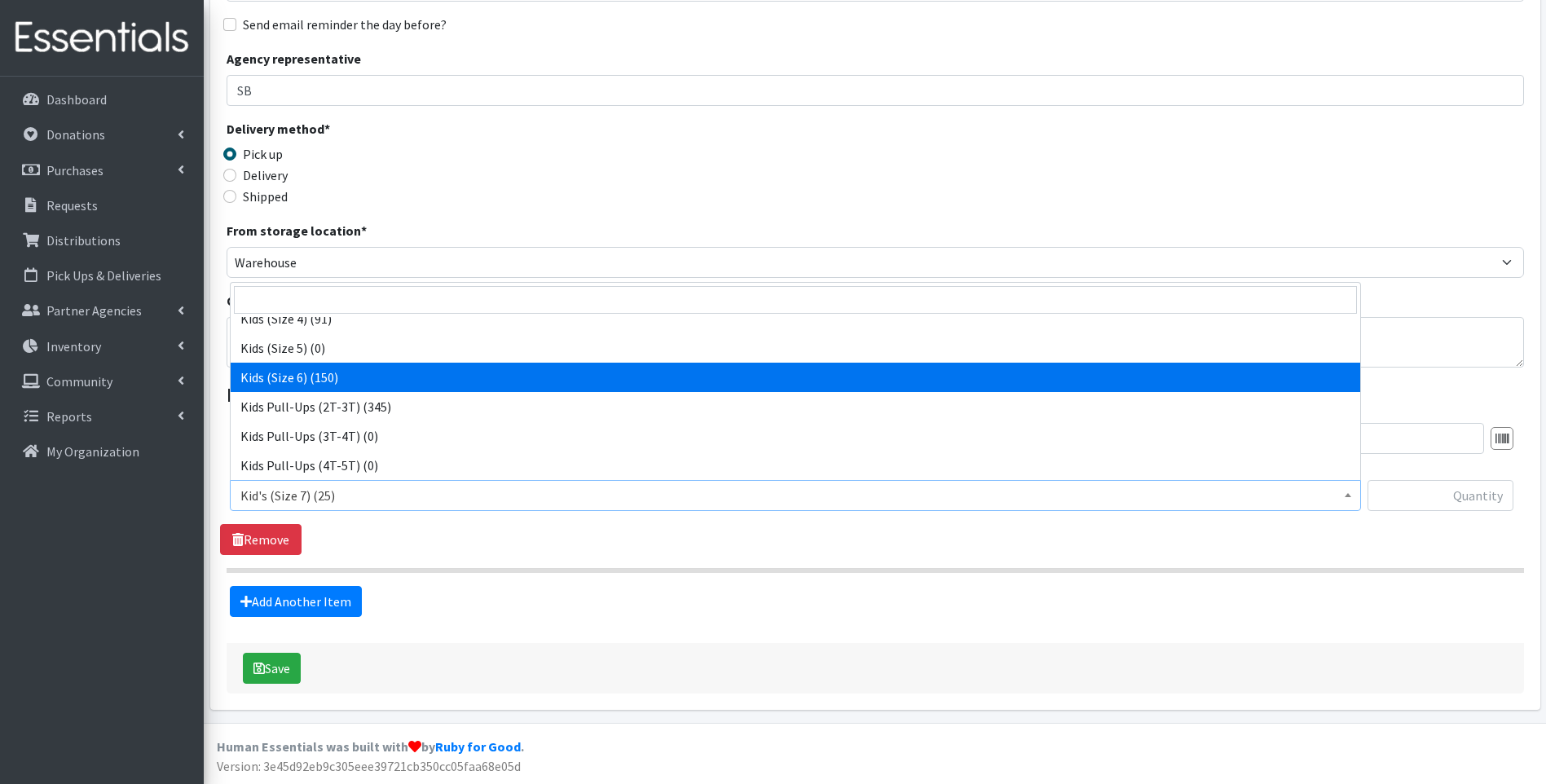
select select "13153"
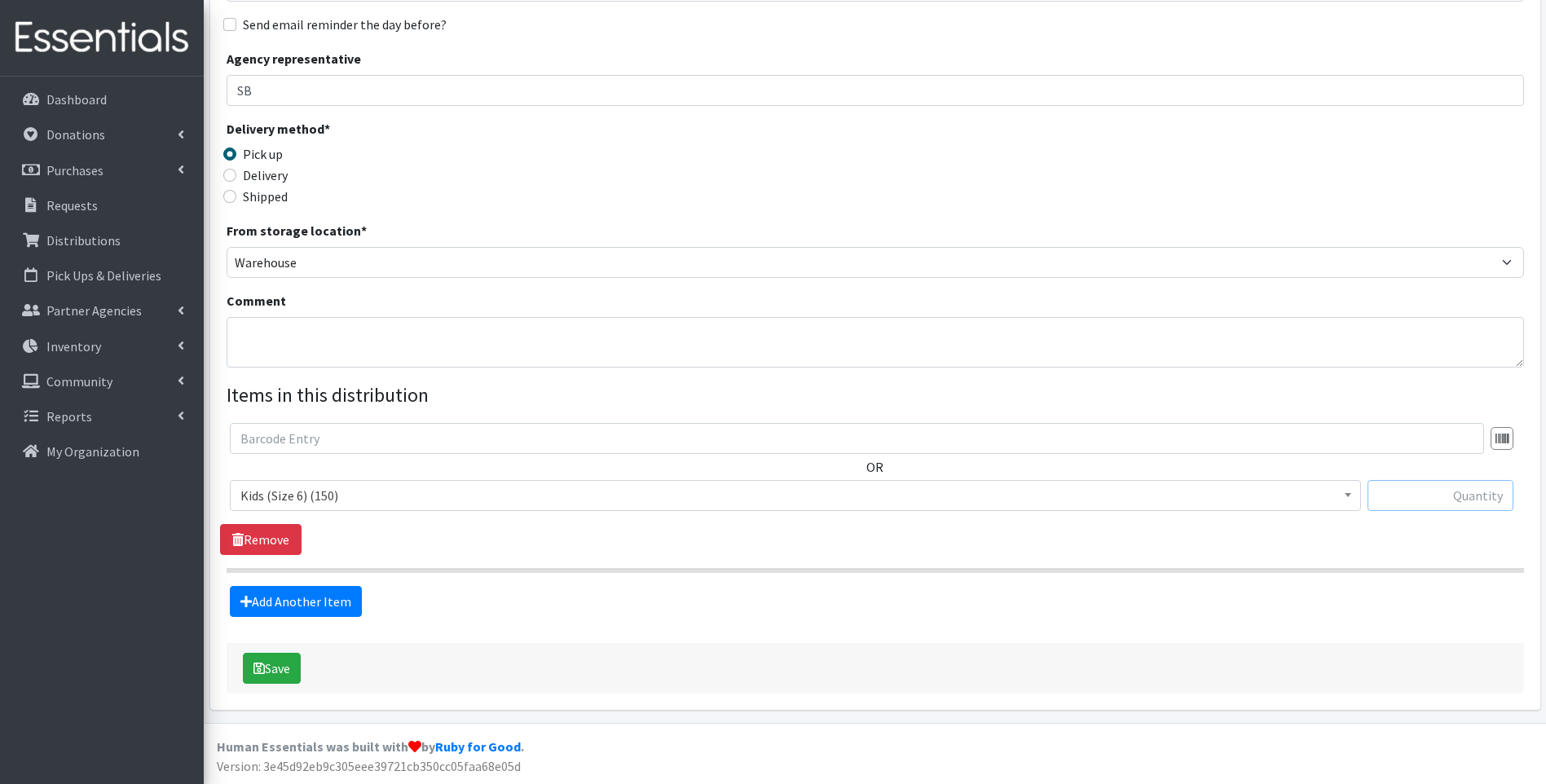
click at [1392, 494] on input "text" at bounding box center [1440, 495] width 146 height 31
type input "50"
click at [267, 665] on button "Save" at bounding box center [272, 668] width 58 height 31
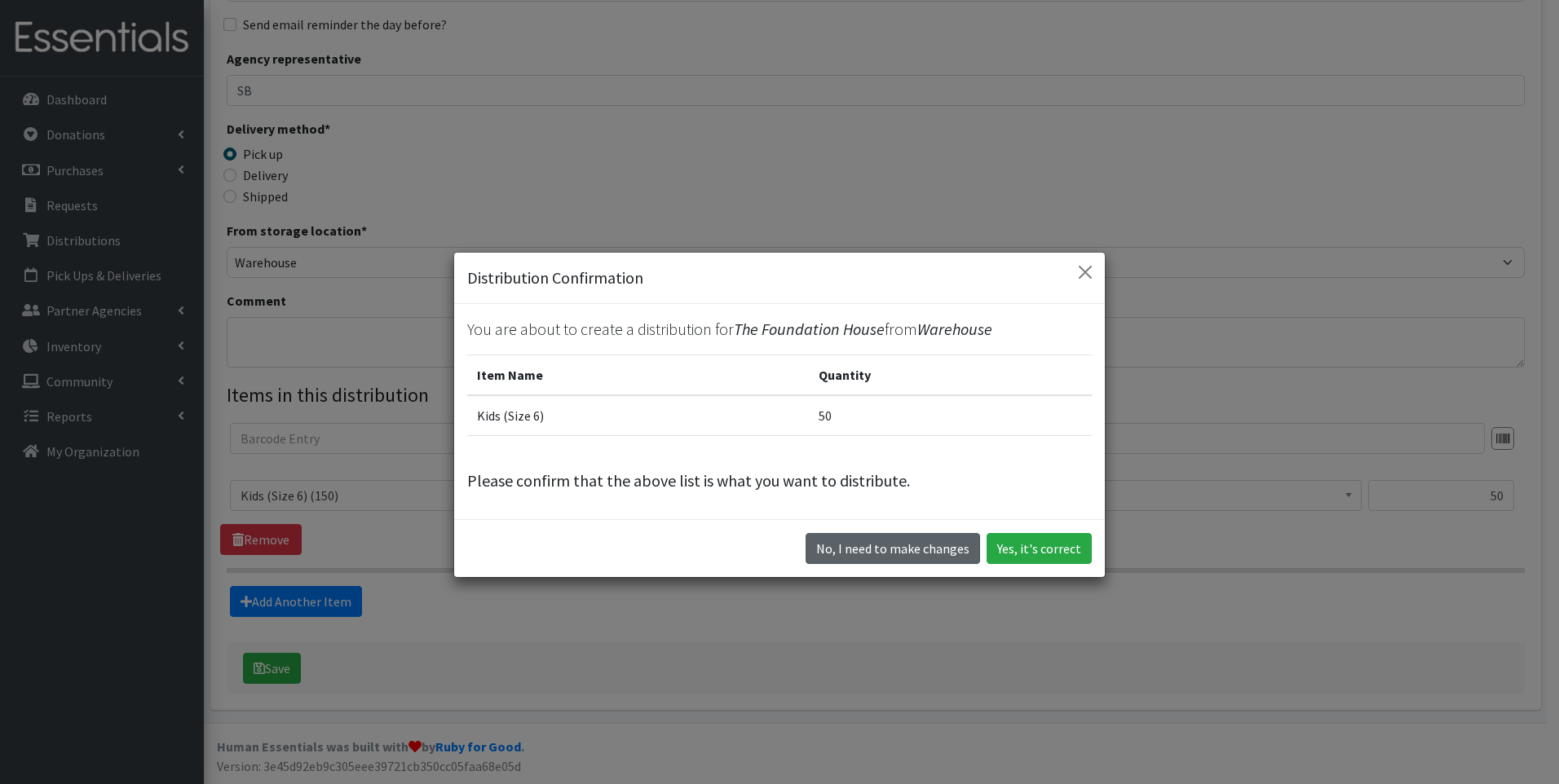
click at [883, 553] on button "No, I need to make changes" at bounding box center [893, 548] width 175 height 31
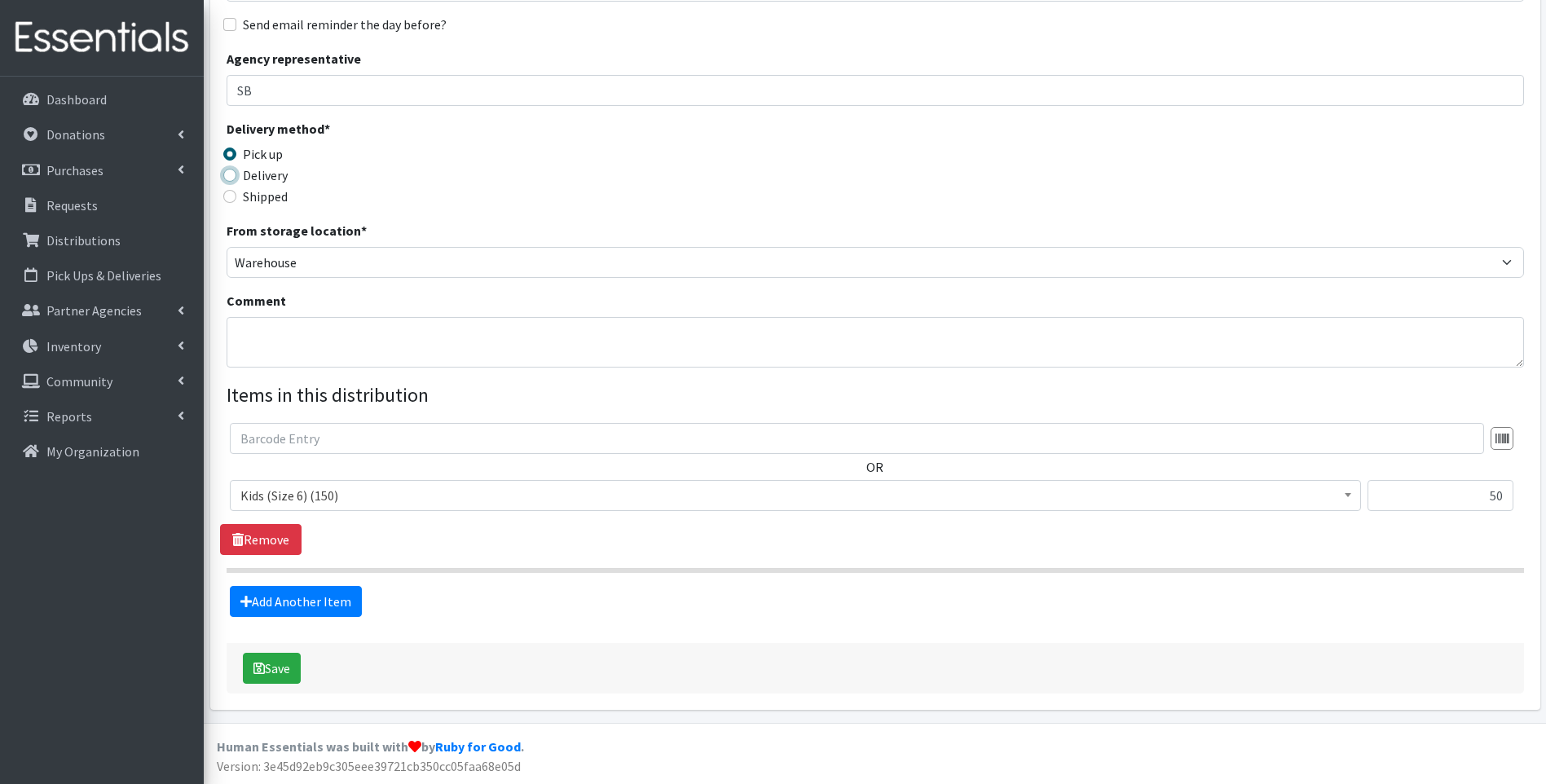
click at [231, 174] on input "Delivery" at bounding box center [230, 176] width 14 height 14
radio input "true"
click at [278, 666] on button "Save" at bounding box center [272, 668] width 58 height 31
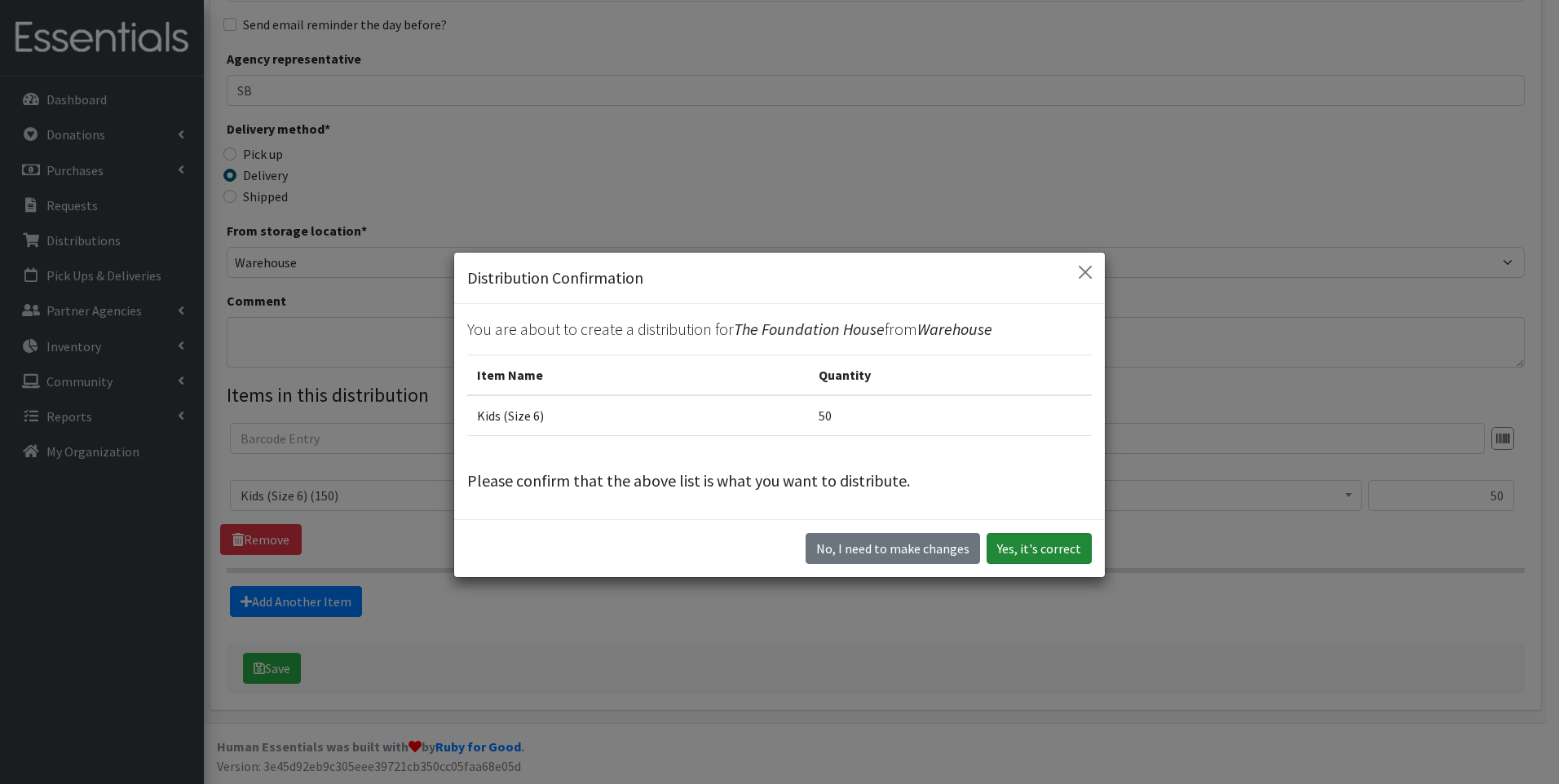
click at [1025, 549] on button "Yes, it's correct" at bounding box center [1038, 548] width 105 height 31
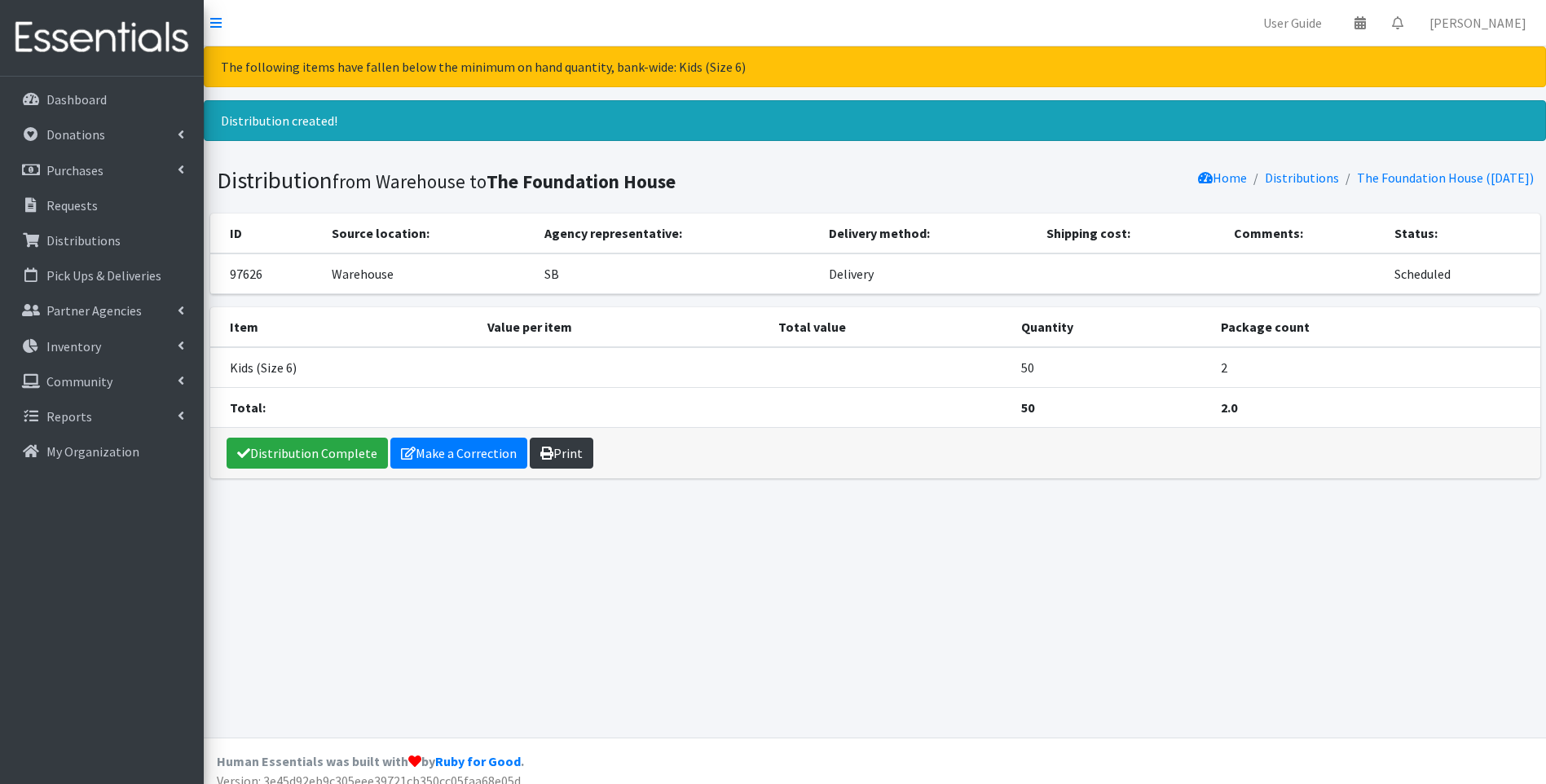
click at [577, 451] on link "Print" at bounding box center [562, 453] width 64 height 31
click at [86, 235] on p "Distributions" at bounding box center [83, 240] width 74 height 16
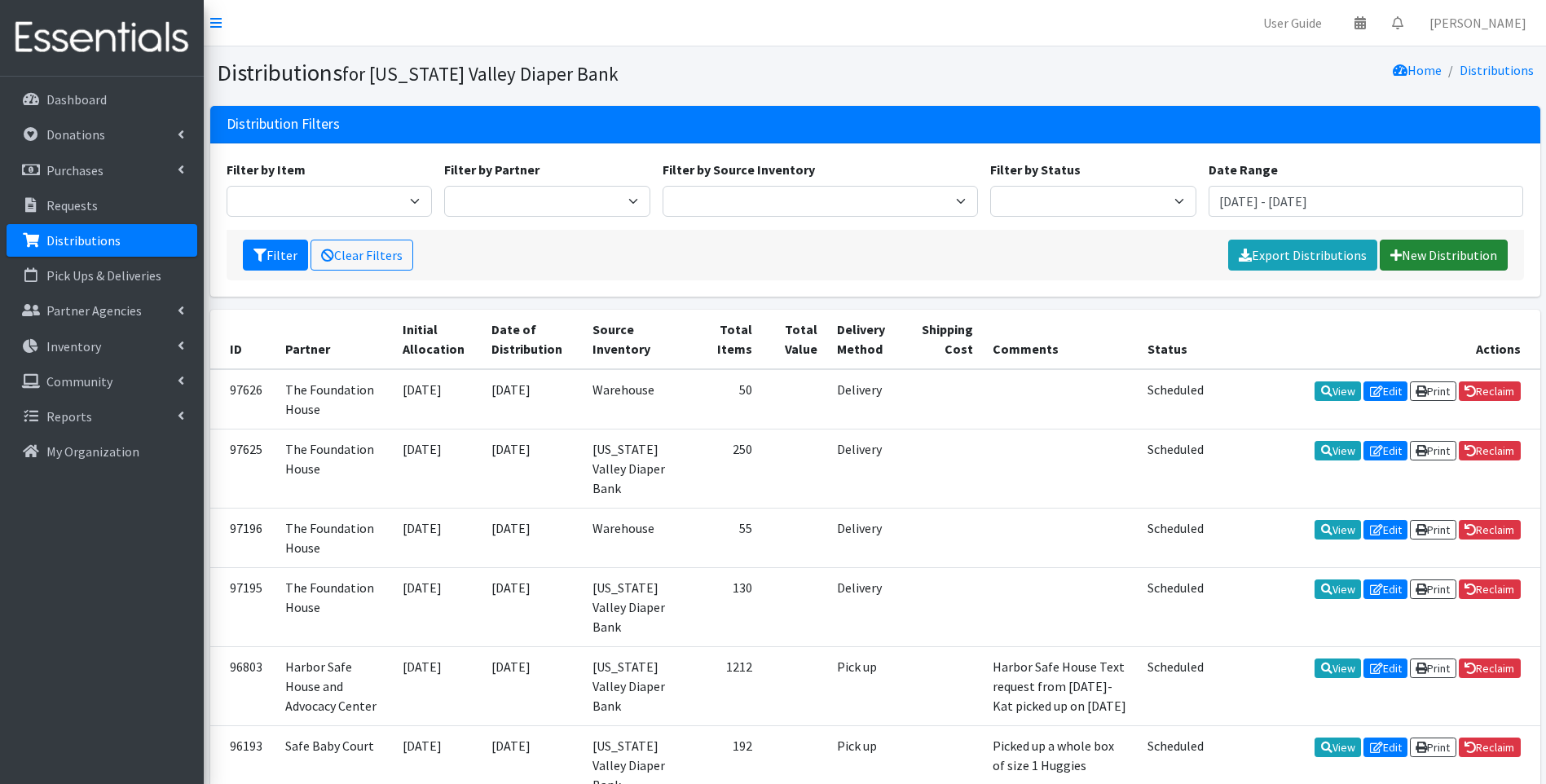
click at [1433, 256] on link "New Distribution" at bounding box center [1444, 255] width 128 height 31
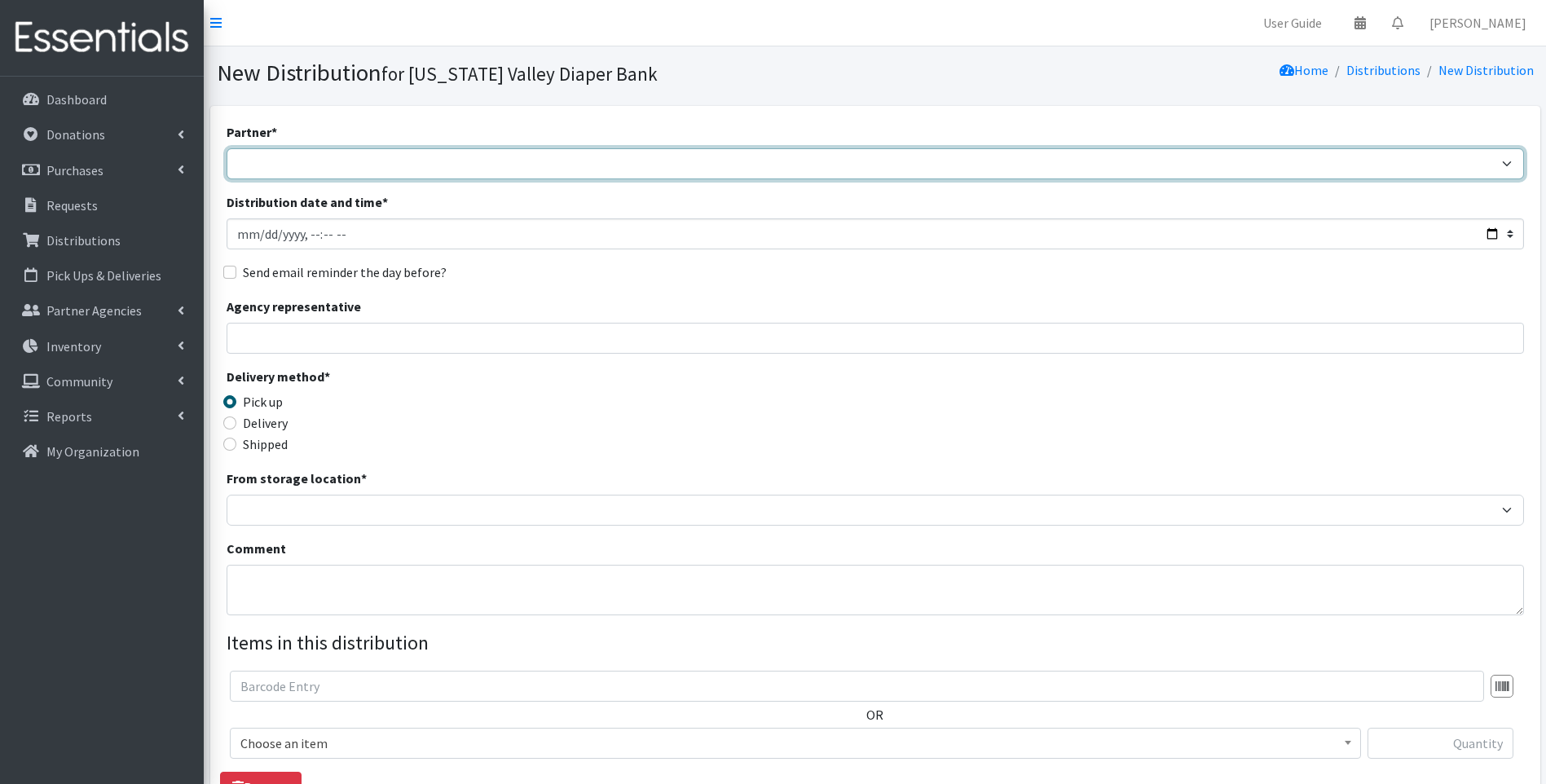
click at [320, 160] on select "Family Promise Harbor Safe House and Advocacy Center Safe Baby Court The Caring…" at bounding box center [876, 164] width 1298 height 31
select select "4509"
click at [227, 149] on select "Family Promise Harbor Safe House and Advocacy Center Safe Baby Court The Caring…" at bounding box center [876, 164] width 1298 height 31
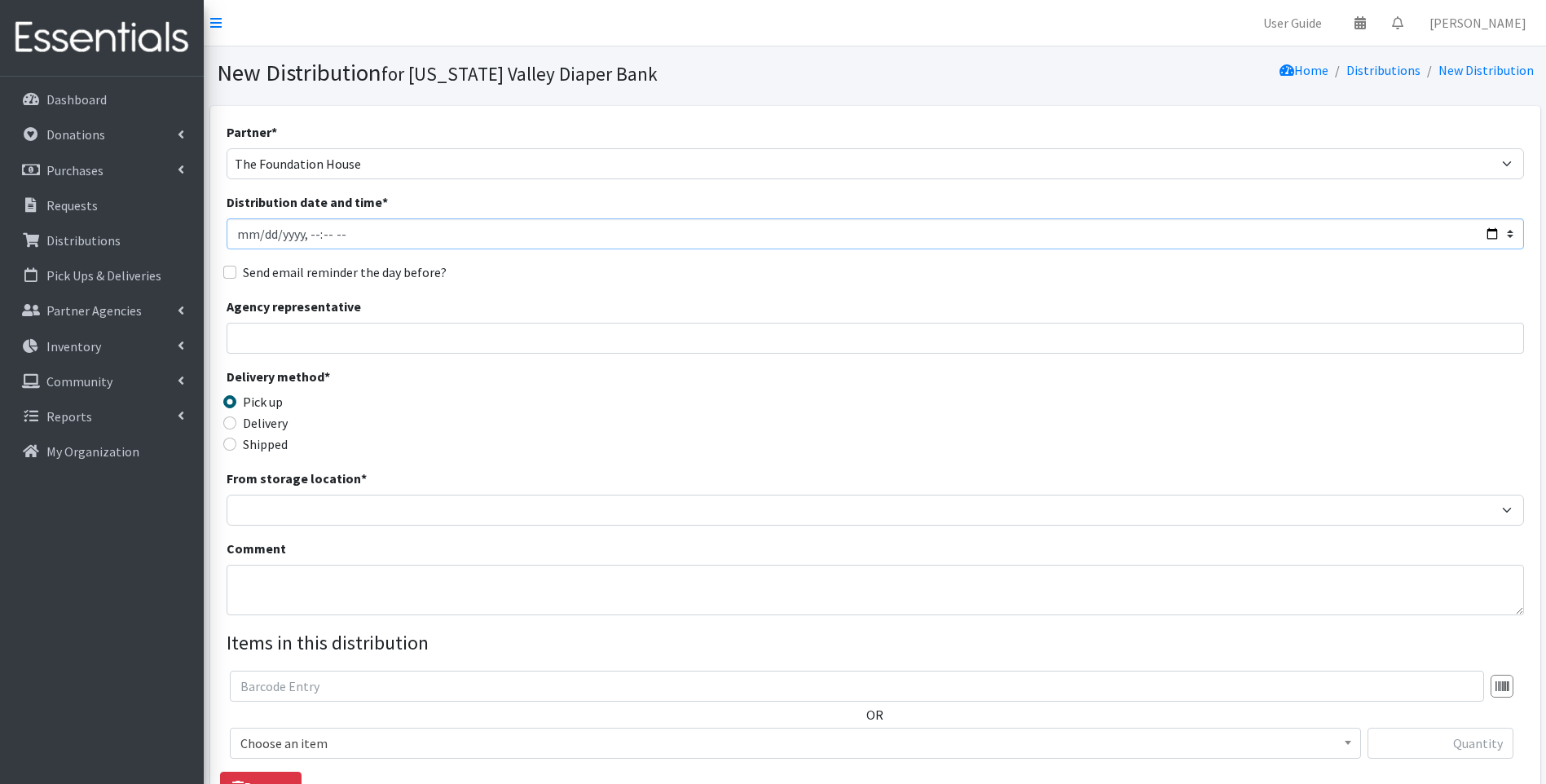
click at [267, 233] on input "Distribution date and time *" at bounding box center [876, 234] width 1298 height 31
click at [264, 233] on input "Distribution date and time *" at bounding box center [876, 234] width 1298 height 31
type input "[DATE]T23:59"
click at [270, 340] on input "Agency representative" at bounding box center [876, 338] width 1298 height 31
type input "SB"
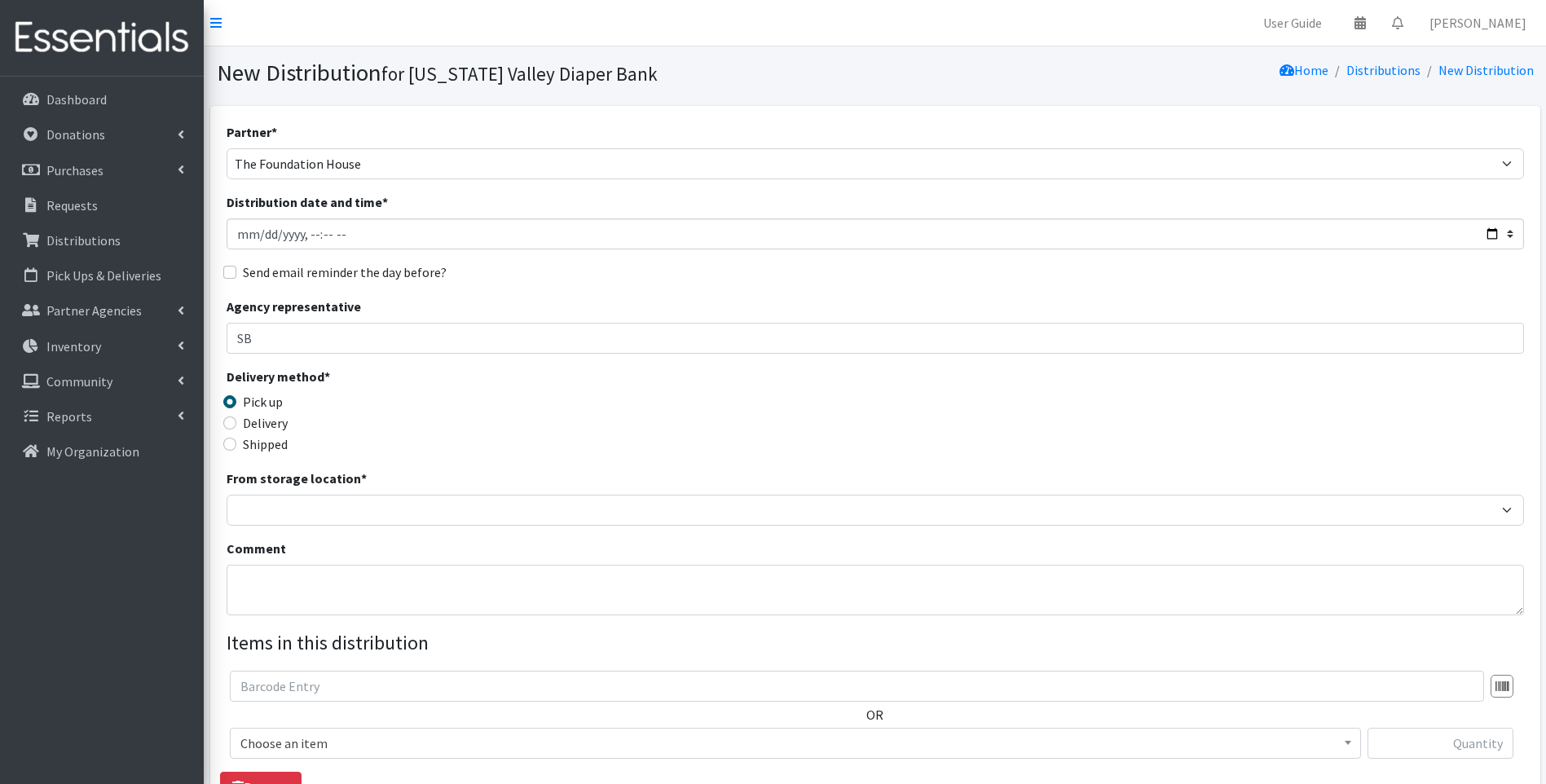
click at [256, 423] on label "Delivery" at bounding box center [266, 423] width 44 height 19
click at [237, 423] on input "Delivery" at bounding box center [230, 423] width 14 height 14
radio input "true"
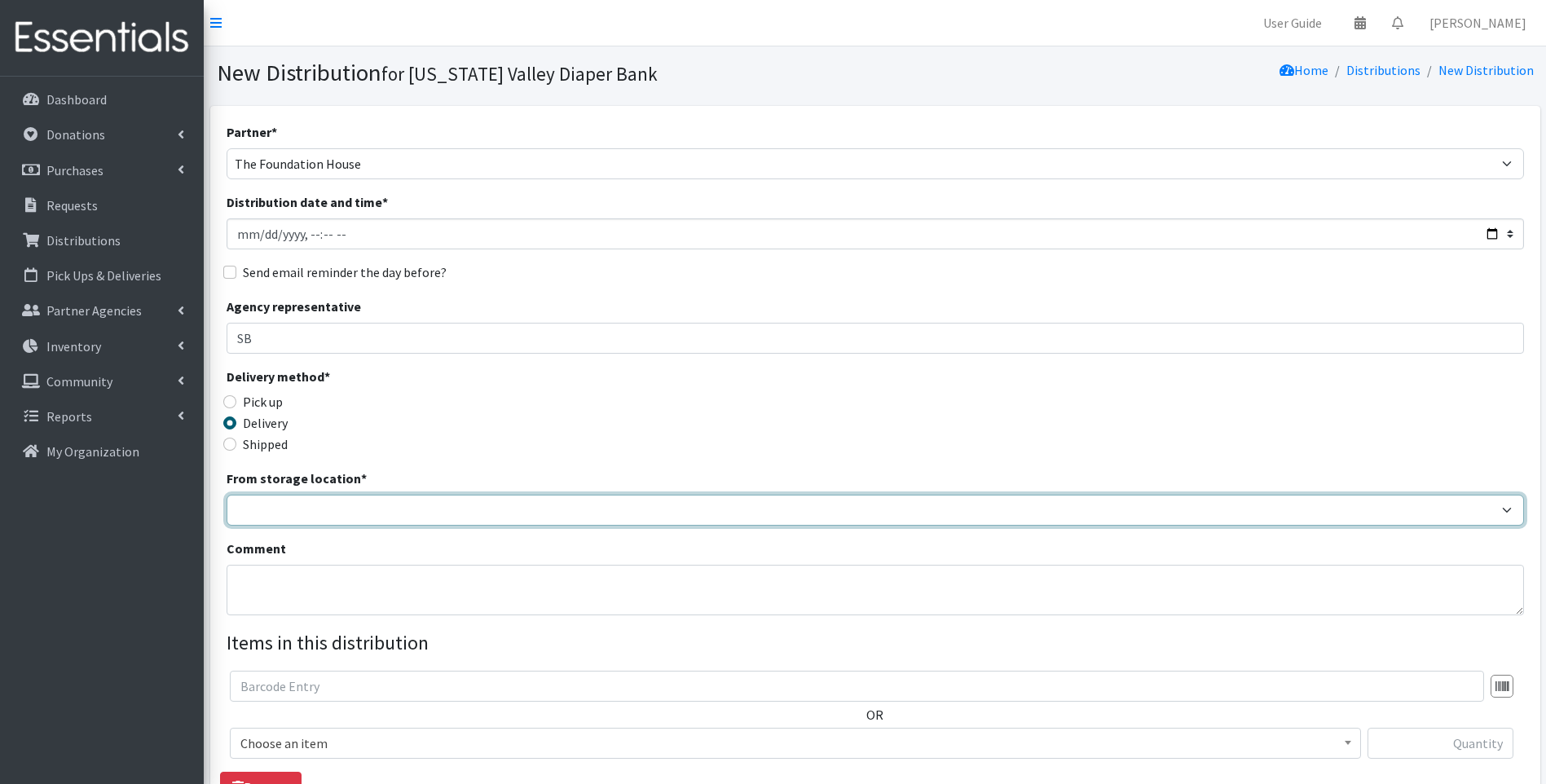
click at [266, 503] on select "[US_STATE] Valley Diaper Bank The Community Foundation Warehouse" at bounding box center [876, 510] width 1298 height 31
click at [227, 494] on select "[US_STATE] Valley Diaper Bank The Community Foundation Warehouse" at bounding box center [876, 510] width 1298 height 31
click at [1507, 510] on select "[US_STATE] Valley Diaper Bank The Community Foundation Warehouse" at bounding box center [876, 510] width 1298 height 31
select select "477"
click at [227, 494] on select "[US_STATE] Valley Diaper Bank The Community Foundation Warehouse" at bounding box center [876, 510] width 1298 height 31
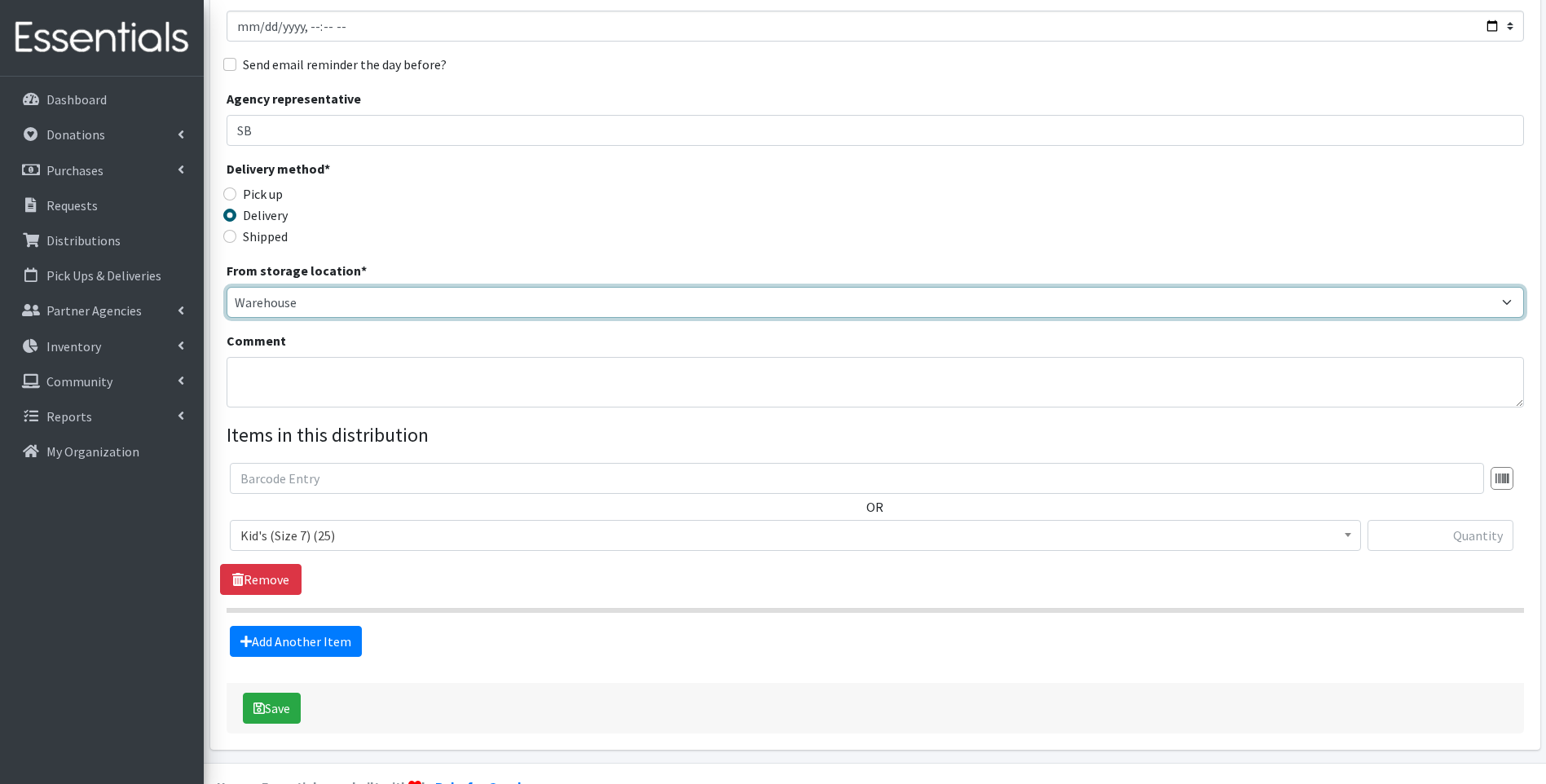
scroll to position [244, 0]
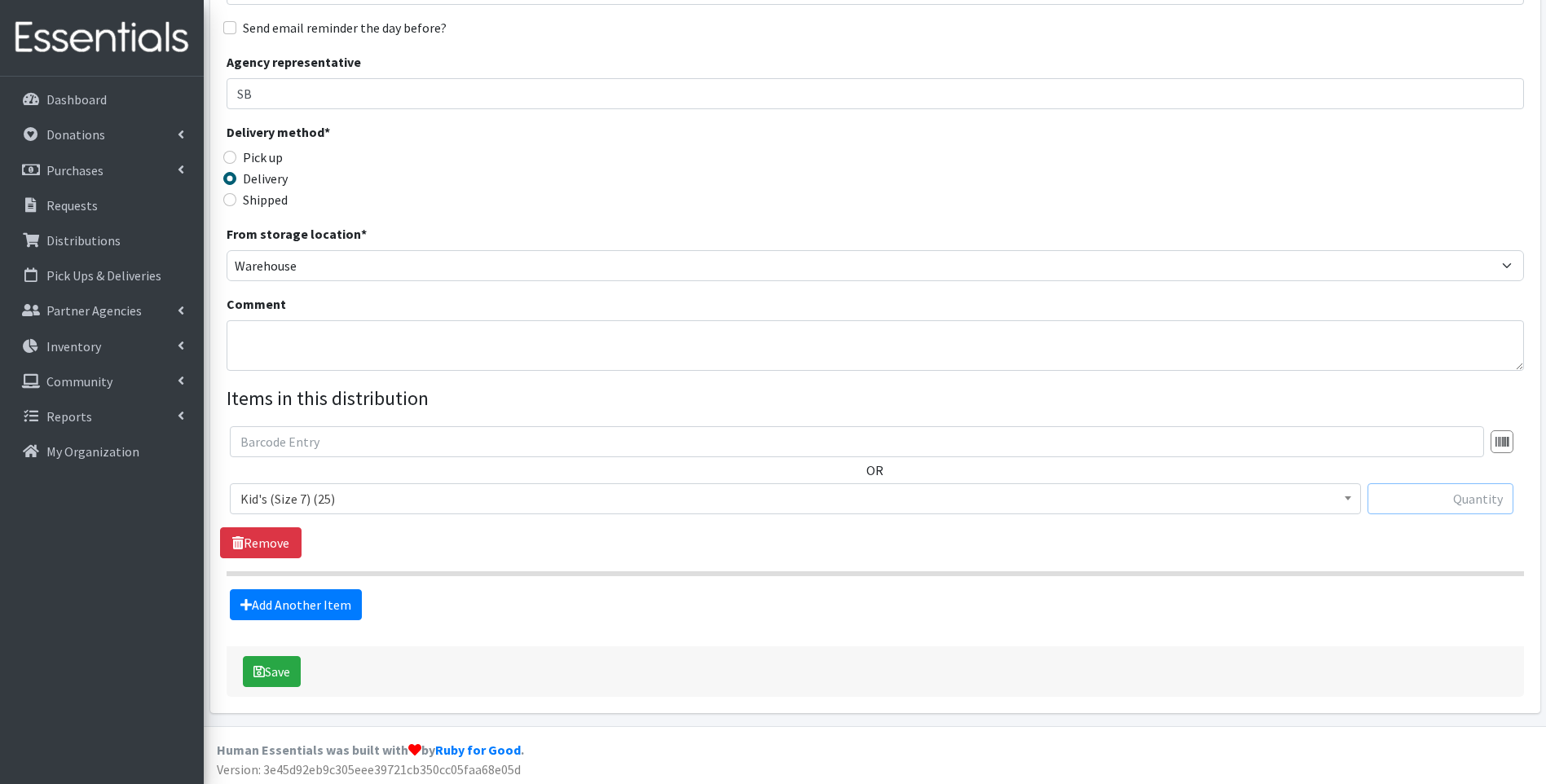
click at [1469, 493] on input "text" at bounding box center [1440, 499] width 146 height 31
type input "50"
click at [330, 608] on link "Add Another Item" at bounding box center [295, 604] width 132 height 31
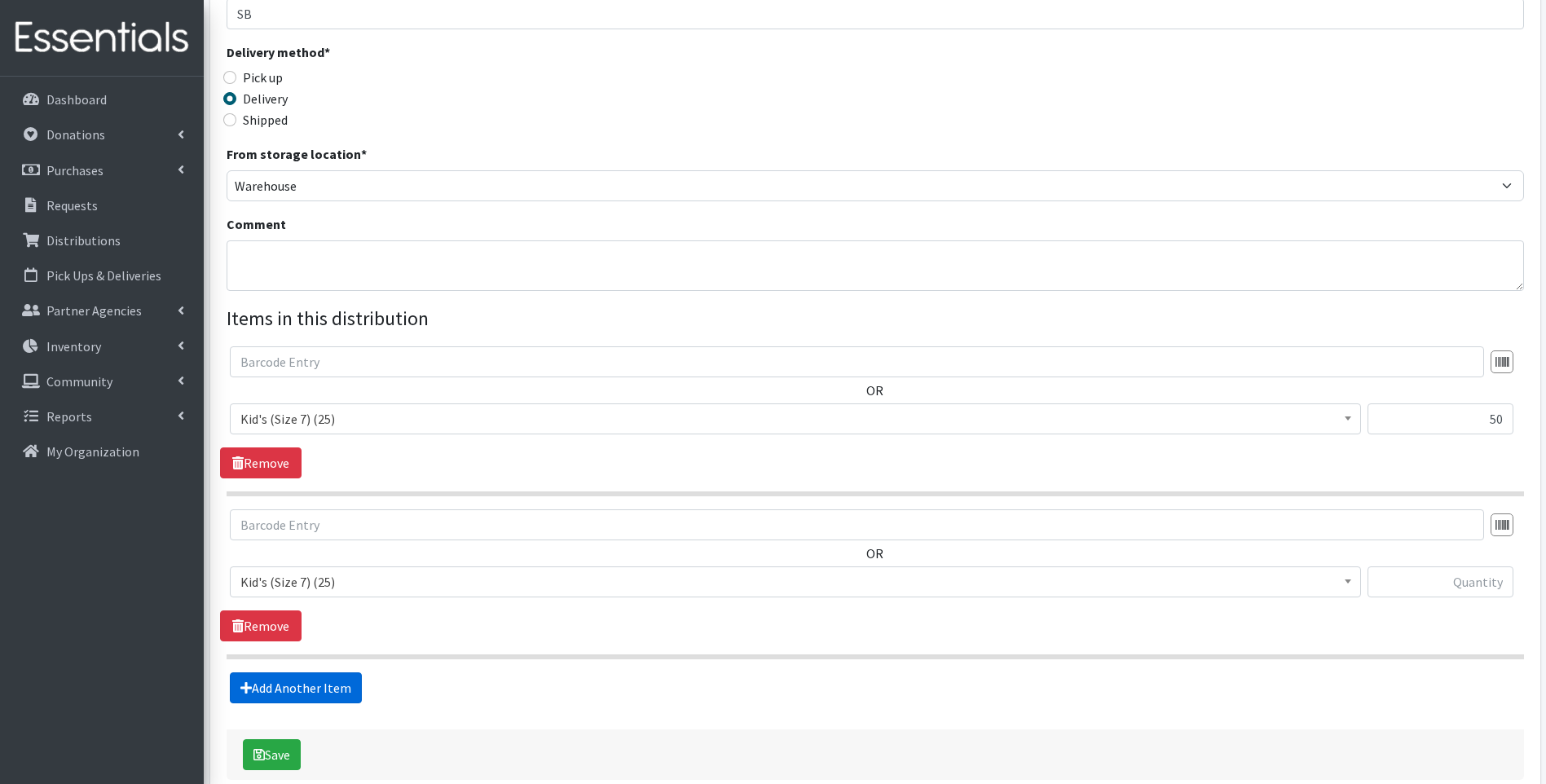
scroll to position [410, 0]
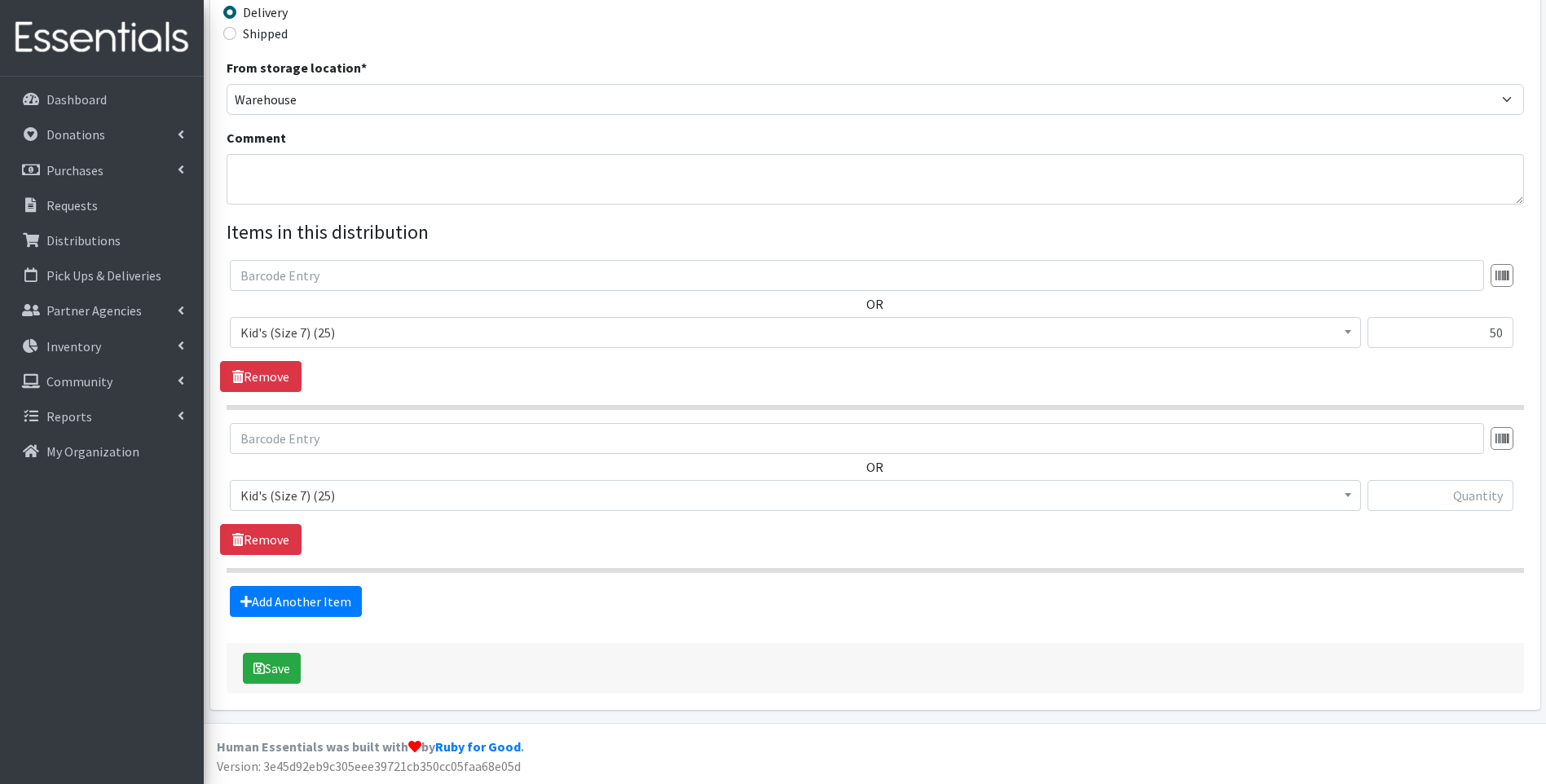
click at [449, 494] on span "Kid's (Size 7) (25)" at bounding box center [796, 495] width 1110 height 23
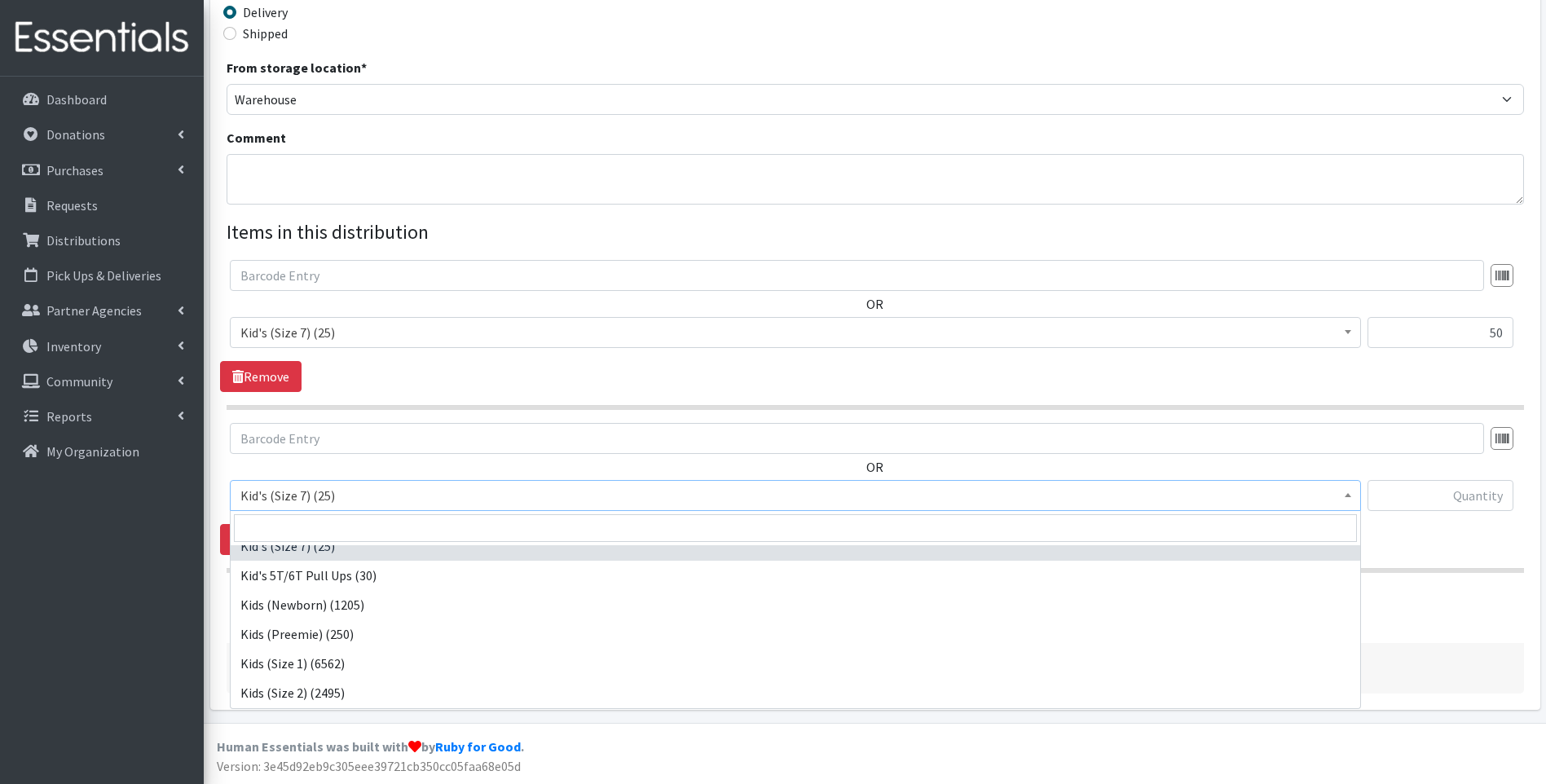
scroll to position [0, 0]
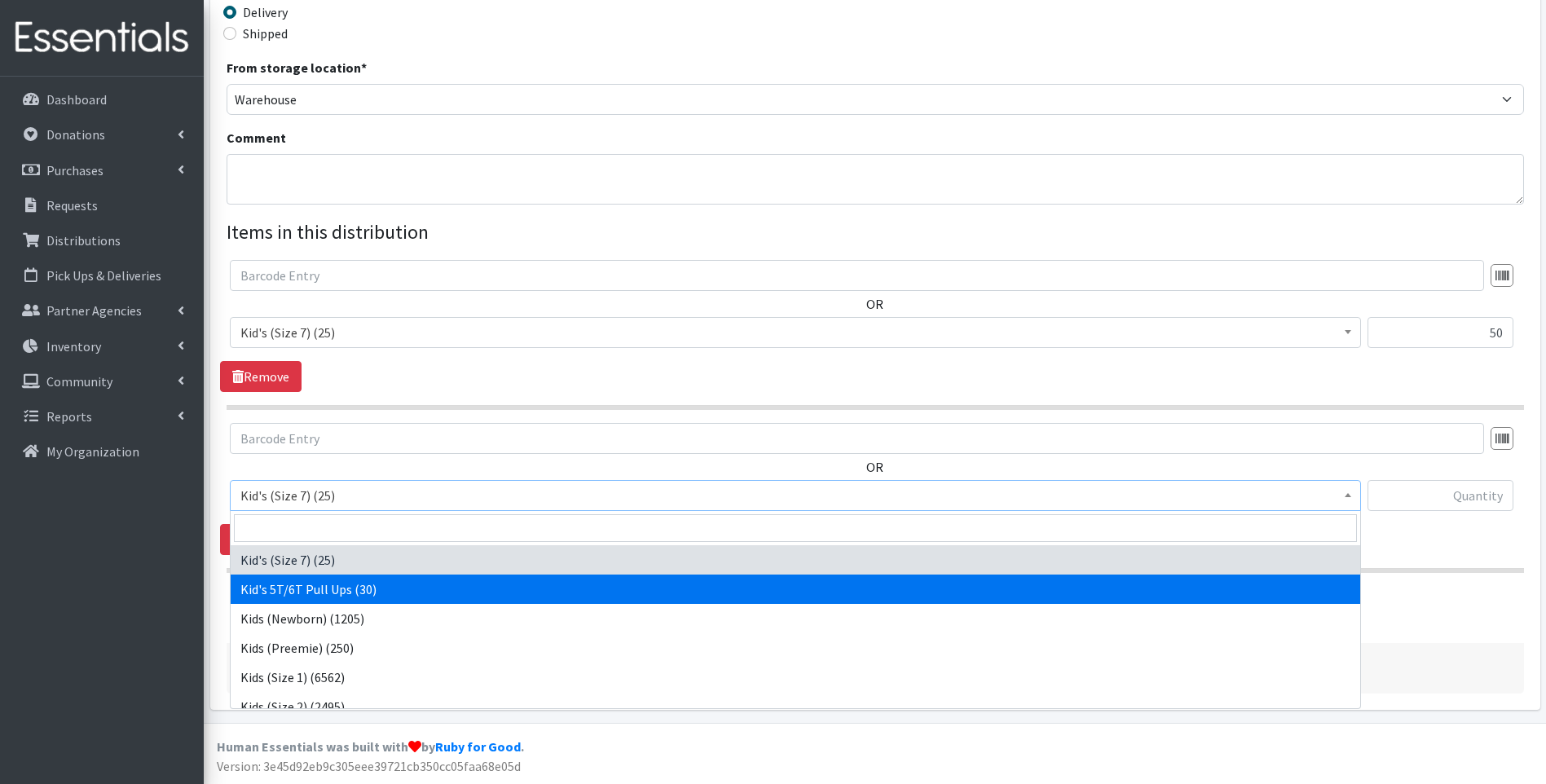
select select "13846"
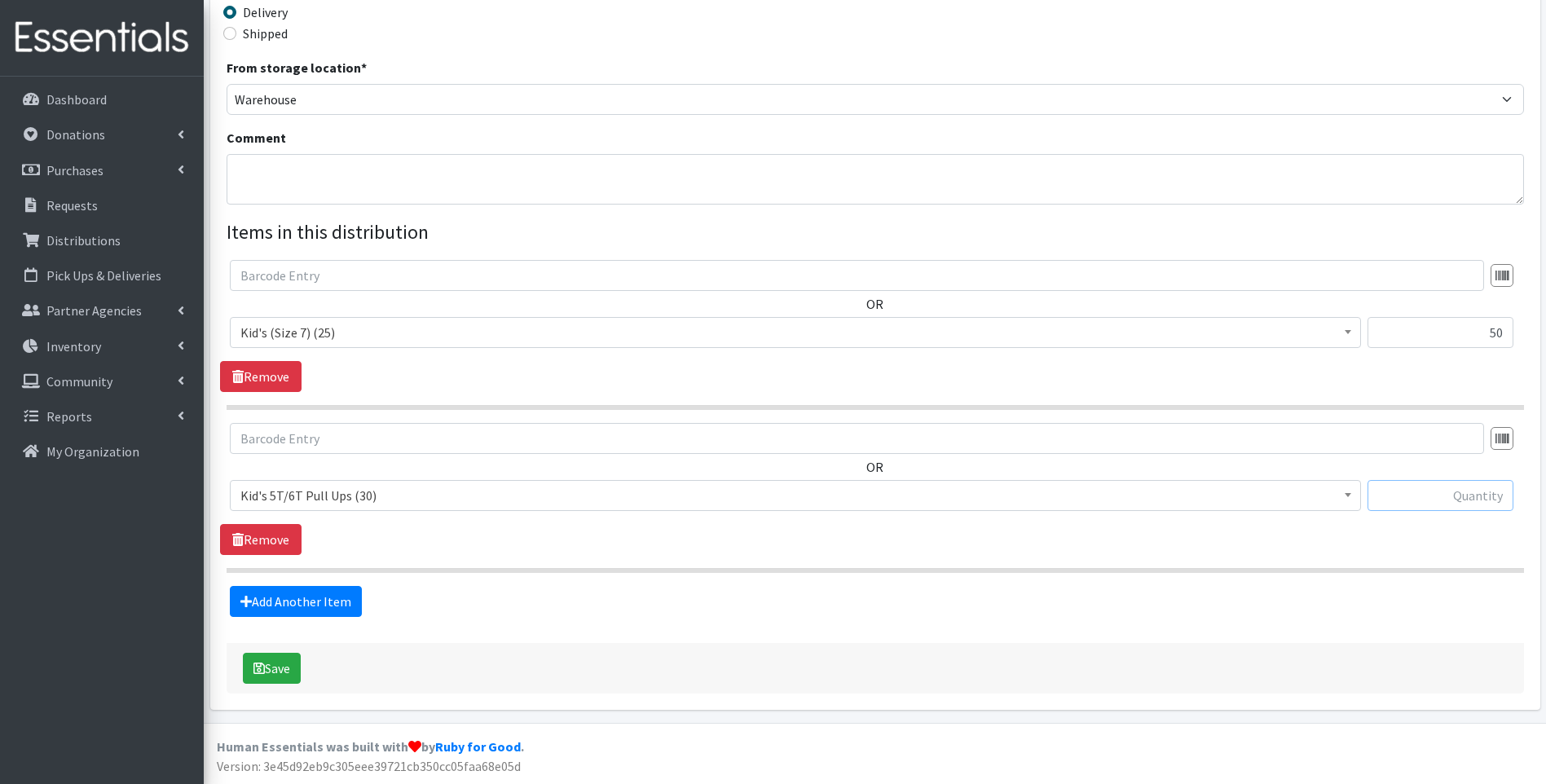
click at [1476, 496] on input "text" at bounding box center [1440, 495] width 146 height 31
type input "30"
click at [310, 599] on link "Add Another Item" at bounding box center [295, 602] width 132 height 31
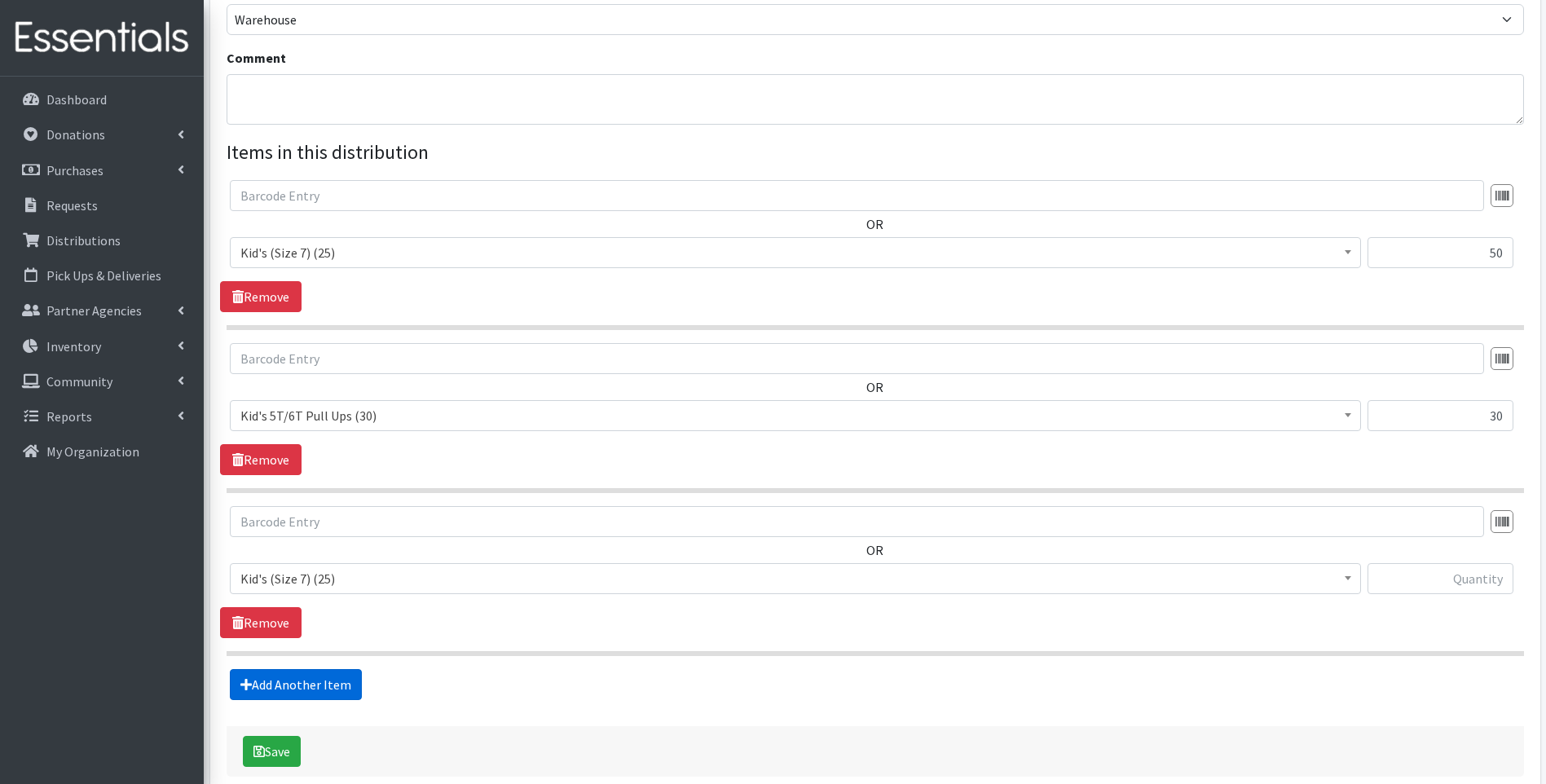
scroll to position [574, 0]
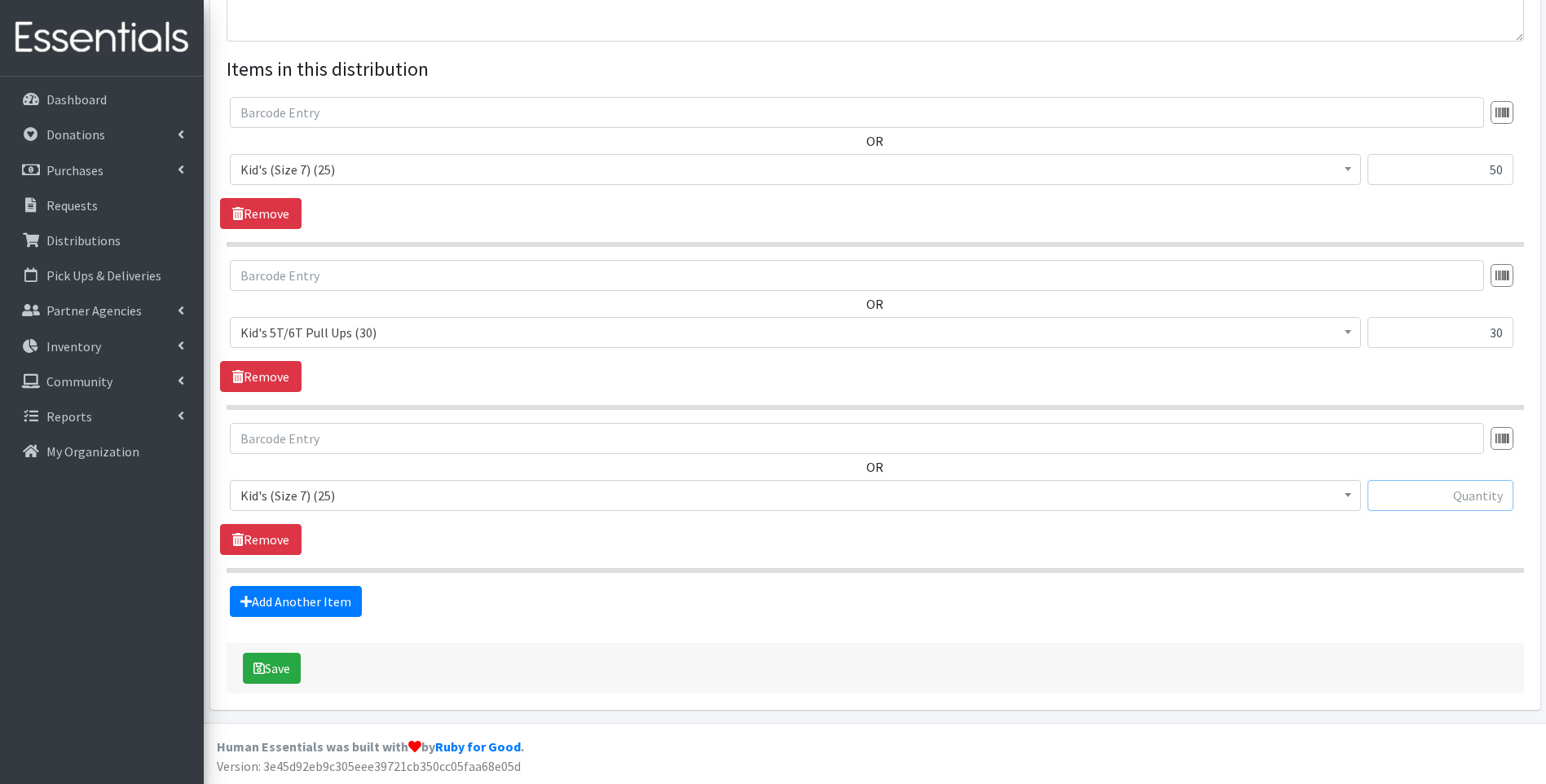
click at [1440, 495] on input "text" at bounding box center [1440, 495] width 146 height 31
type input "2"
click at [283, 665] on button "Save" at bounding box center [272, 668] width 58 height 31
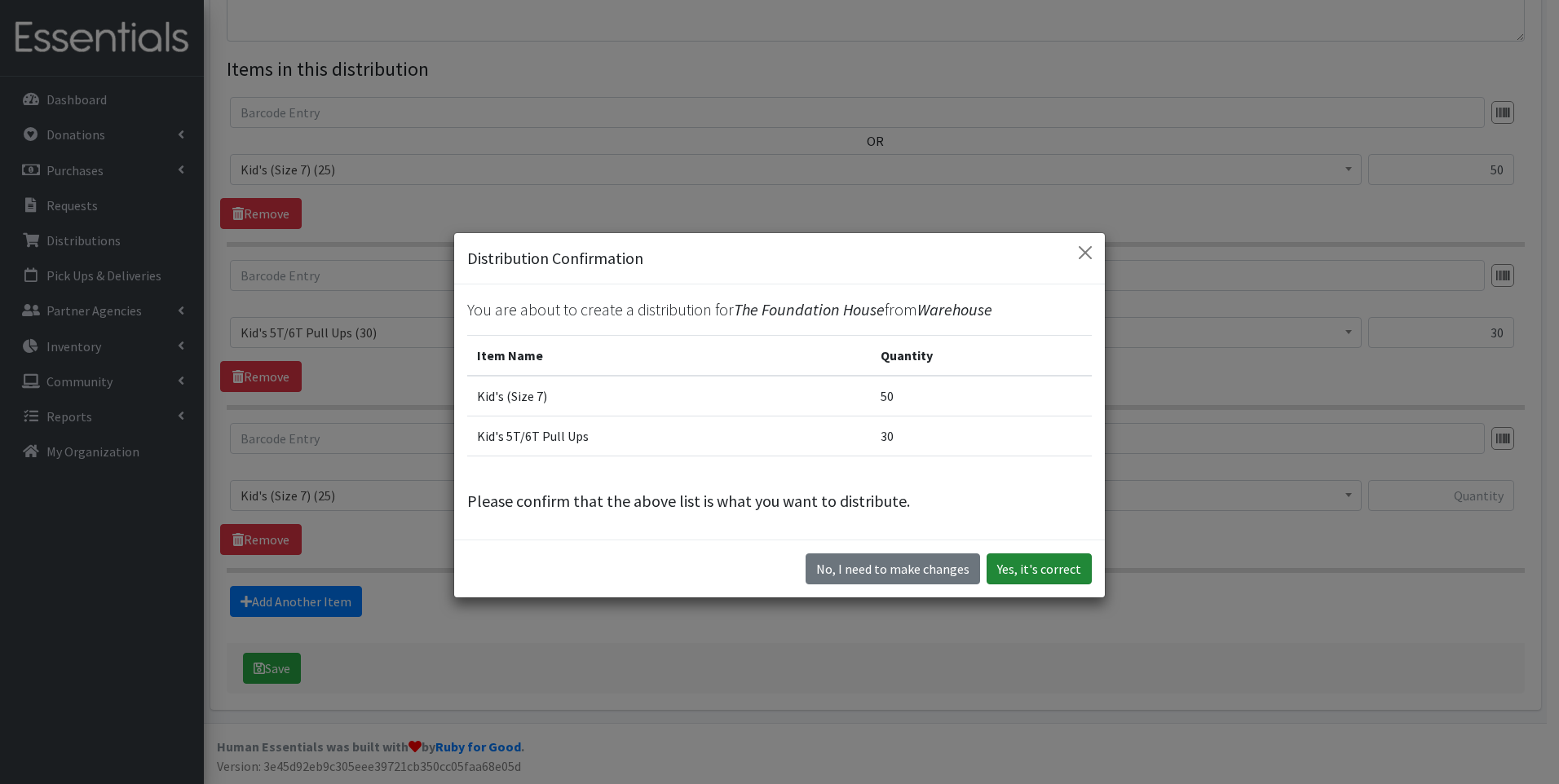
click at [1033, 570] on button "Yes, it's correct" at bounding box center [1038, 569] width 105 height 31
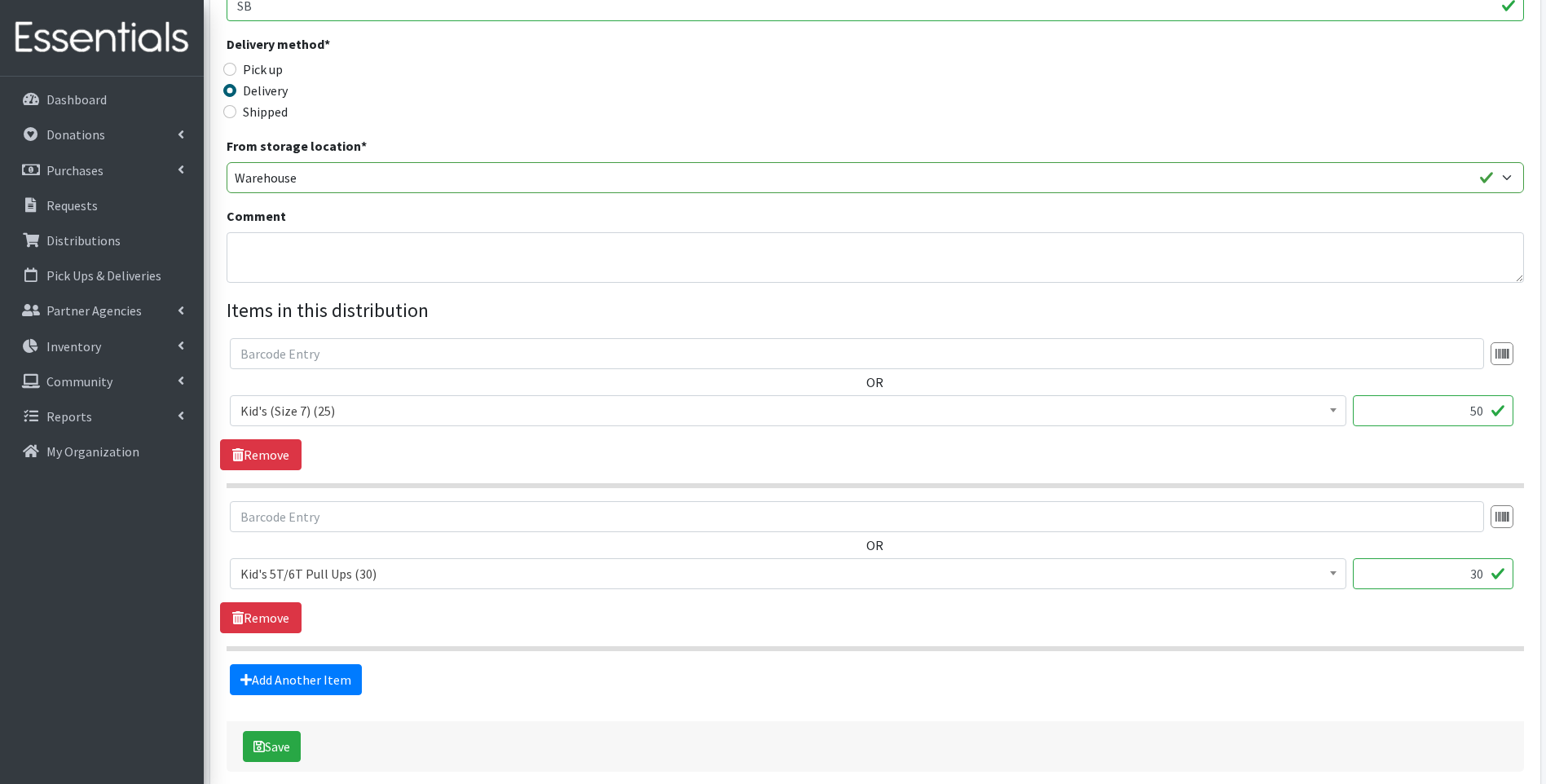
scroll to position [407, 0]
drag, startPoint x: 1487, startPoint y: 408, endPoint x: 1430, endPoint y: 413, distance: 57.2
click at [1430, 413] on input "50" at bounding box center [1433, 409] width 160 height 31
type input "25"
drag, startPoint x: 290, startPoint y: 746, endPoint x: 748, endPoint y: 701, distance: 460.2
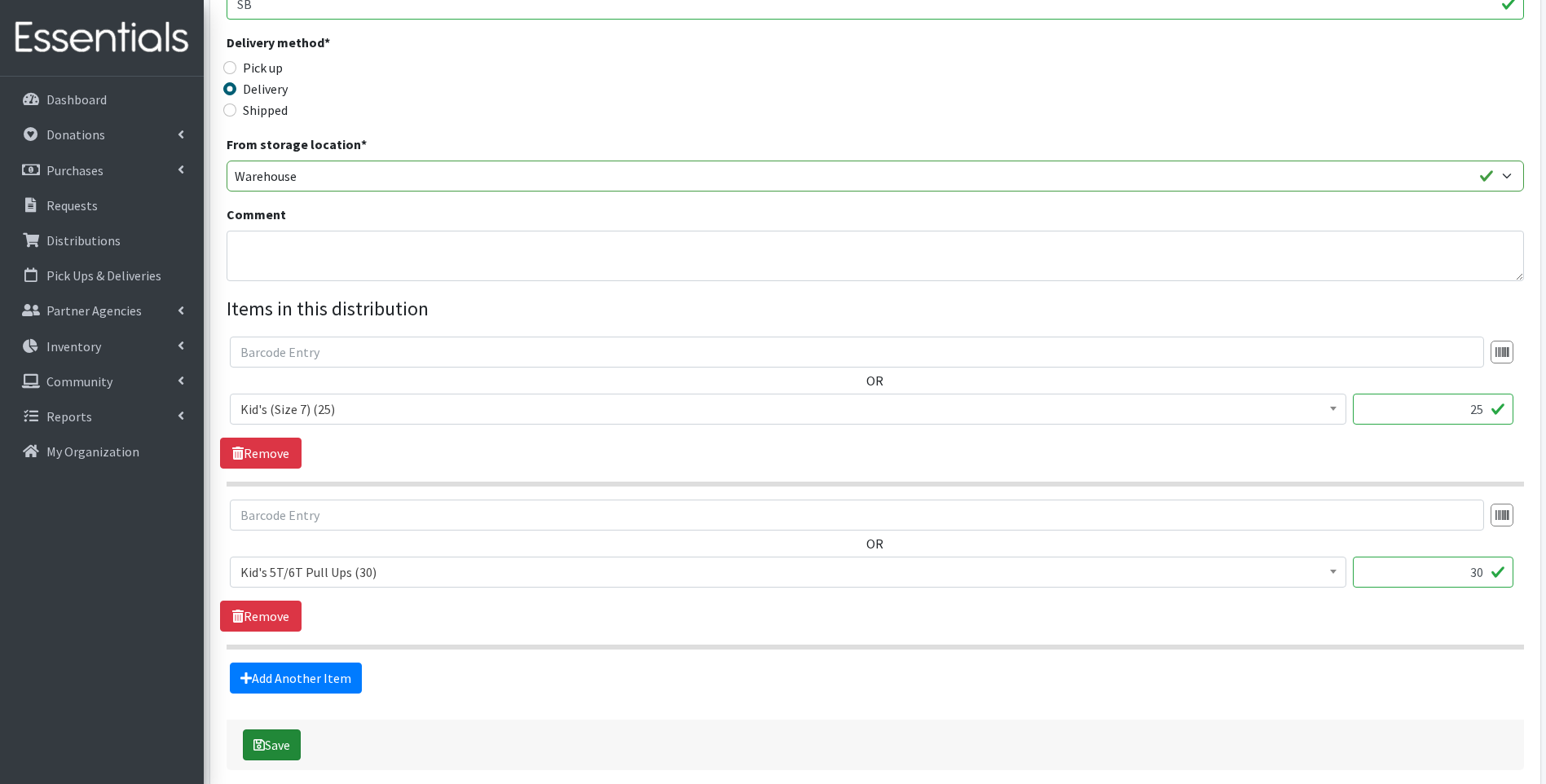
click at [704, 725] on div "Save" at bounding box center [876, 744] width 1298 height 50
click at [283, 744] on button "Save" at bounding box center [272, 744] width 58 height 31
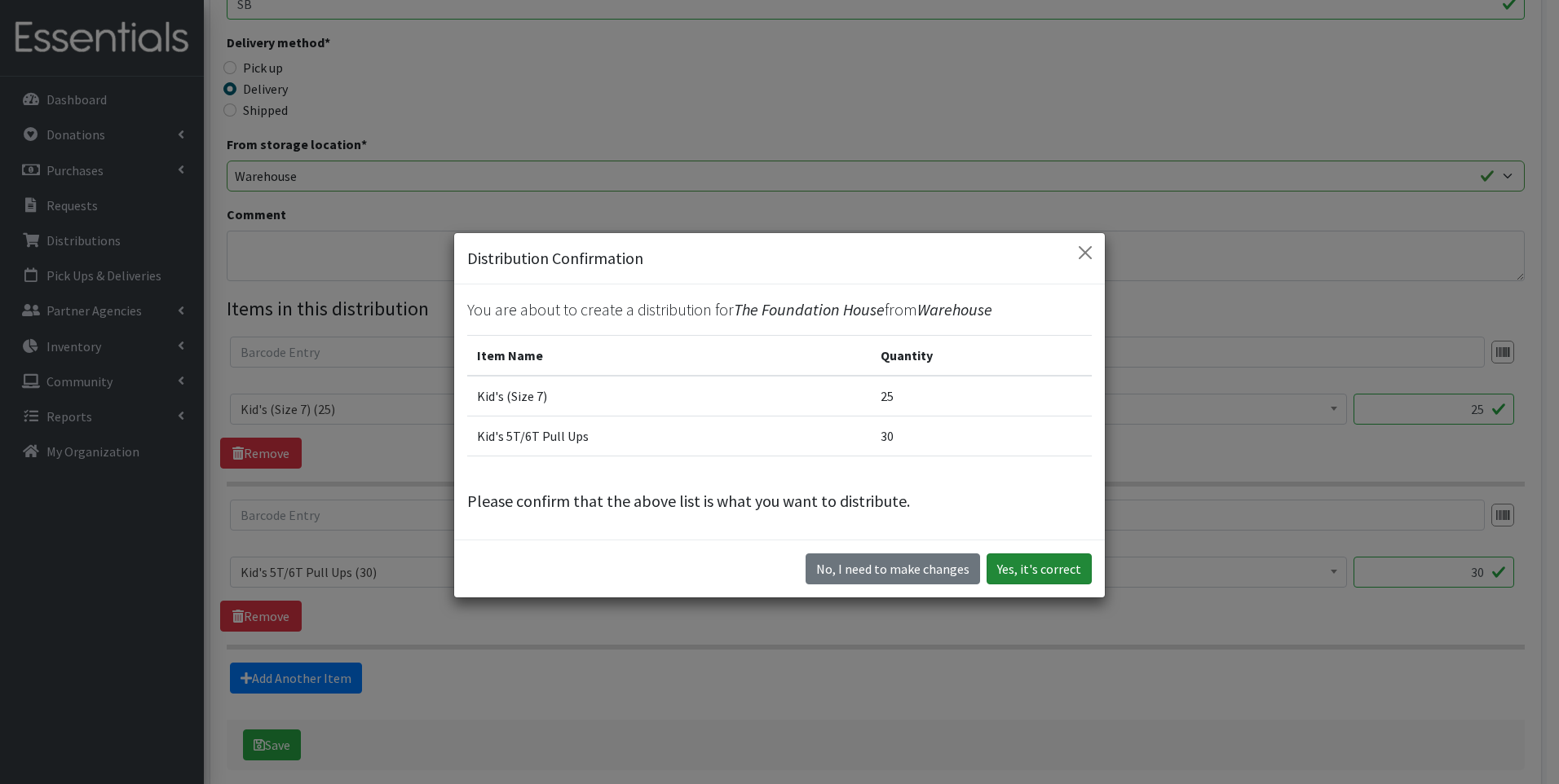
click at [1043, 574] on button "Yes, it's correct" at bounding box center [1038, 569] width 105 height 31
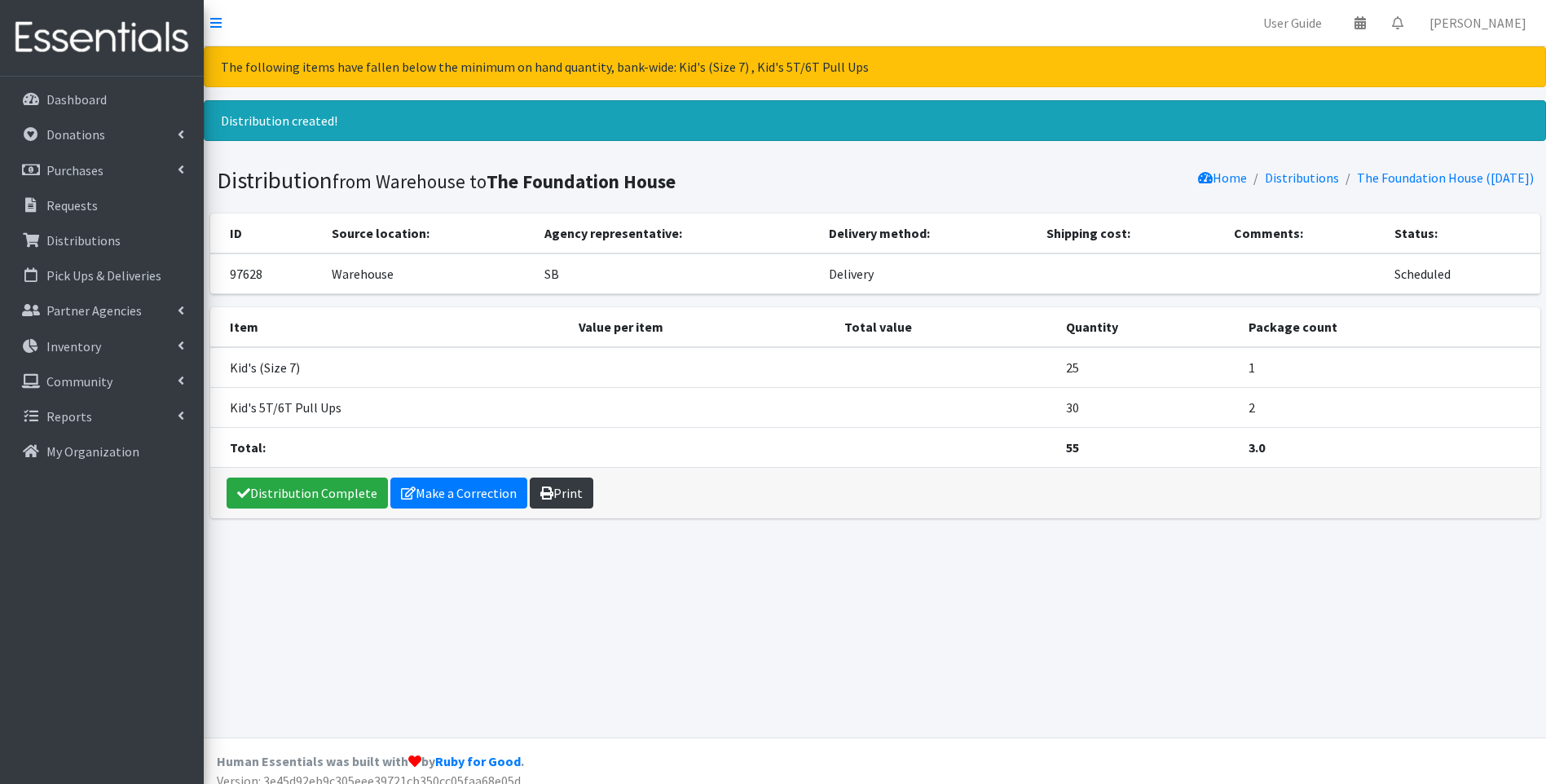
click at [573, 489] on link "Print" at bounding box center [562, 493] width 64 height 31
click at [97, 238] on p "Distributions" at bounding box center [83, 240] width 74 height 16
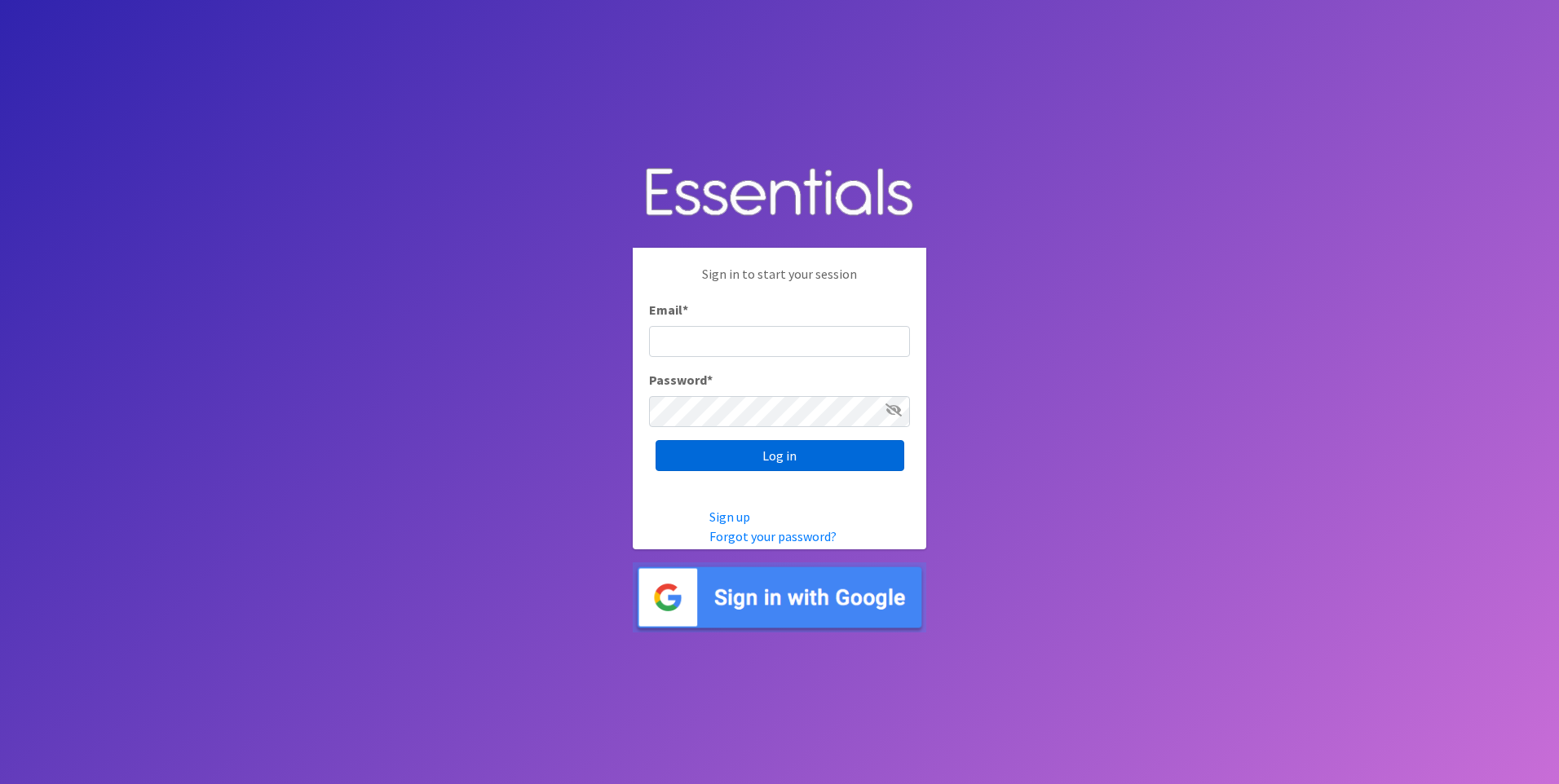
type input "[EMAIL_ADDRESS][DOMAIN_NAME]"
drag, startPoint x: 805, startPoint y: 453, endPoint x: 793, endPoint y: 473, distance: 23.3
click at [804, 453] on input "Log in" at bounding box center [780, 456] width 248 height 31
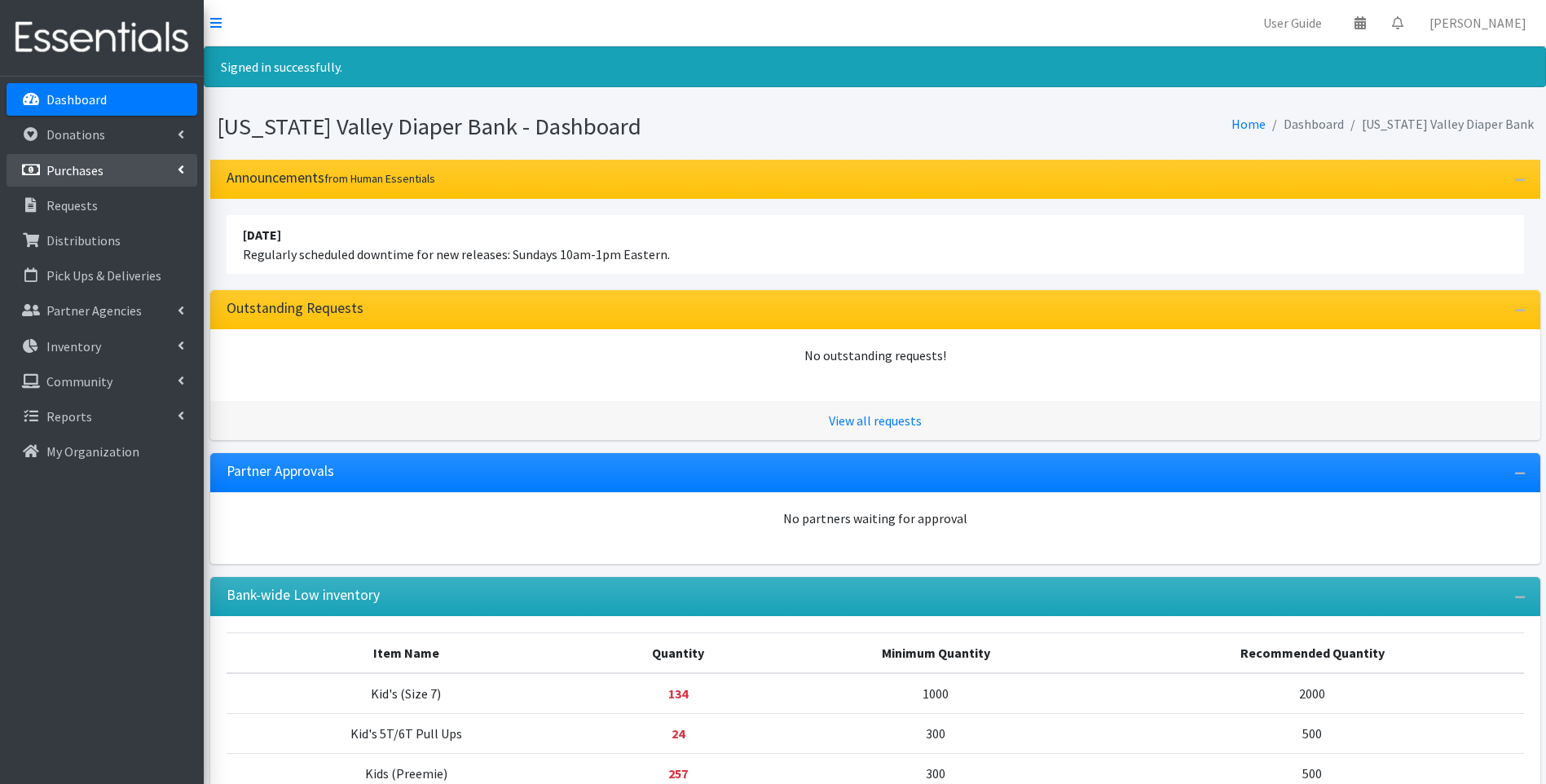
click at [94, 167] on p "Purchases" at bounding box center [74, 170] width 57 height 16
click at [97, 238] on link "New Purchase" at bounding box center [102, 240] width 191 height 33
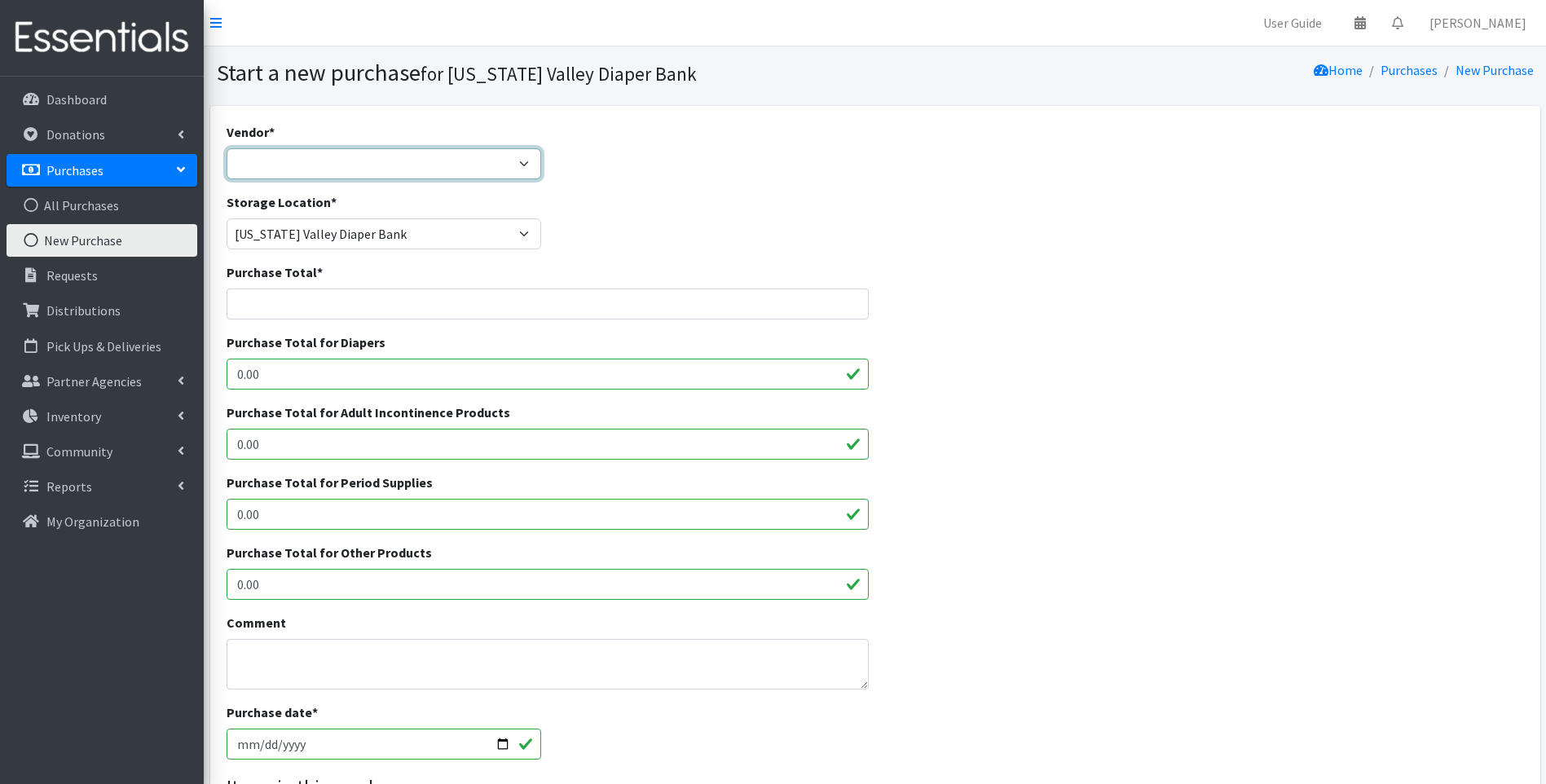
click at [377, 159] on select "[PERSON_NAME]'s Club Wal Mart ---Not Listed---" at bounding box center [384, 164] width 316 height 31
click at [66, 209] on link "All Purchases" at bounding box center [102, 206] width 191 height 33
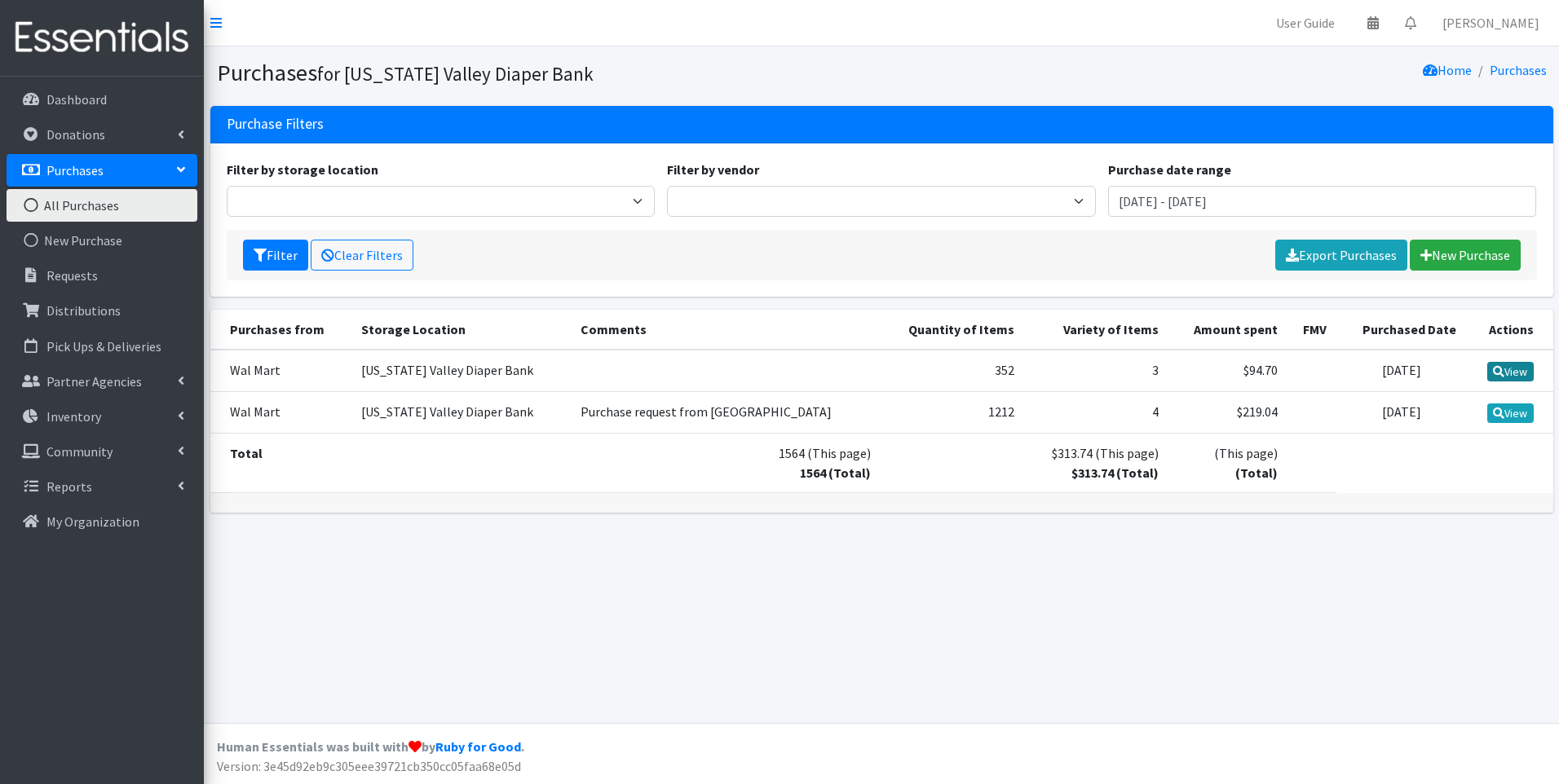
click at [1499, 369] on icon at bounding box center [1498, 372] width 12 height 12
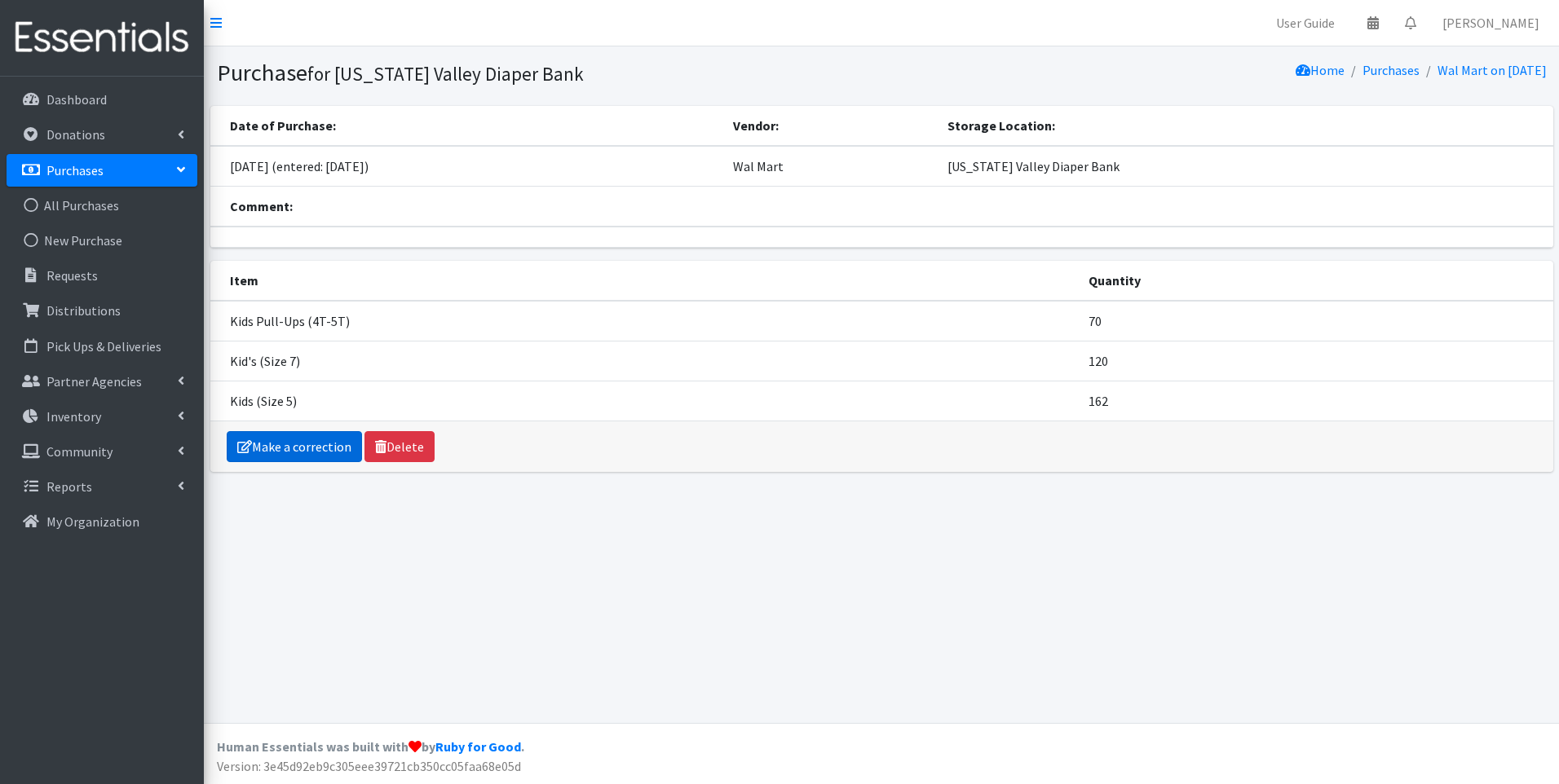
click at [322, 444] on link "Make a correction" at bounding box center [295, 446] width 135 height 31
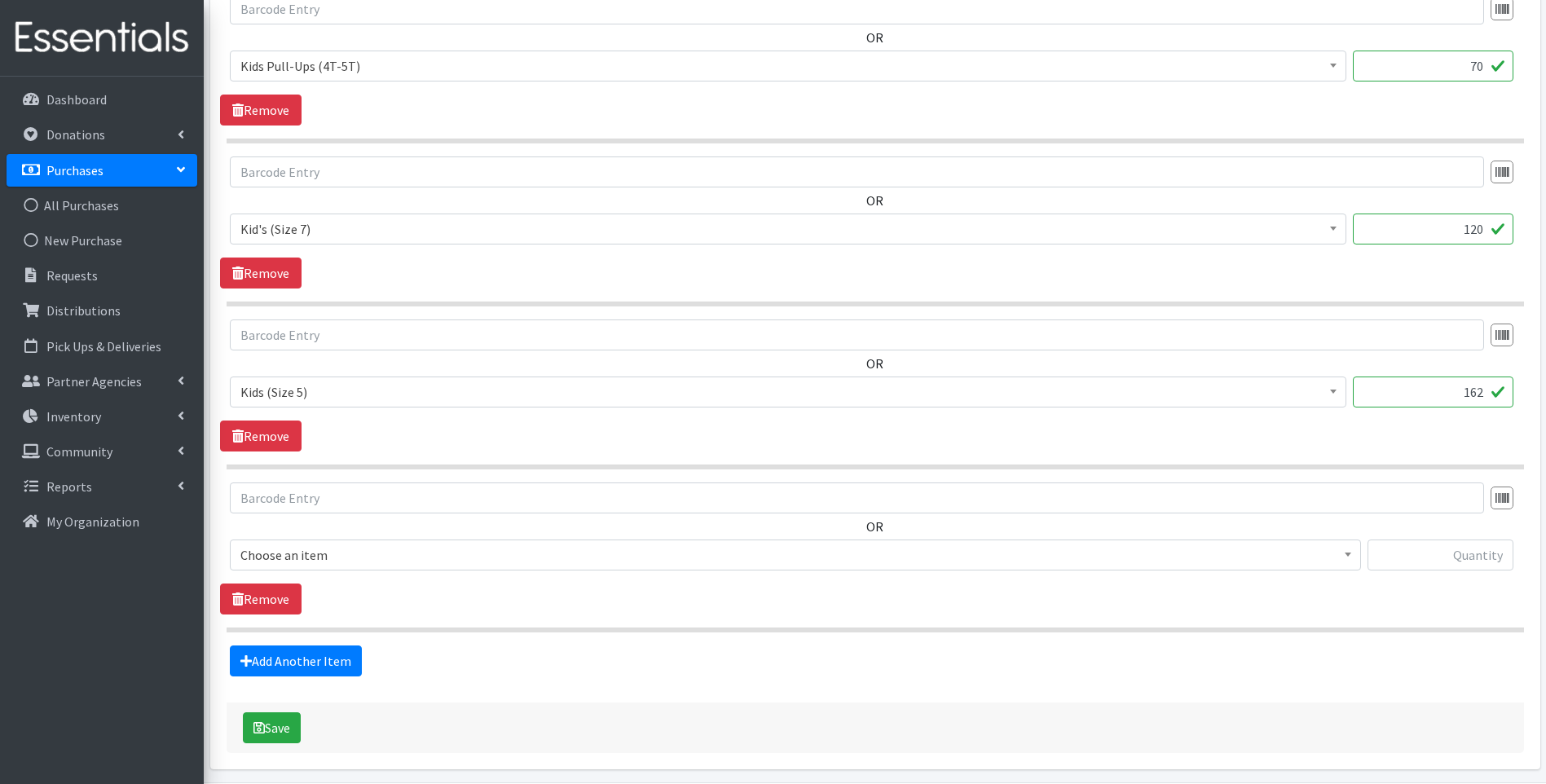
scroll to position [875, 0]
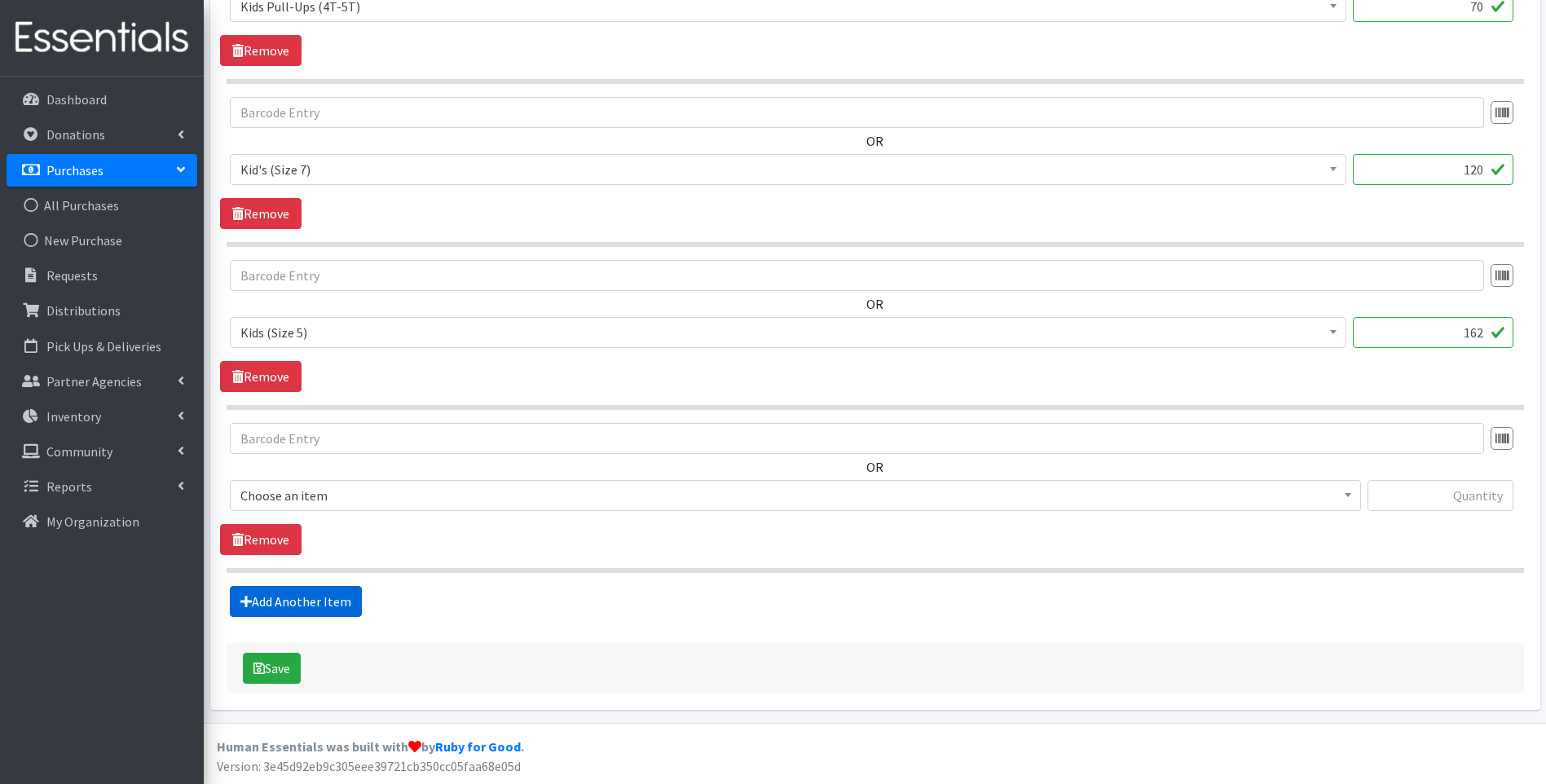
click at [261, 603] on link "Add Another Item" at bounding box center [295, 602] width 132 height 31
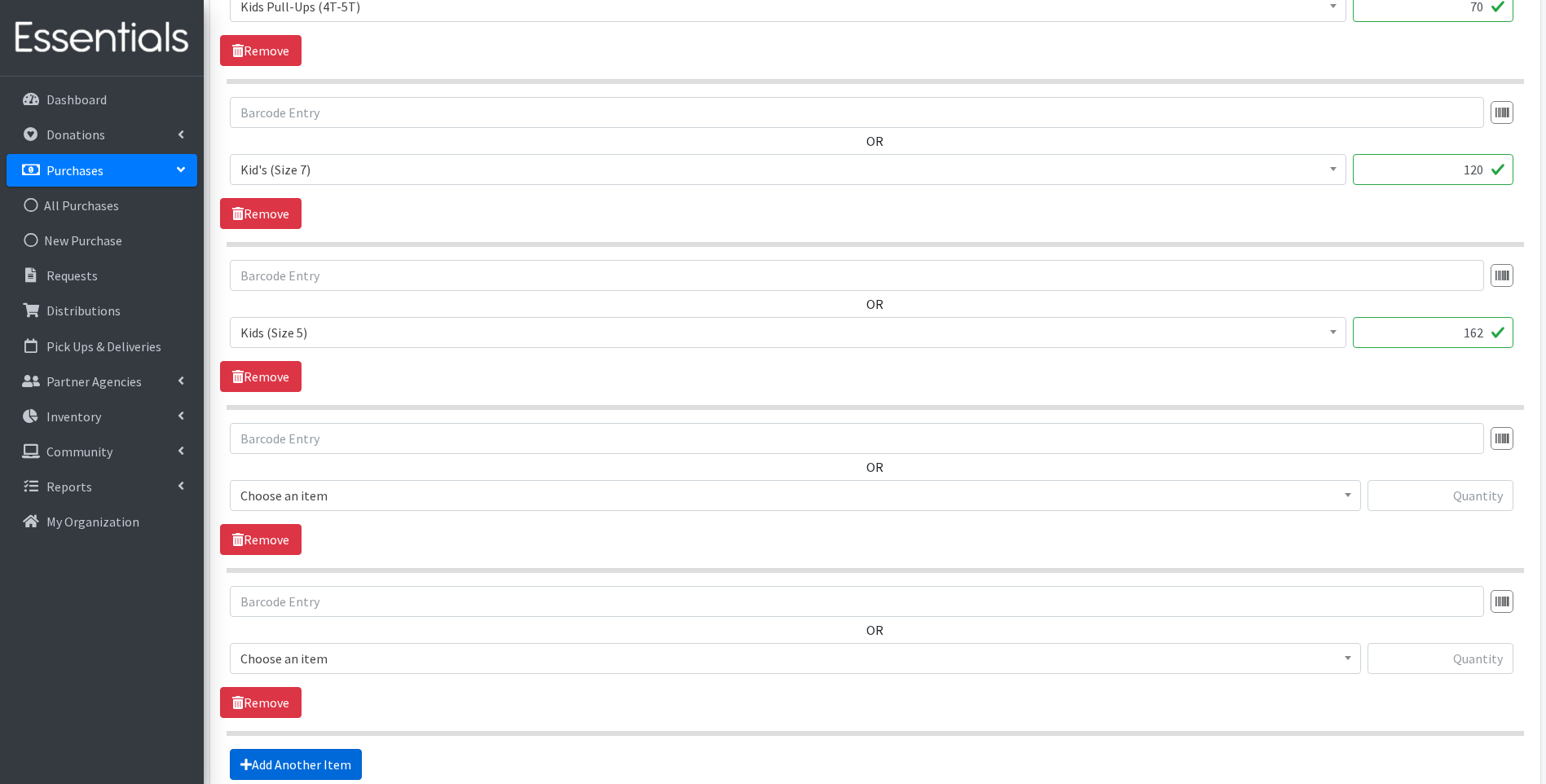
scroll to position [1037, 0]
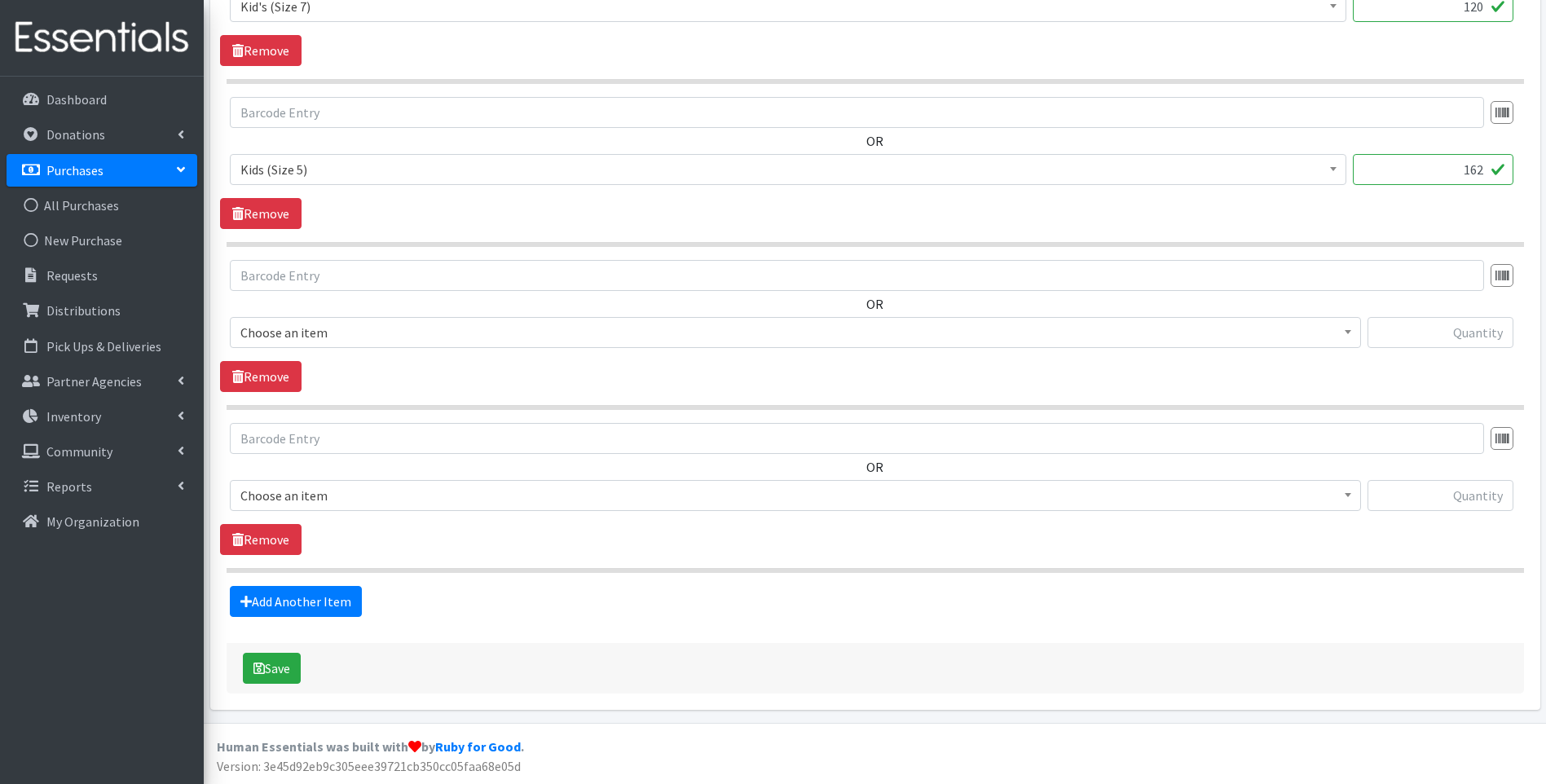
click at [448, 499] on span "Choose an item" at bounding box center [796, 495] width 1110 height 23
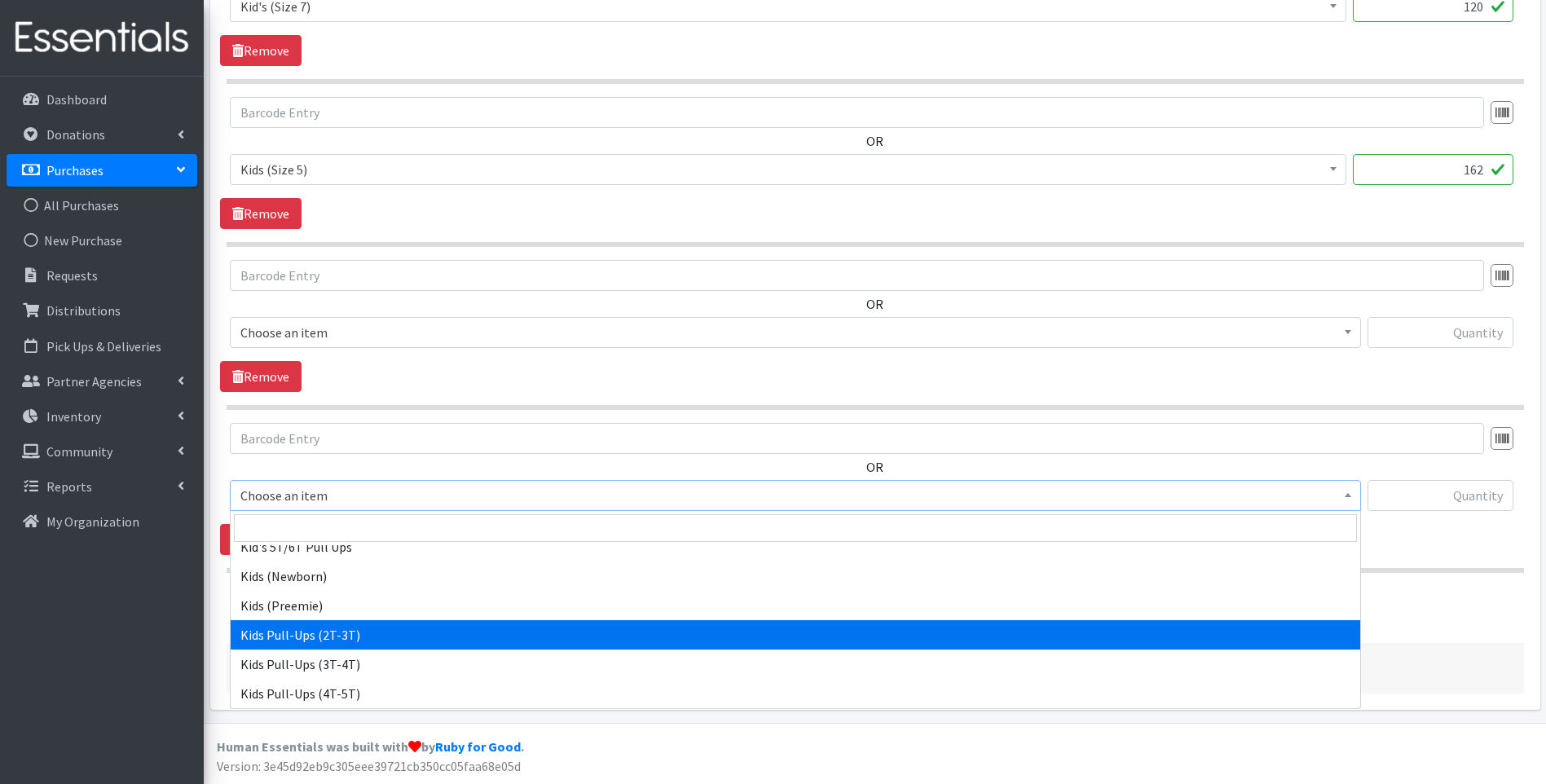
scroll to position [81, 0]
select select "13161"
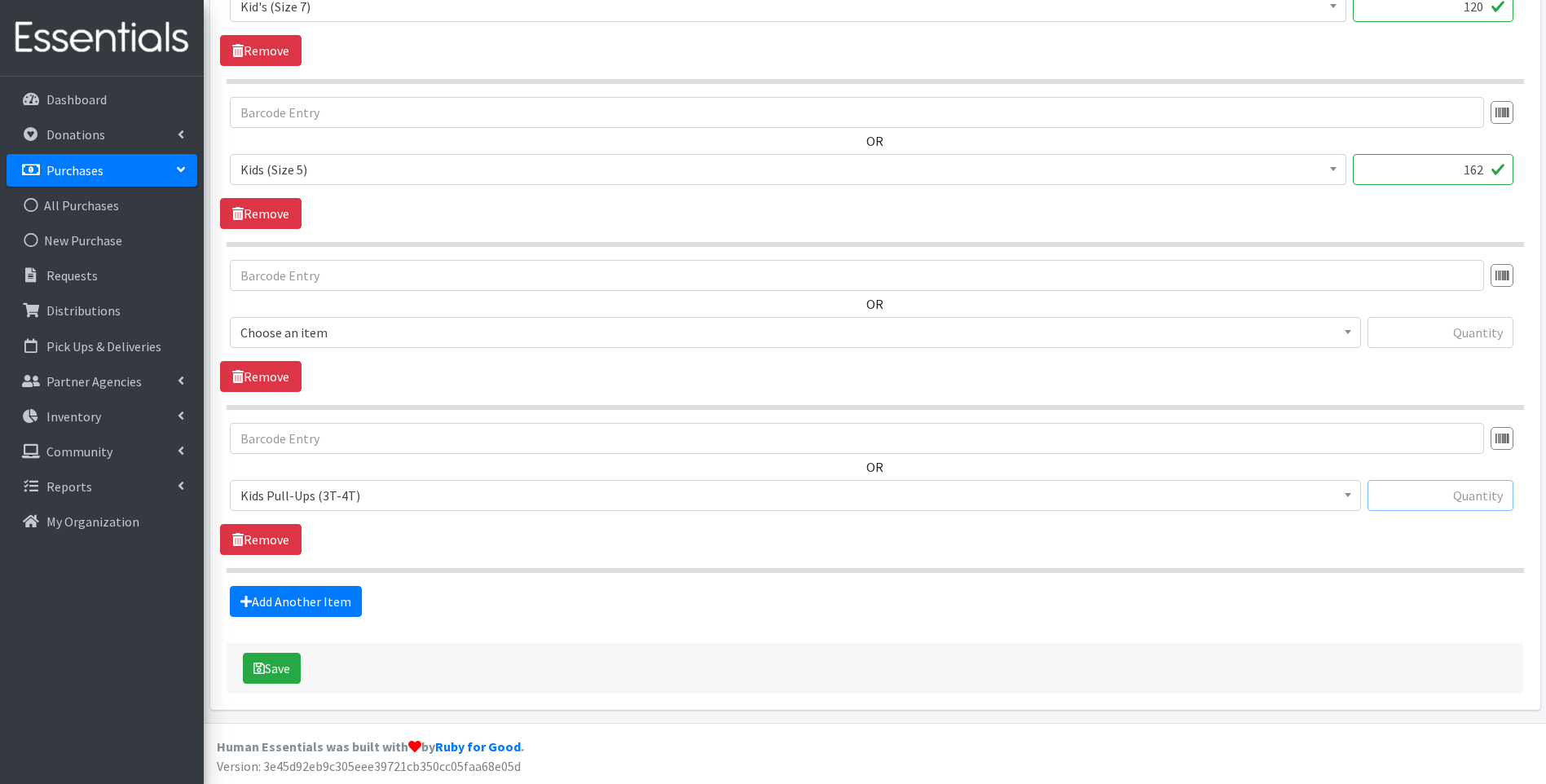
click at [1436, 496] on input "text" at bounding box center [1440, 495] width 146 height 31
type input "86"
click at [277, 671] on button "Save" at bounding box center [272, 668] width 58 height 31
